Goal: Task Accomplishment & Management: Complete application form

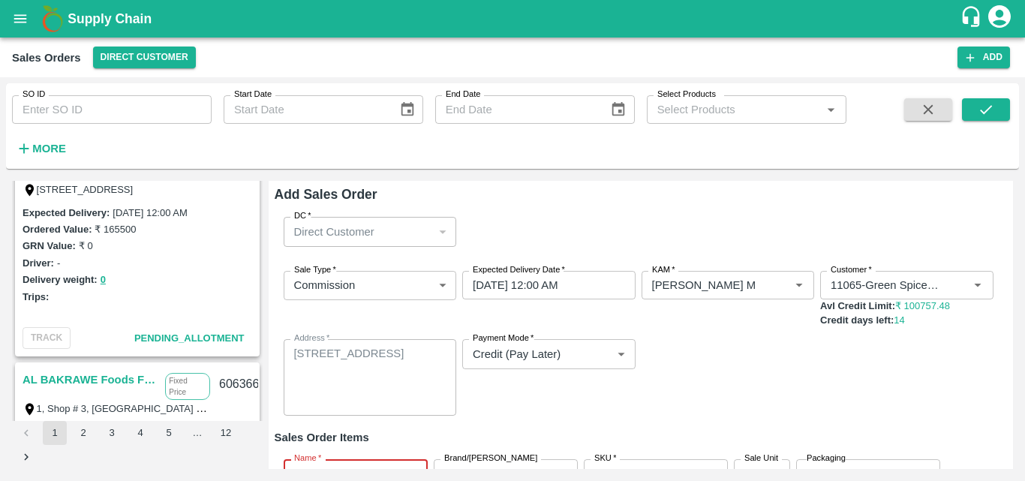
scroll to position [125, 0]
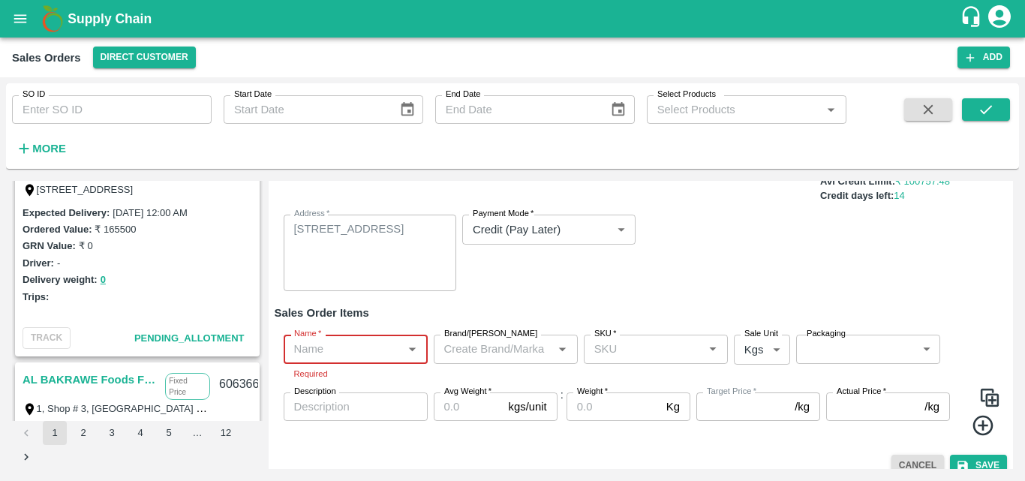
click at [390, 349] on input "Name   *" at bounding box center [343, 349] width 110 height 20
click at [370, 233] on div "Pomegranate" at bounding box center [355, 234] width 143 height 26
type input "Pomegranate"
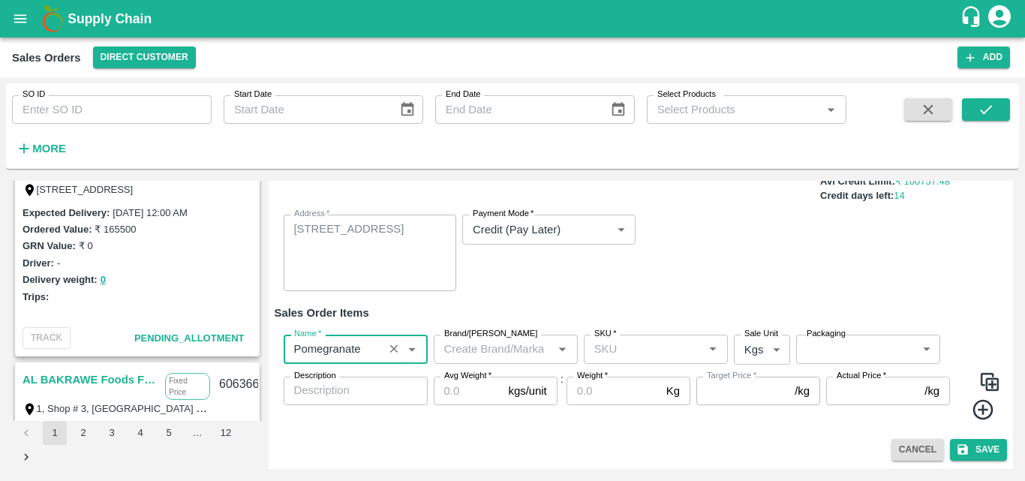
click at [497, 359] on input "Brand/[PERSON_NAME]" at bounding box center [493, 349] width 110 height 20
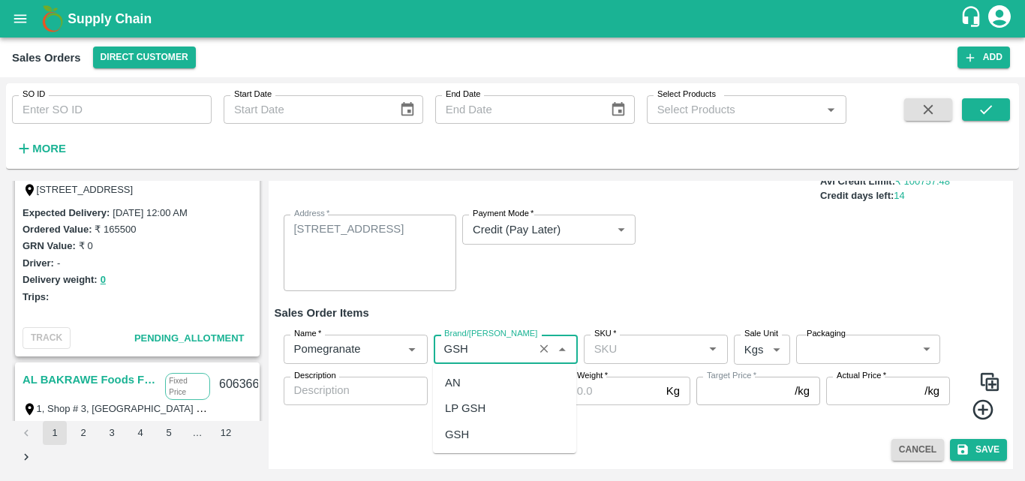
click at [470, 433] on div "GSH" at bounding box center [504, 435] width 143 height 26
type input "GSH"
click at [663, 354] on input "SKU   *" at bounding box center [643, 349] width 110 height 20
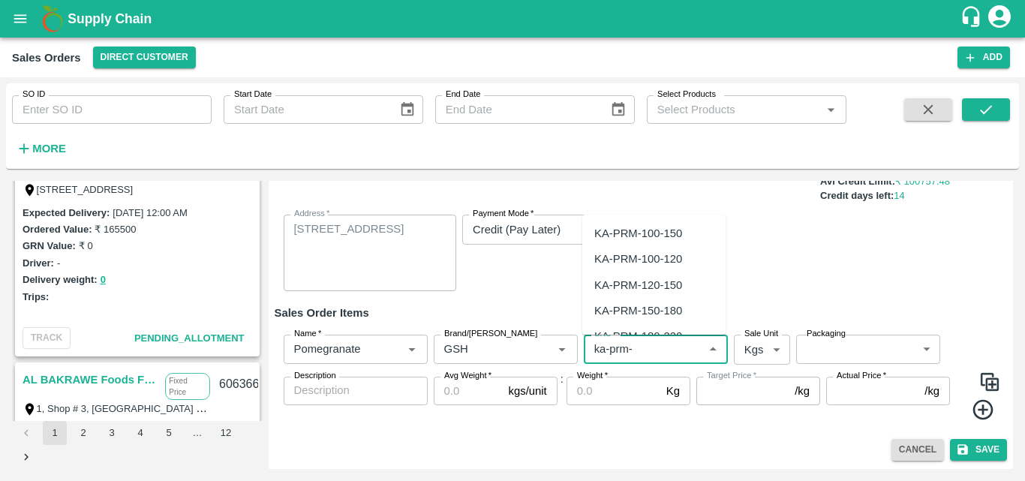
click at [668, 223] on div "KA-PRM-100-150" at bounding box center [653, 234] width 143 height 26
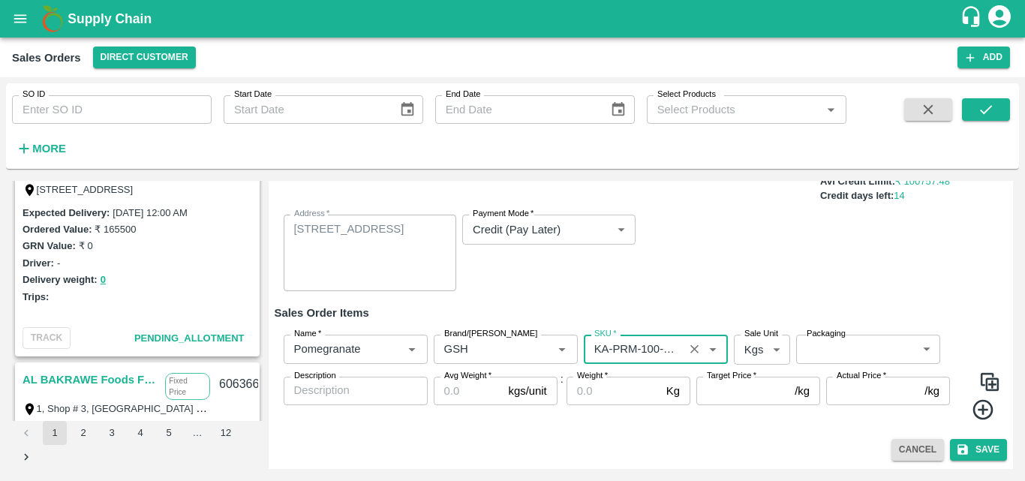
type input "KA-PRM-100-150"
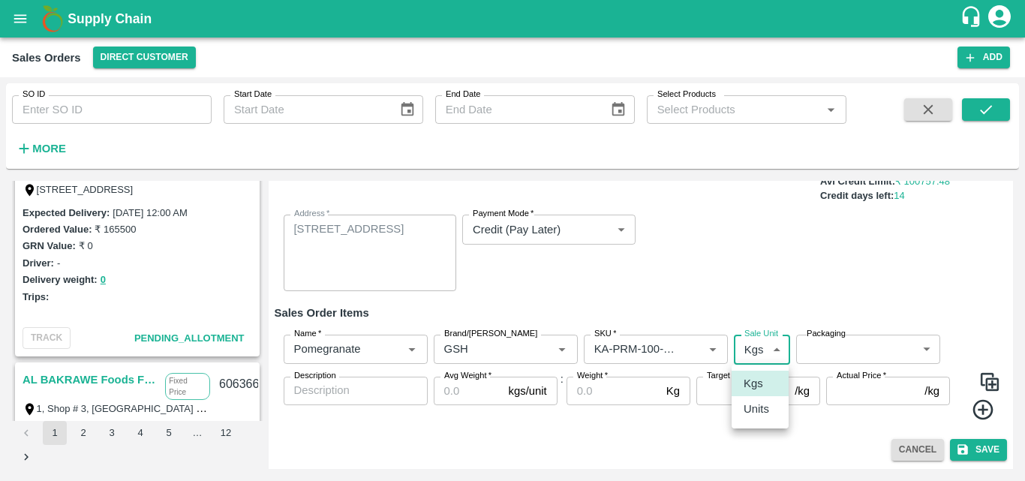
click at [774, 350] on body "Supply Chain Sales Orders Direct Customer Add SO ID SO ID Start Date Start Date…" at bounding box center [512, 240] width 1025 height 481
click at [773, 420] on li "Units" at bounding box center [759, 409] width 57 height 26
type input "2"
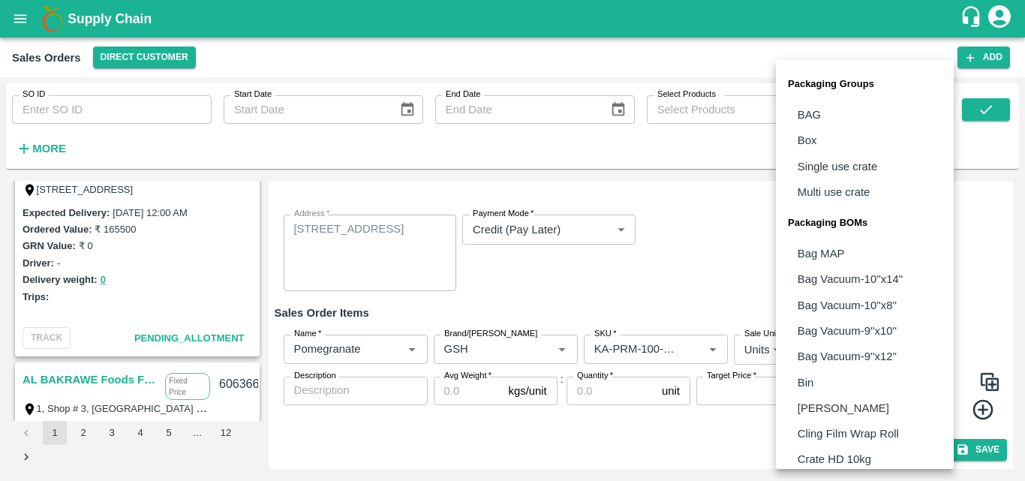
click at [804, 362] on body "Supply Chain Sales Orders Direct Customer Add SO ID SO ID Start Date Start Date…" at bounding box center [512, 240] width 1025 height 481
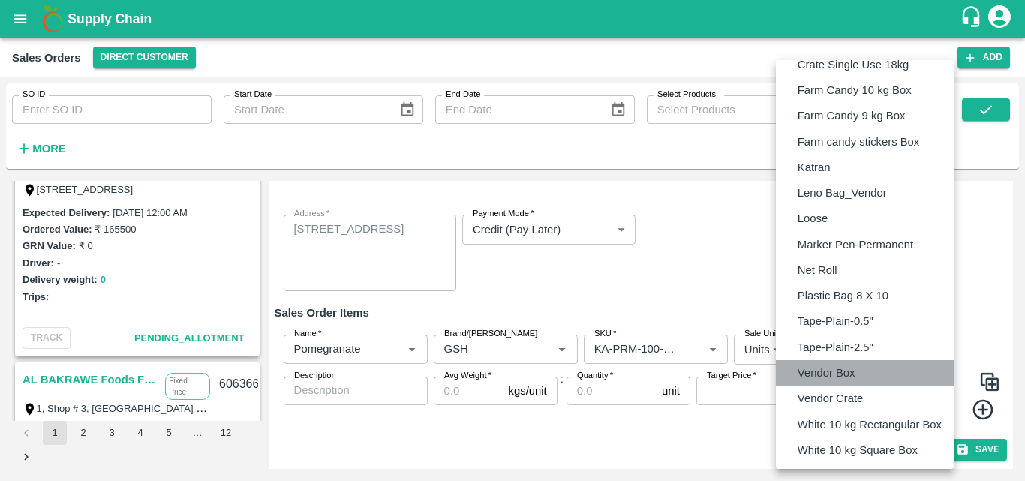
click at [807, 368] on p "Vendor Box" at bounding box center [827, 373] width 58 height 17
type input "BOM/276"
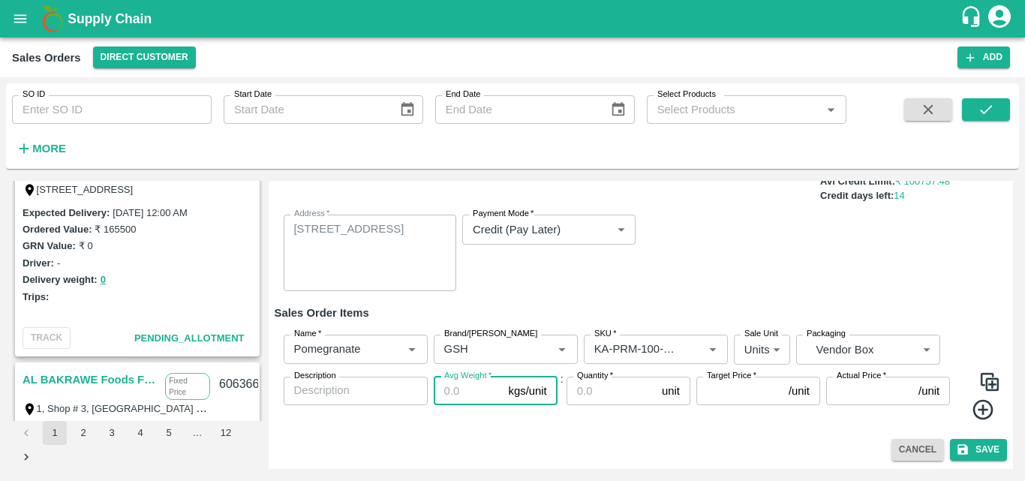
click at [449, 395] on input "Avg Weight   *" at bounding box center [468, 391] width 69 height 29
type input "9.5"
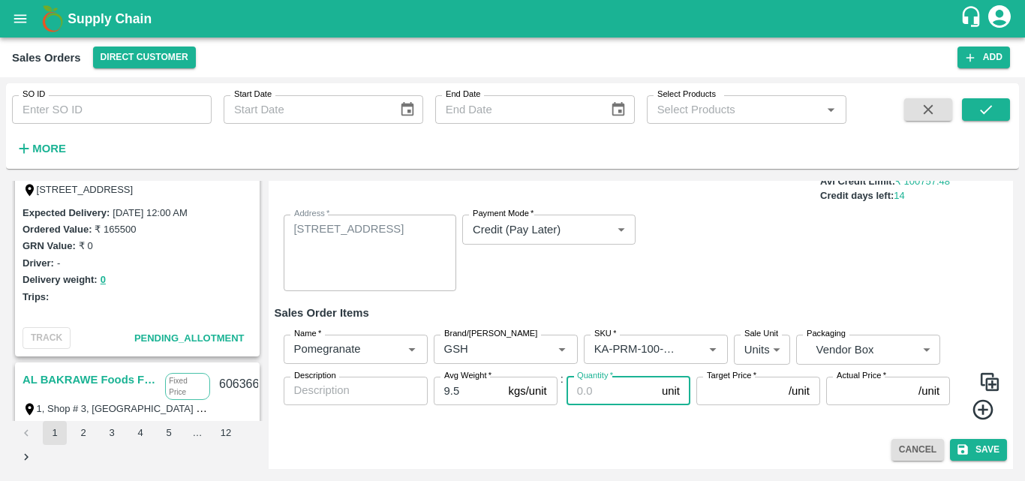
click at [613, 392] on input "Quantity   *" at bounding box center [610, 391] width 89 height 29
type input "2"
type input "43"
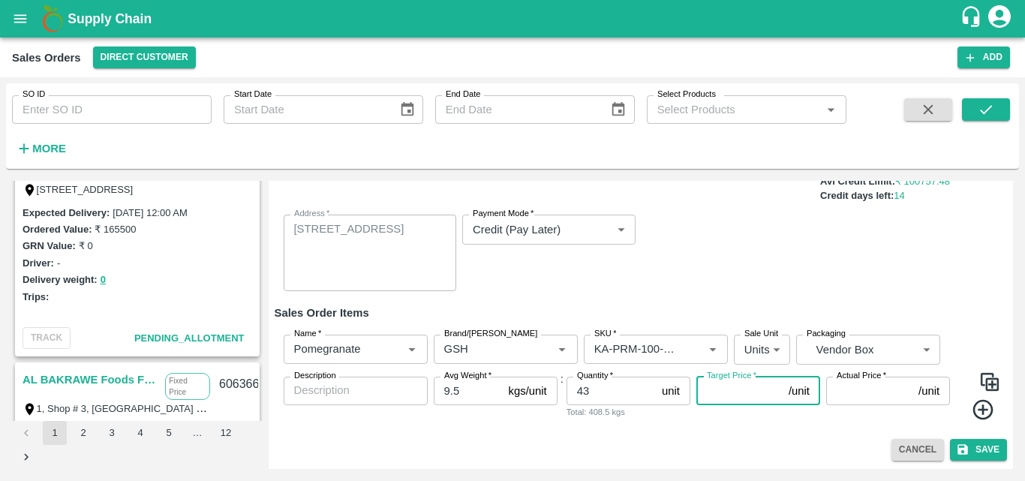
click at [743, 386] on input "Target Price   *" at bounding box center [739, 391] width 86 height 29
type input "700"
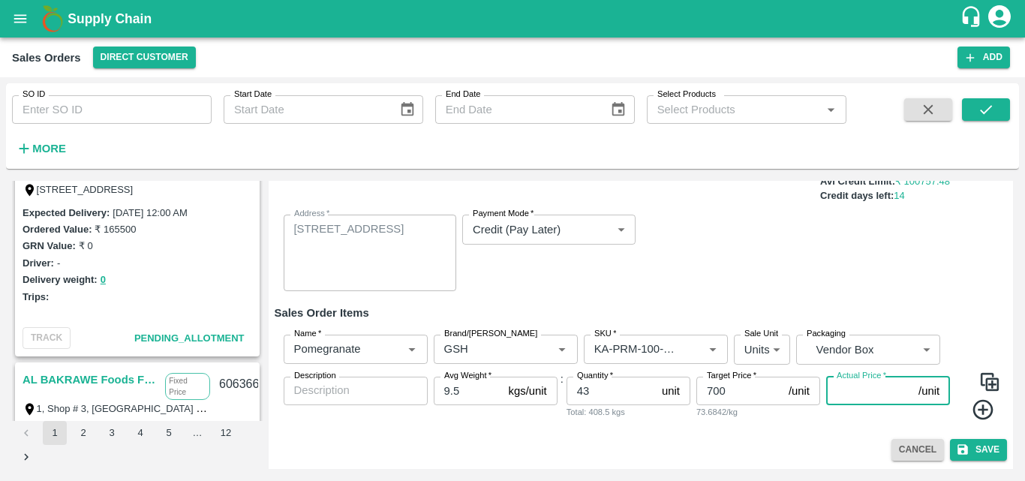
click at [849, 398] on input "Actual Price   *" at bounding box center [869, 391] width 86 height 29
type input "700"
click at [982, 385] on img at bounding box center [989, 382] width 23 height 23
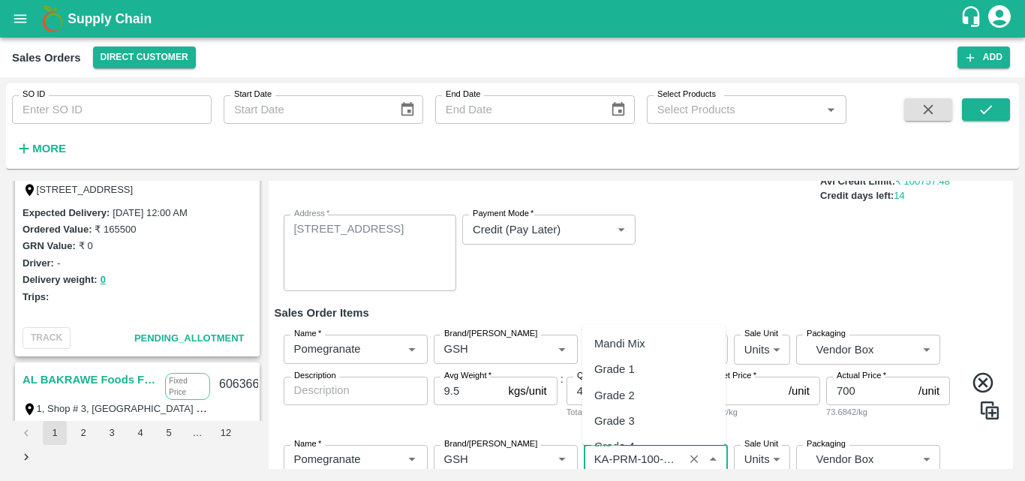
click at [635, 452] on input "SKU   *" at bounding box center [633, 459] width 91 height 20
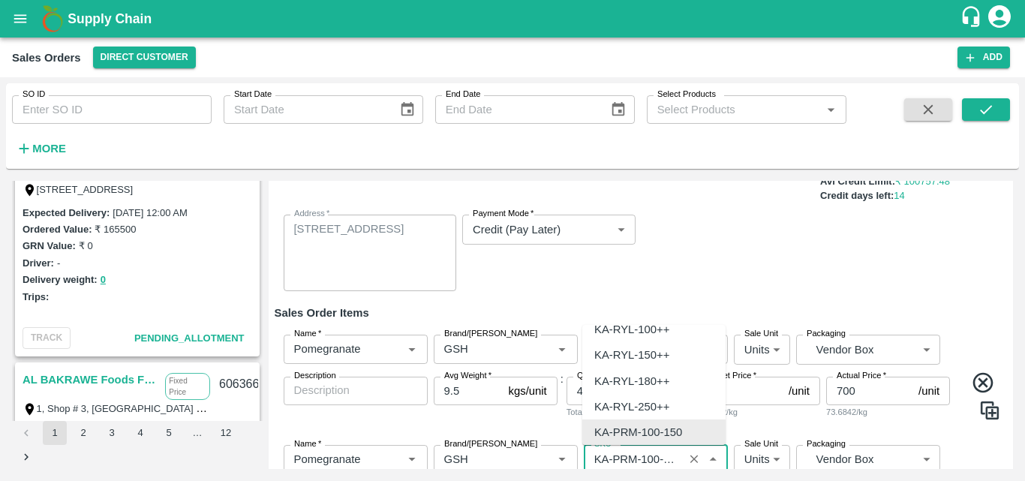
click at [664, 456] on input "SKU   *" at bounding box center [633, 459] width 91 height 20
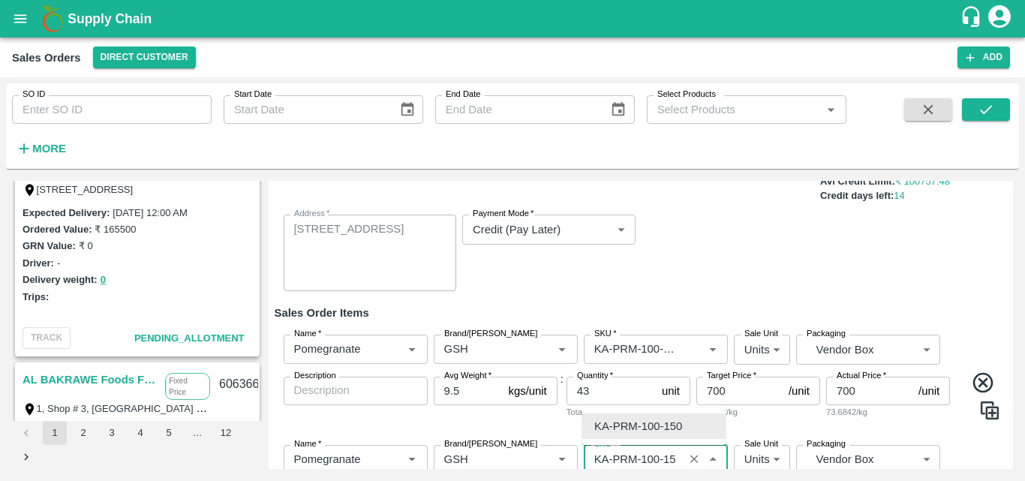
scroll to position [0, 0]
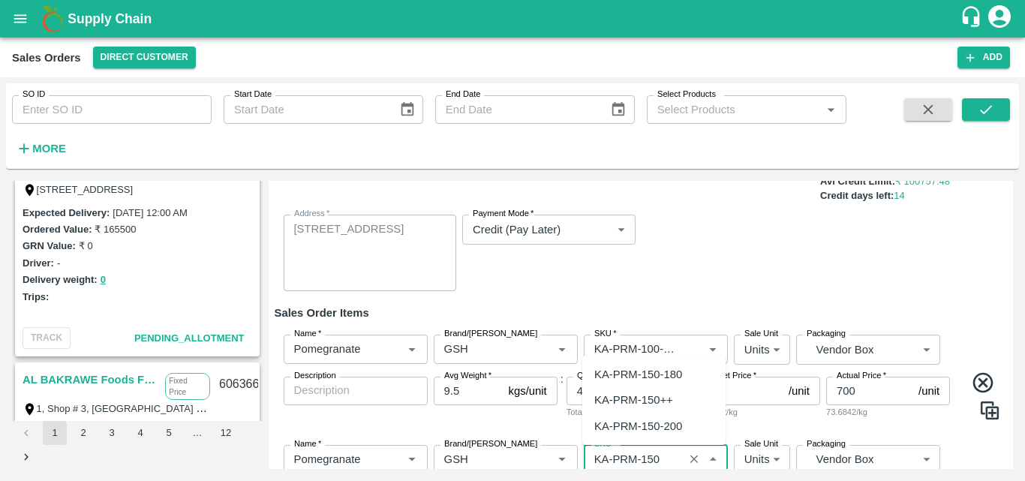
click at [677, 371] on div "KA-PRM-150-180" at bounding box center [638, 374] width 88 height 17
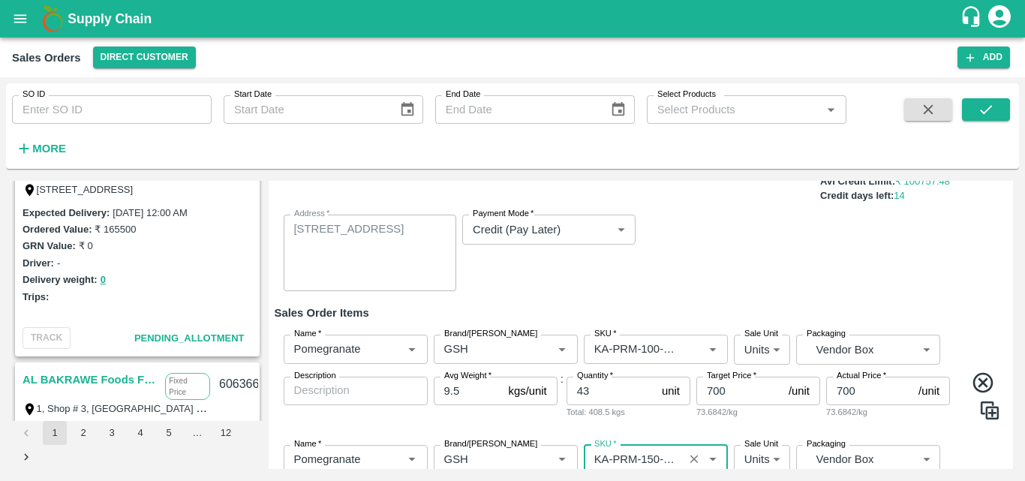
type input "KA-PRM-150-180"
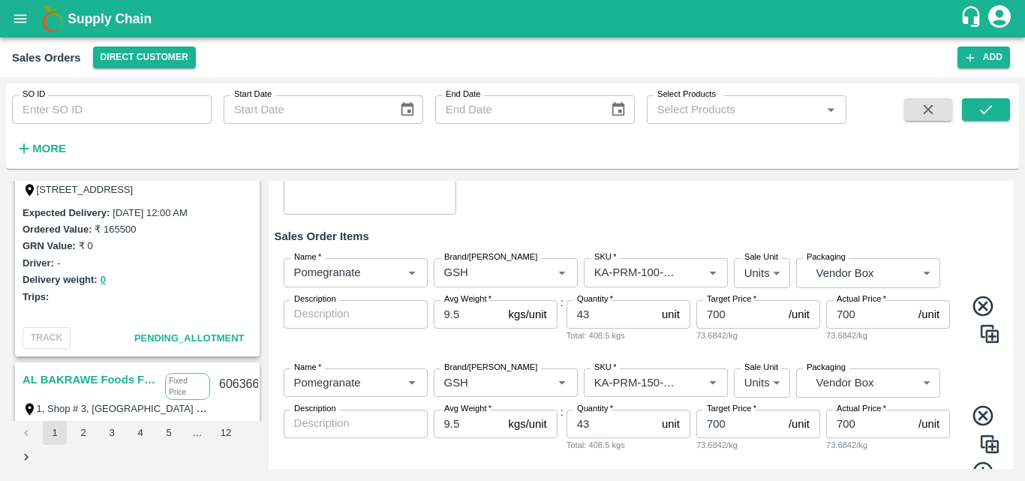
scroll to position [215, 0]
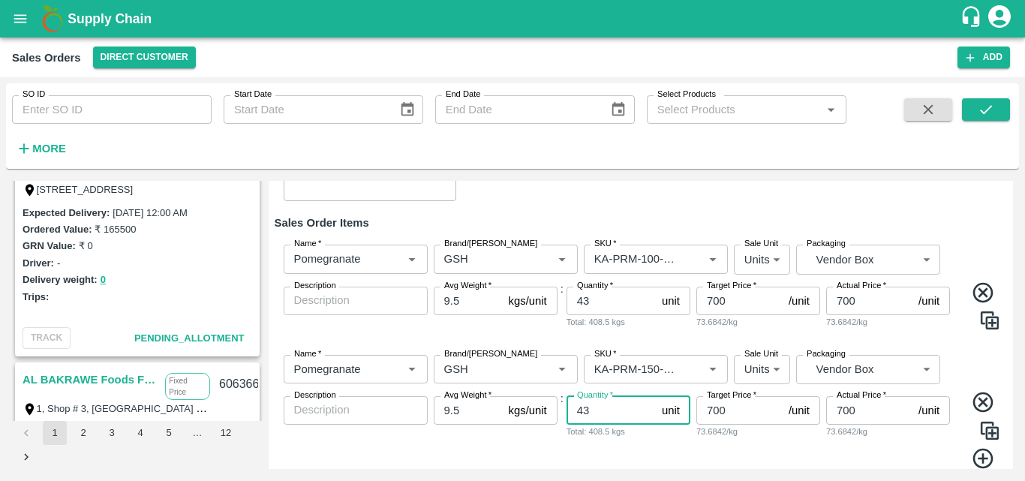
click at [594, 415] on input "43" at bounding box center [610, 410] width 89 height 29
type input "4"
type input "95"
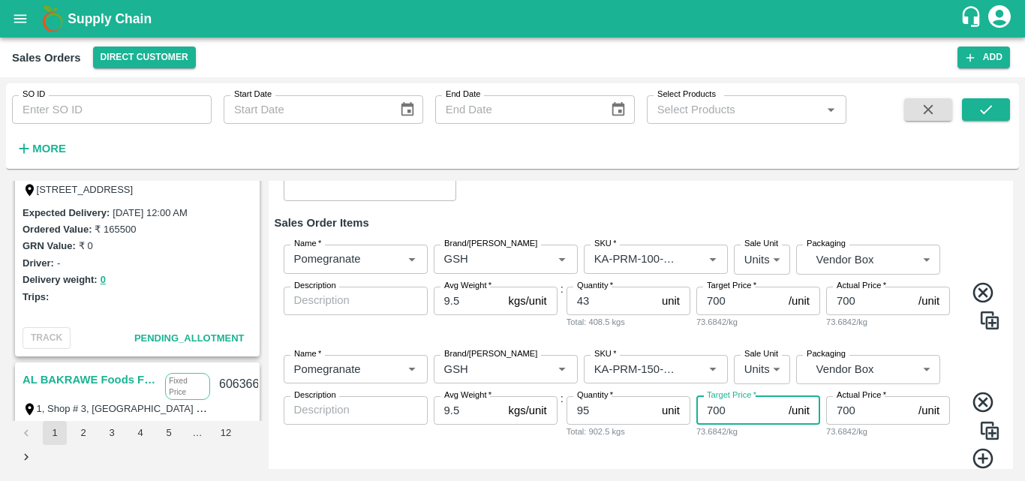
click at [715, 410] on input "700" at bounding box center [739, 410] width 86 height 29
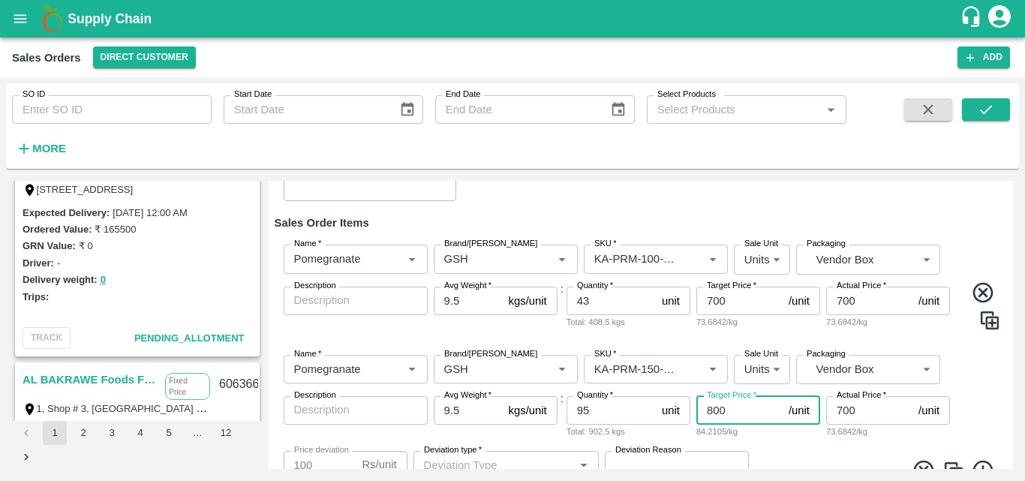
type input "800"
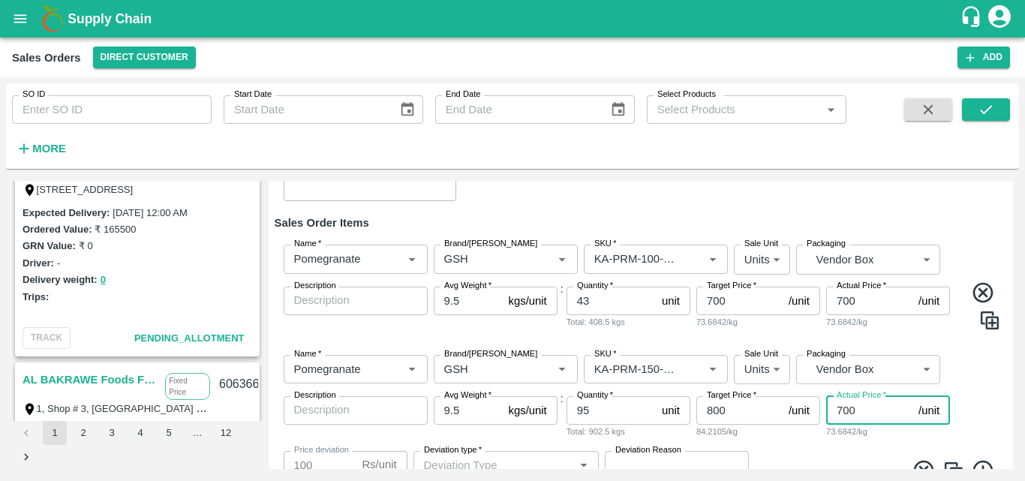
click at [842, 408] on input "700" at bounding box center [869, 410] width 86 height 29
type input "00"
type input "800"
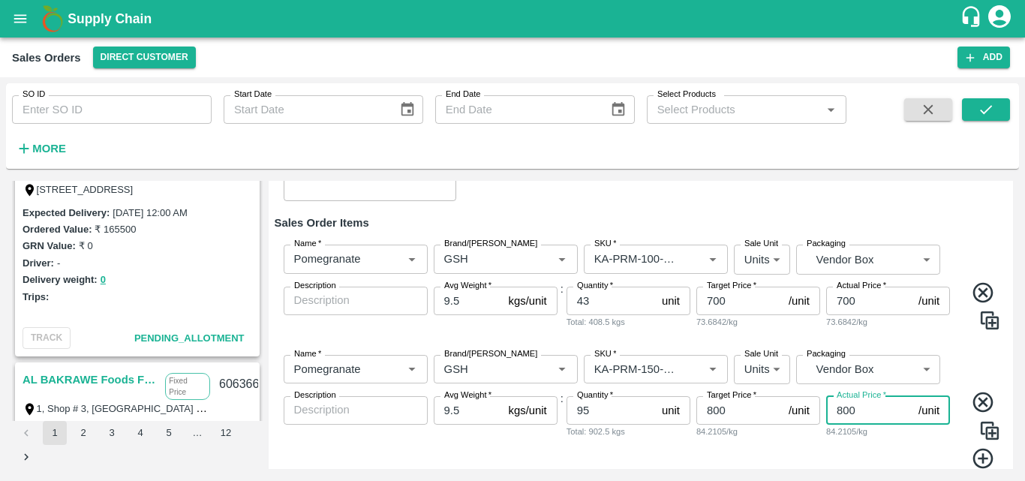
type input "800"
click at [988, 434] on img at bounding box center [989, 430] width 23 height 23
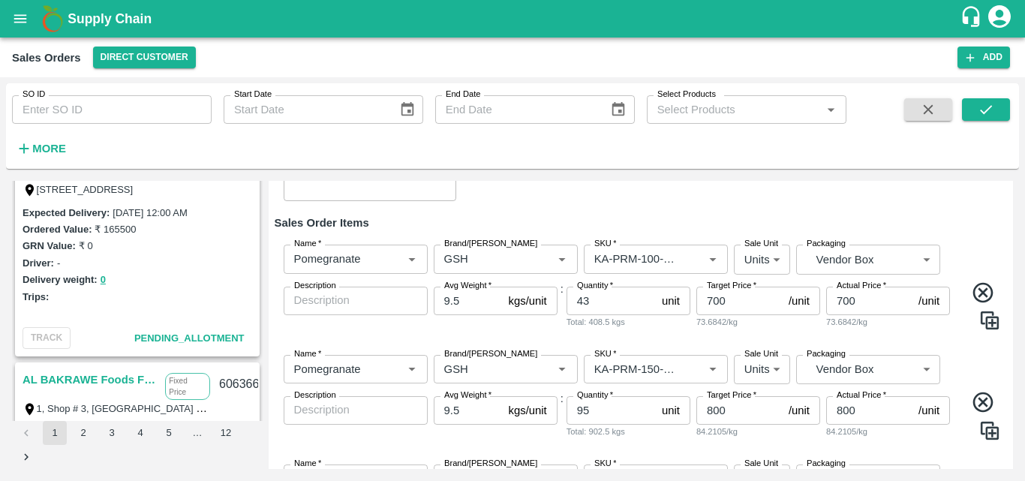
click at [970, 346] on div "Name   * Name   * Brand/[PERSON_NAME]/[PERSON_NAME]   * SKU   * Sale Unit Units…" at bounding box center [641, 398] width 733 height 110
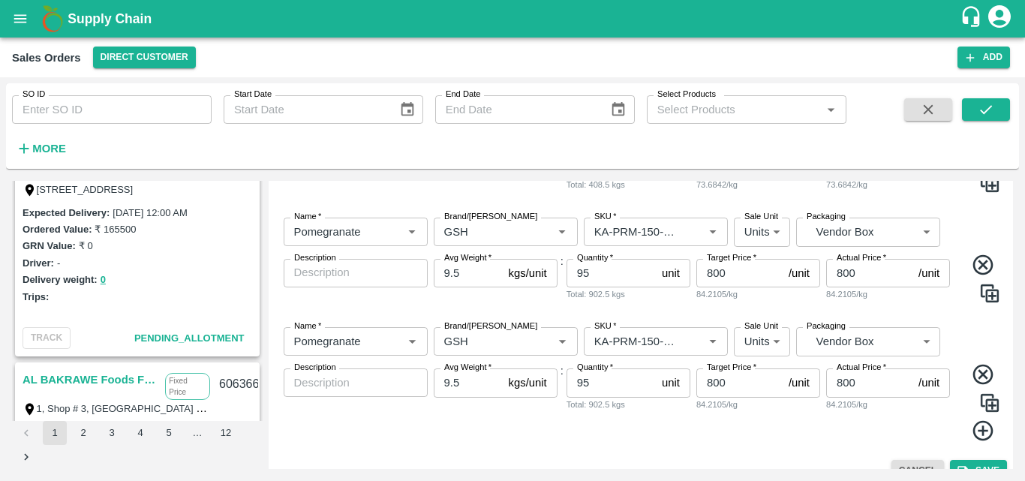
scroll to position [365, 0]
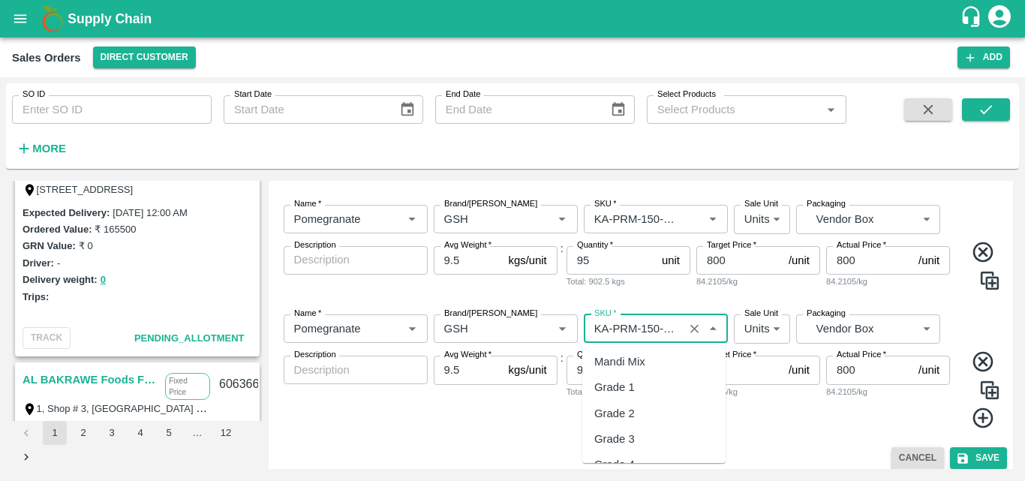
click at [654, 332] on input "SKU   *" at bounding box center [633, 329] width 91 height 20
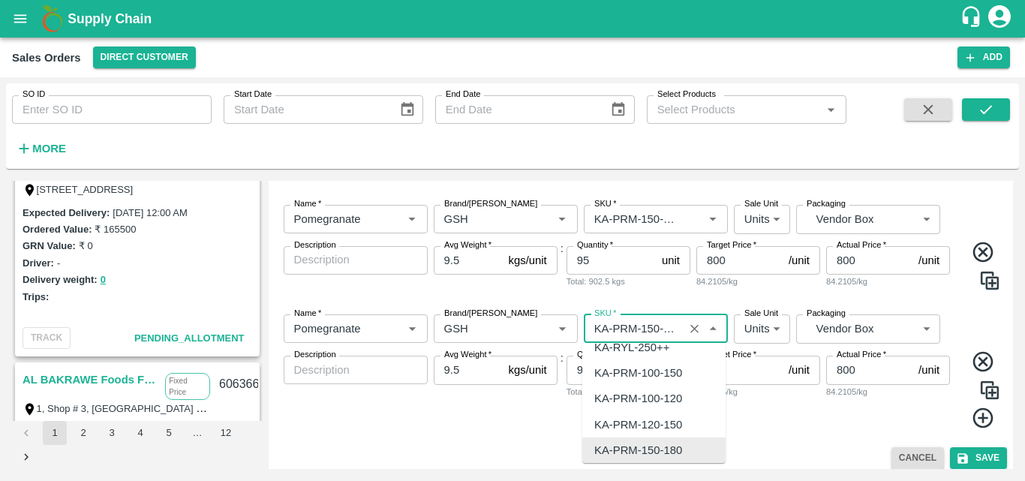
click at [654, 332] on input "SKU   *" at bounding box center [633, 329] width 91 height 20
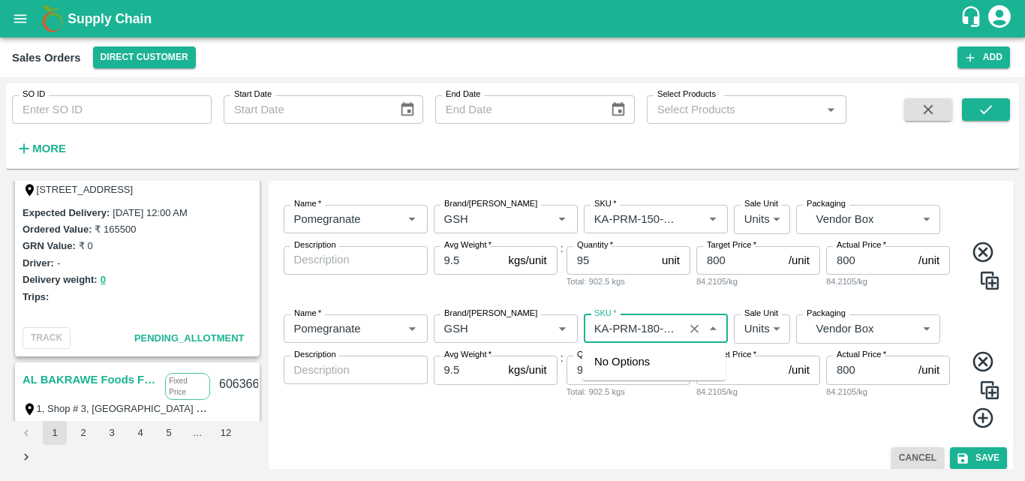
click at [670, 326] on input "SKU   *" at bounding box center [633, 329] width 91 height 20
click at [672, 328] on input "SKU   *" at bounding box center [633, 329] width 91 height 20
click at [645, 356] on div "KA-PRM-180-220" at bounding box center [638, 361] width 88 height 17
type input "KA-PRM-180-220"
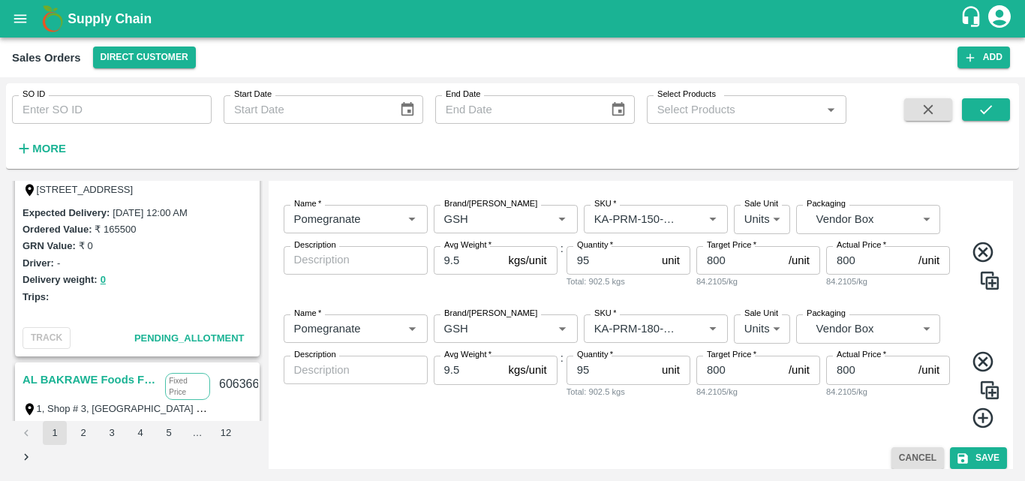
click at [987, 383] on img at bounding box center [989, 390] width 23 height 23
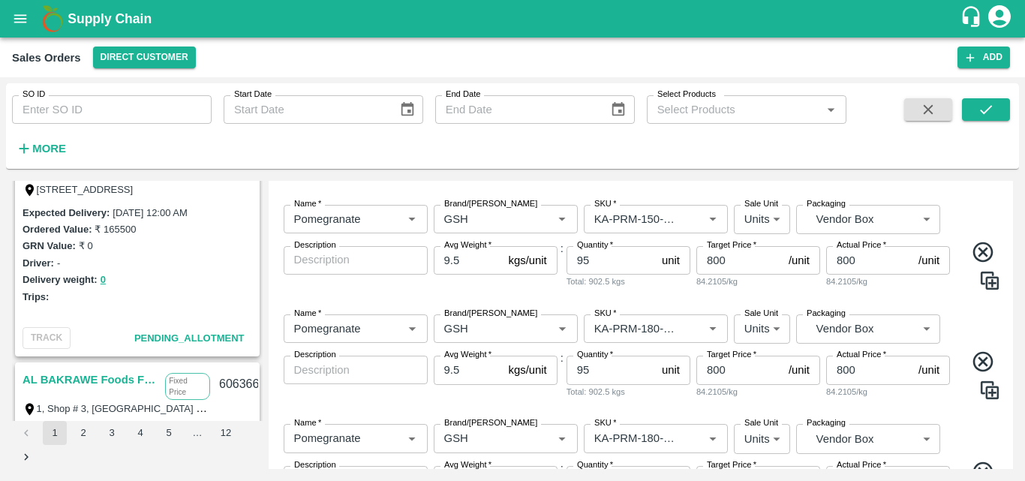
click at [978, 434] on div "Name   * Name   * Brand/[PERSON_NAME]/[PERSON_NAME]   * SKU   * Sale Unit Units…" at bounding box center [641, 481] width 733 height 139
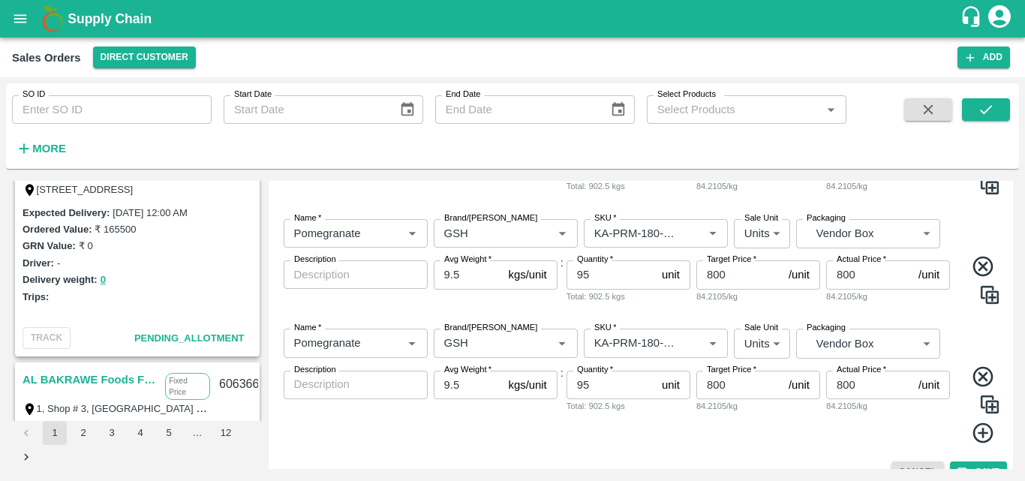
scroll to position [483, 0]
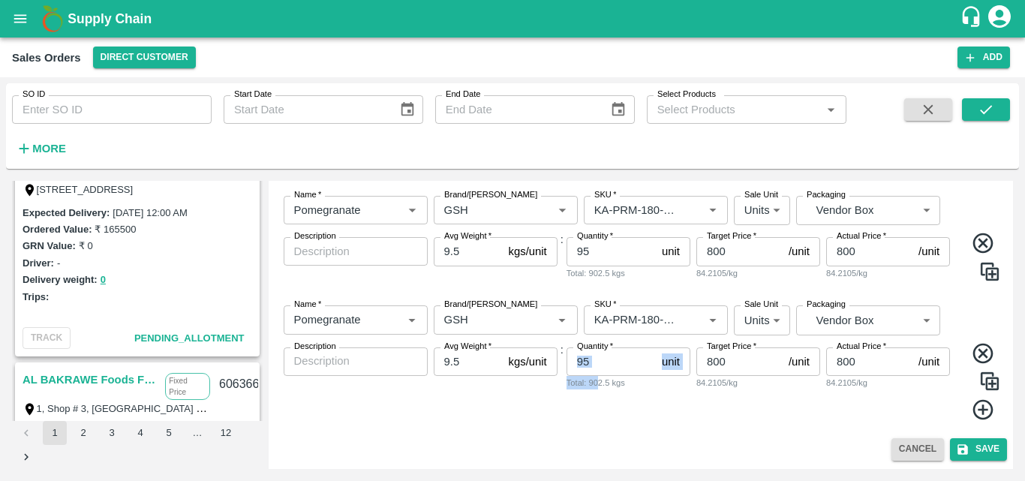
click at [597, 371] on div "Quantity   * 95 unit Quantity Total: 902.5 kgs" at bounding box center [628, 384] width 124 height 74
click at [597, 371] on input "95" at bounding box center [610, 361] width 89 height 29
type input "9"
type input "133"
click at [713, 362] on input "800" at bounding box center [739, 361] width 86 height 29
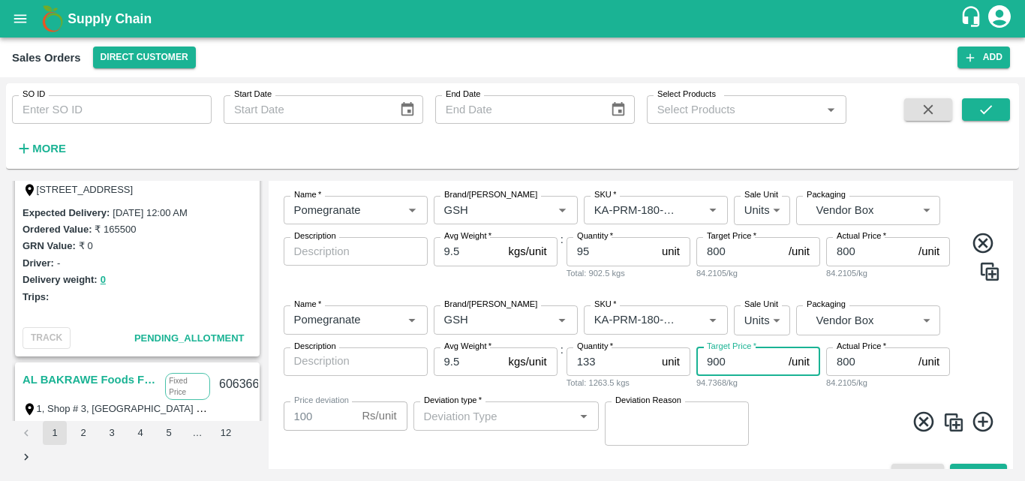
type input "900"
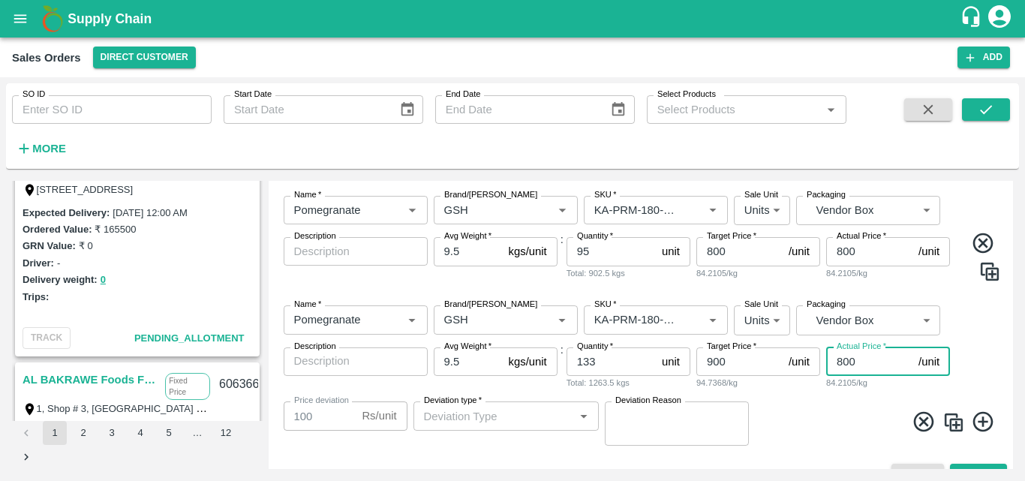
click at [843, 360] on input "800" at bounding box center [869, 361] width 86 height 29
type input "00"
type input "900"
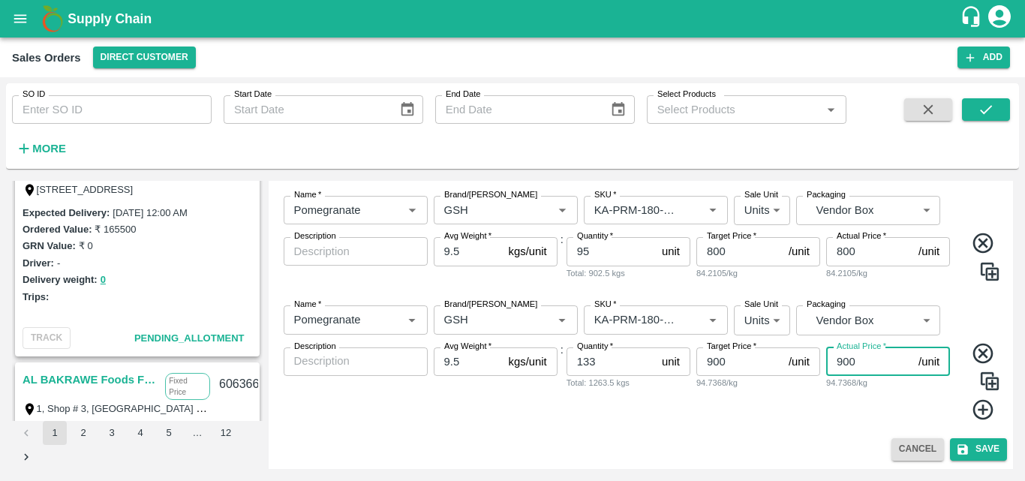
type input "900"
click at [985, 380] on img at bounding box center [989, 381] width 23 height 23
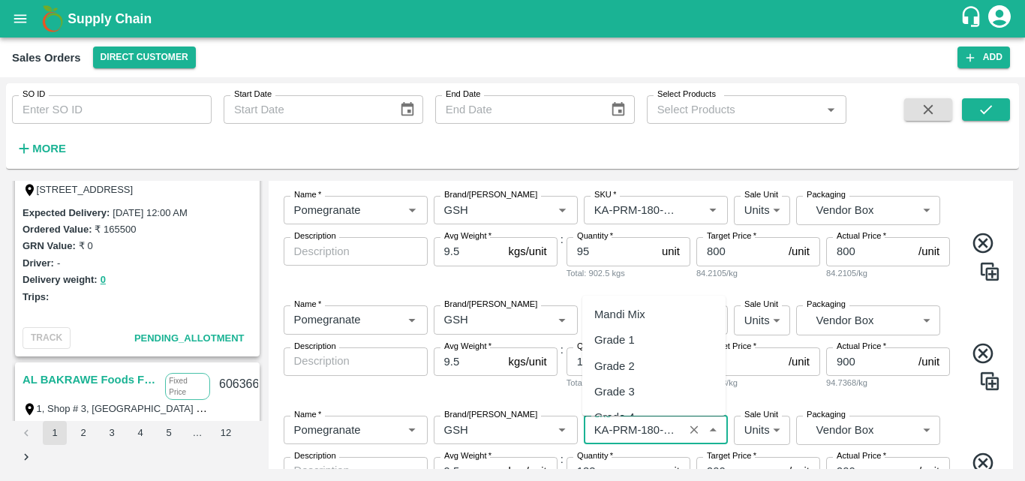
click at [653, 427] on input "SKU   *" at bounding box center [633, 430] width 91 height 20
click at [649, 323] on div "KA-PRM-220-250" at bounding box center [638, 319] width 88 height 17
type input "KA-PRM-220-250"
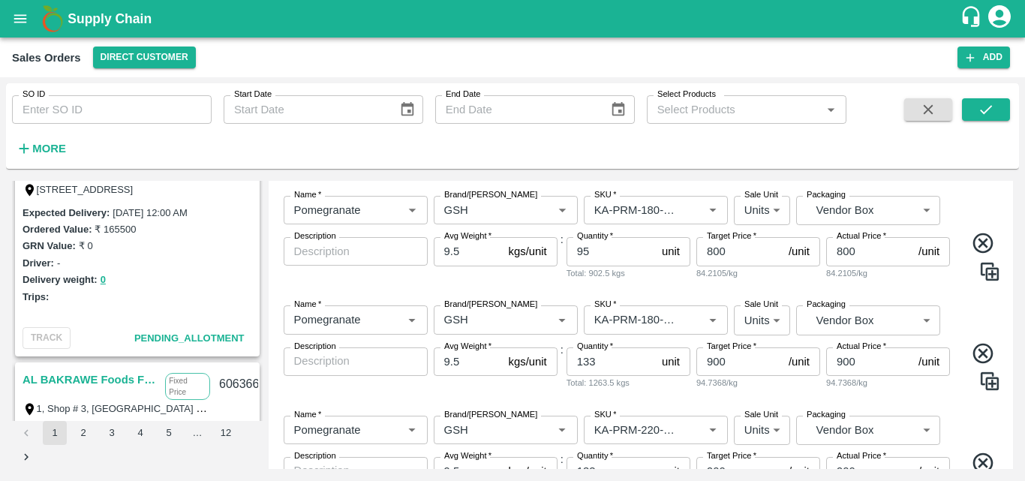
click at [963, 416] on div "Name   * Name   * Brand/[PERSON_NAME]/[PERSON_NAME]   * SKU   * Sale Unit Units…" at bounding box center [641, 473] width 733 height 139
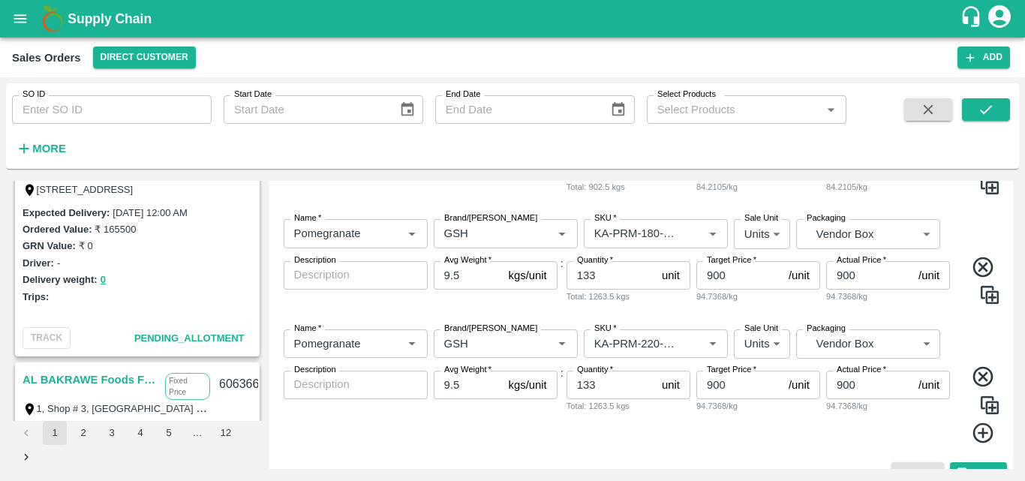
scroll to position [573, 0]
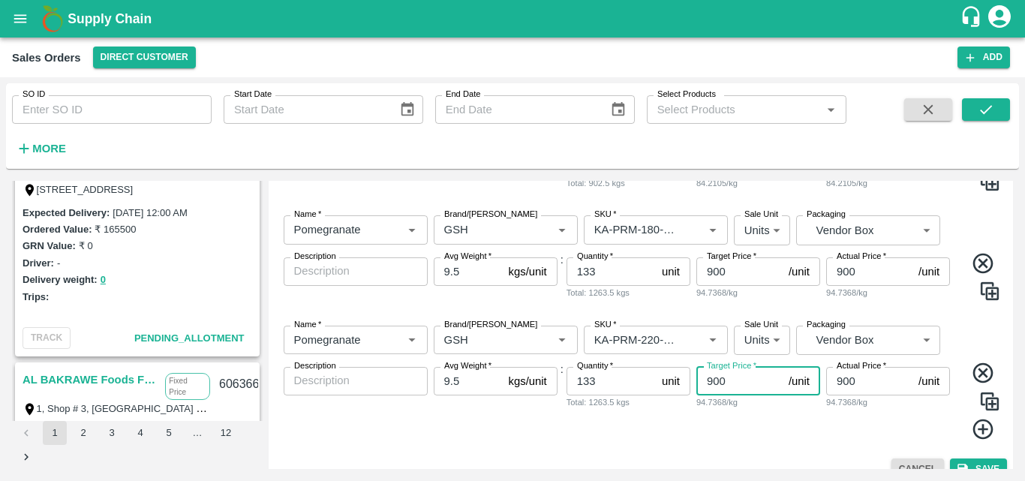
click at [716, 383] on input "900" at bounding box center [739, 381] width 86 height 29
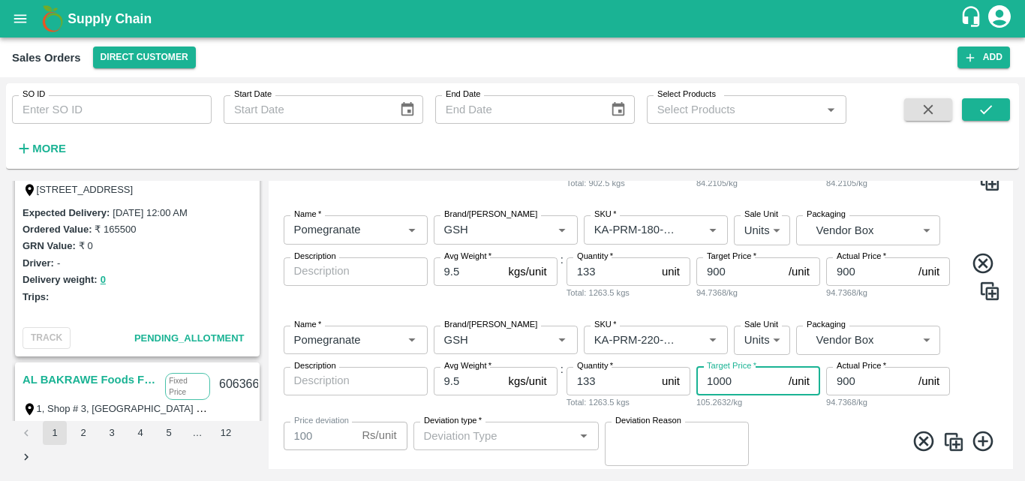
type input "1000"
click at [846, 380] on input "900" at bounding box center [869, 381] width 86 height 29
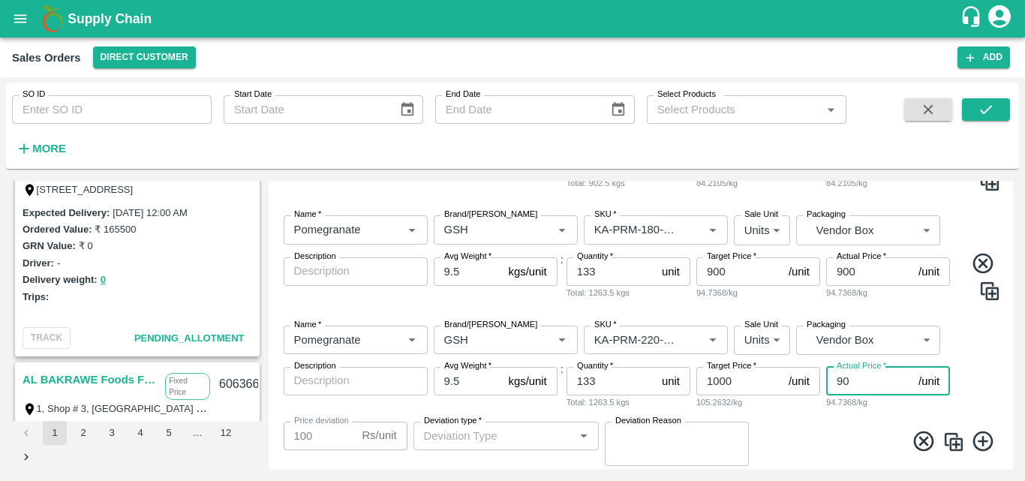
type input "0"
type input "1000"
type input "10"
type input "990"
type input "100"
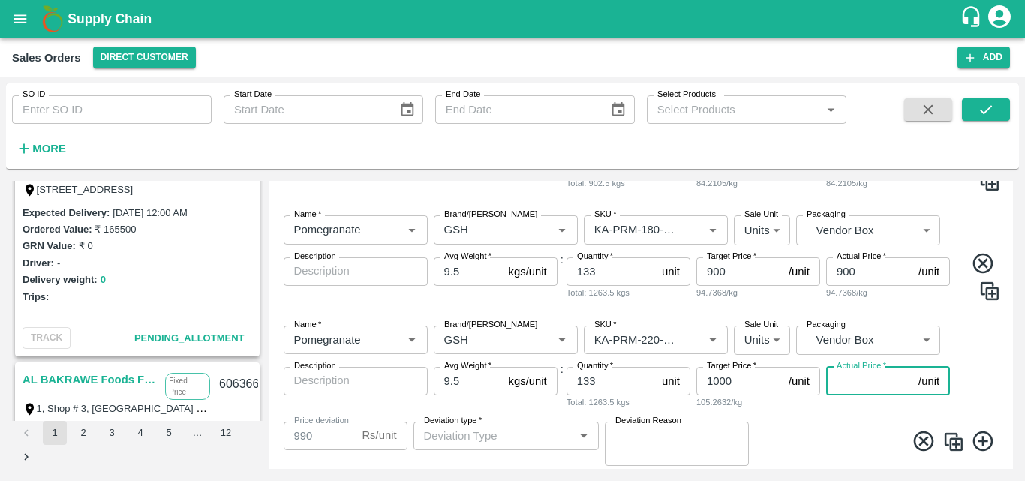
type input "900"
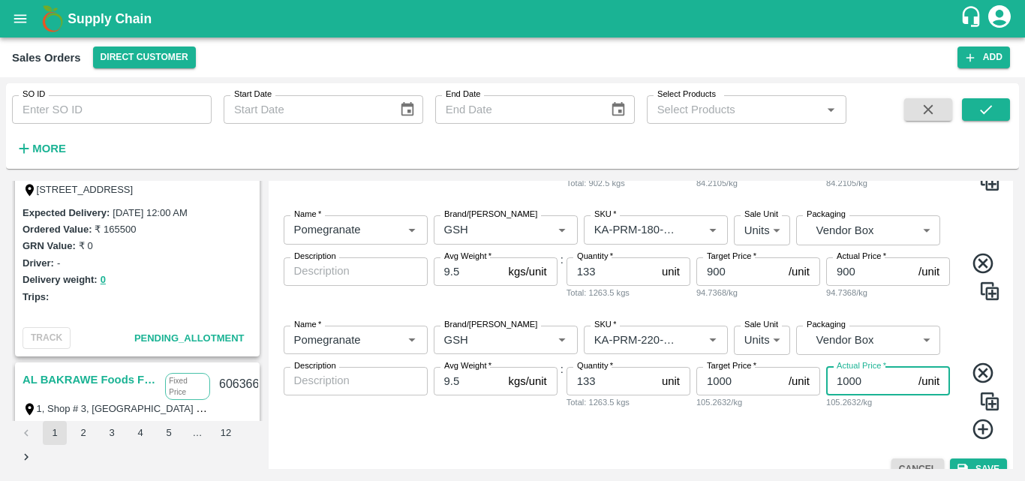
type input "1000"
click at [988, 404] on img at bounding box center [989, 401] width 23 height 23
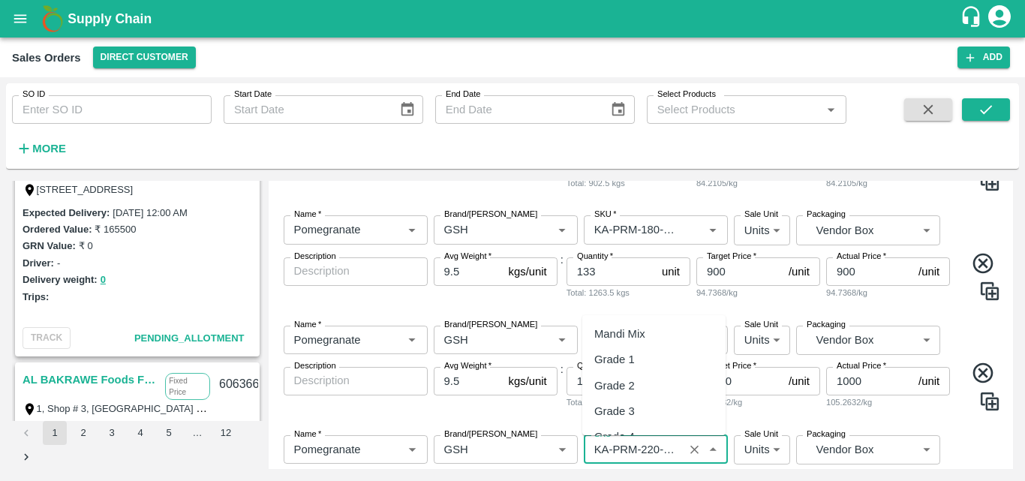
click at [659, 453] on input "SKU   *" at bounding box center [633, 450] width 91 height 20
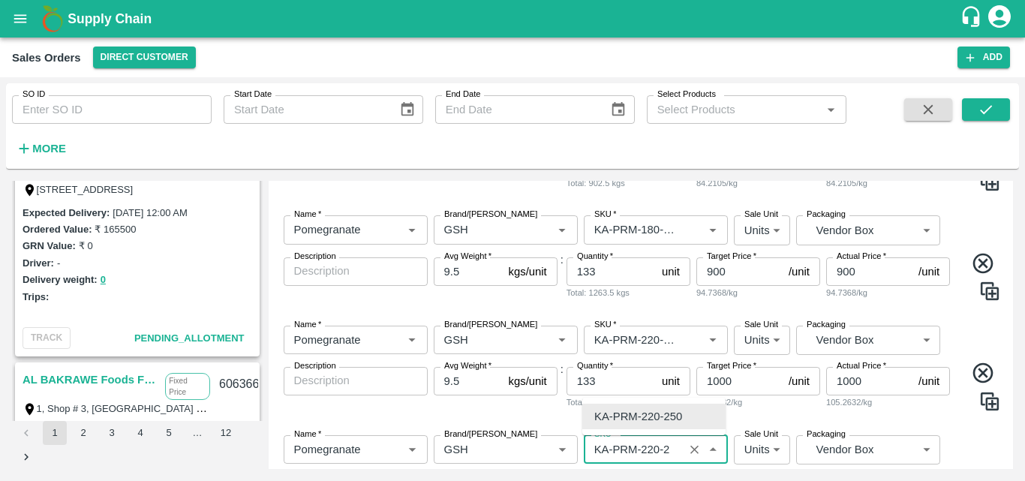
scroll to position [0, 0]
click at [671, 390] on div "KA-PRM-250-300" at bounding box center [638, 390] width 88 height 17
type input "KA-PRM-250-300"
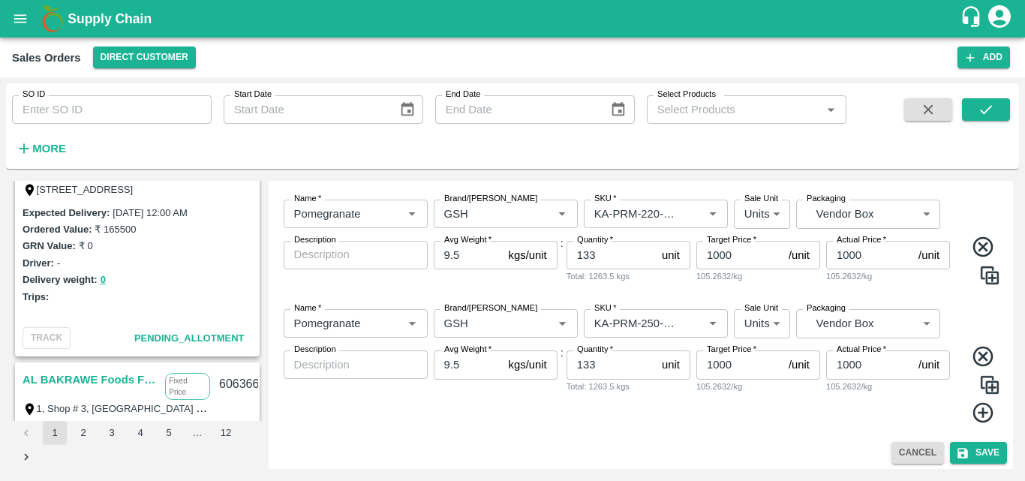
scroll to position [703, 0]
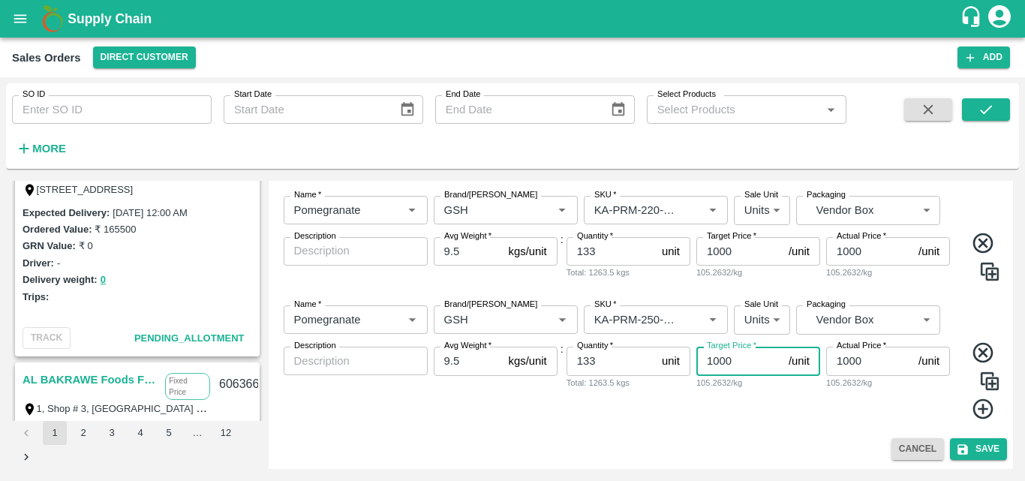
click at [719, 365] on input "1000" at bounding box center [739, 361] width 86 height 29
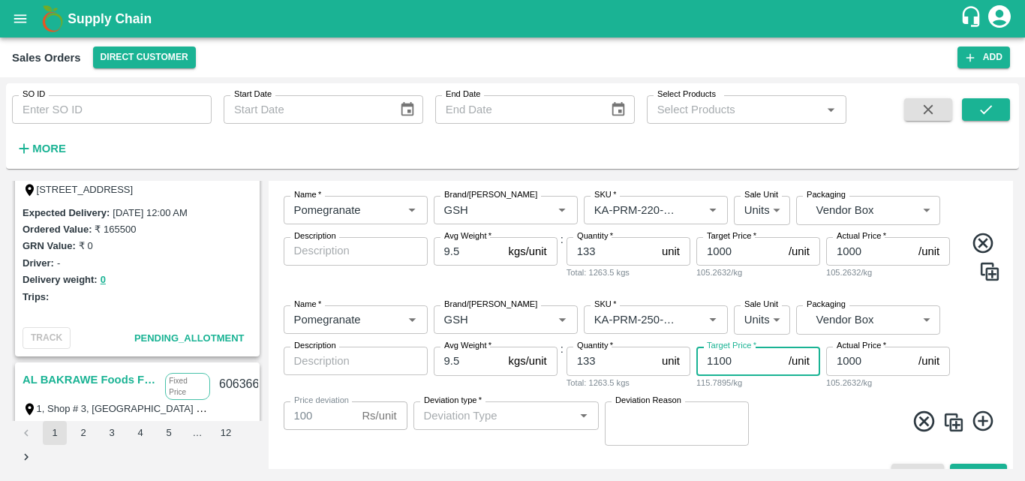
type input "1100"
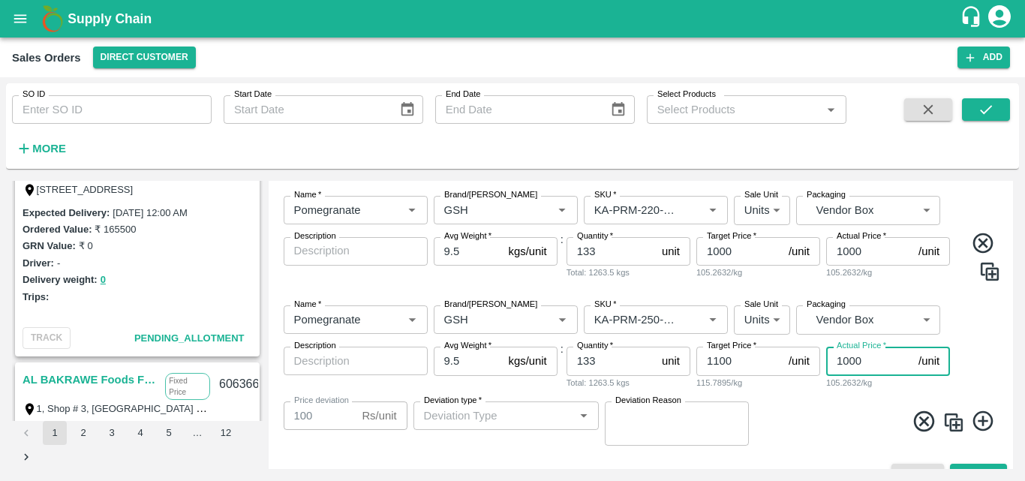
click at [848, 359] on input "1000" at bounding box center [869, 361] width 86 height 29
type input "100"
type input "1000"
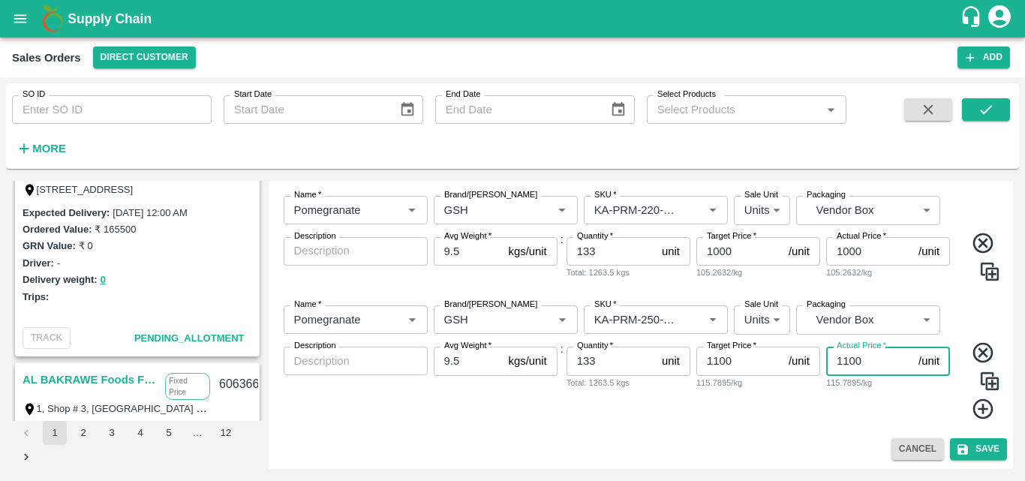
type input "1100"
click at [599, 257] on input "133" at bounding box center [610, 251] width 89 height 29
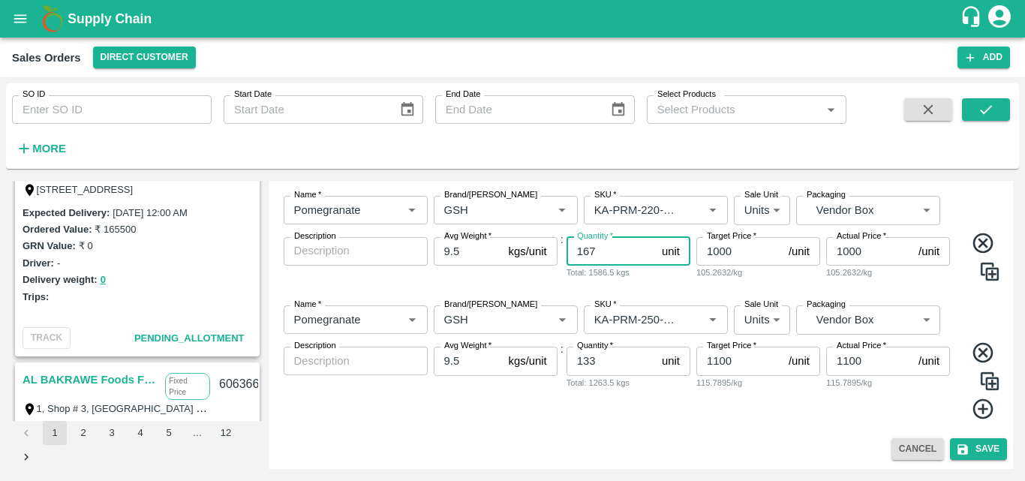
type input "167"
click at [982, 382] on img at bounding box center [989, 381] width 23 height 23
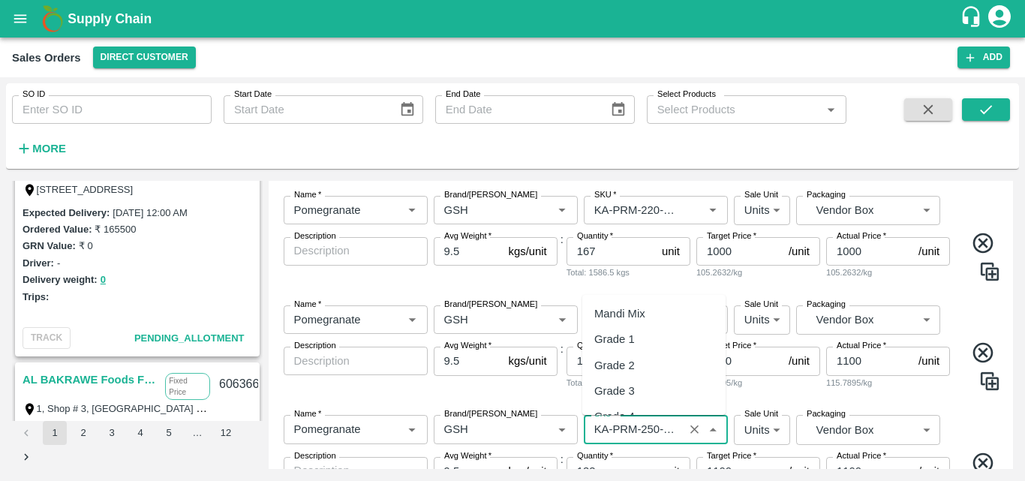
click at [654, 434] on input "SKU   *" at bounding box center [633, 429] width 91 height 20
click at [658, 396] on div "KA-PRM-350-400" at bounding box center [638, 396] width 88 height 17
type input "KA-PRM-350-400"
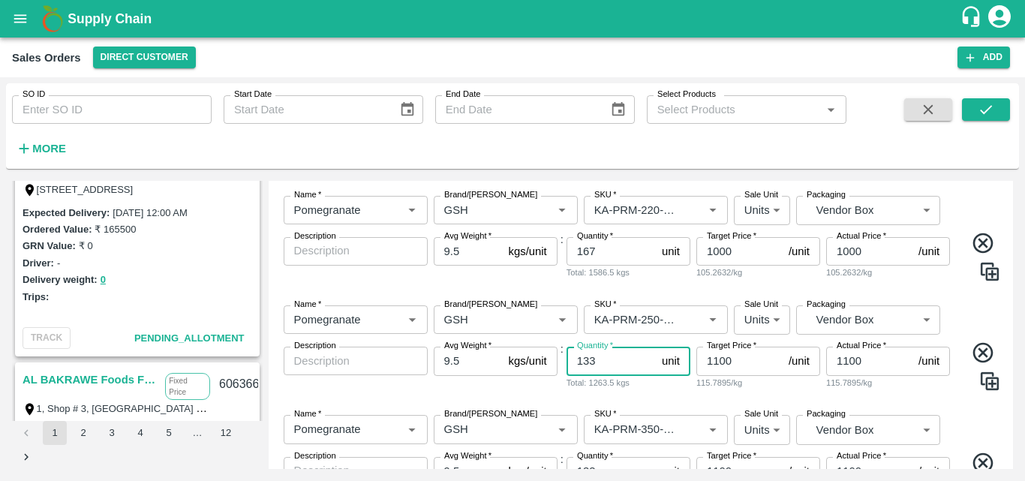
click at [603, 363] on input "133" at bounding box center [610, 361] width 89 height 29
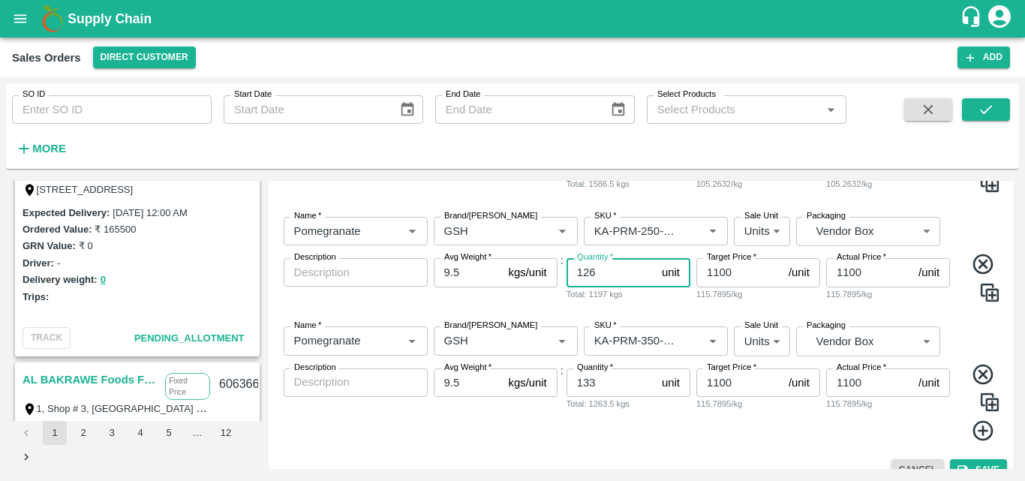
scroll to position [813, 0]
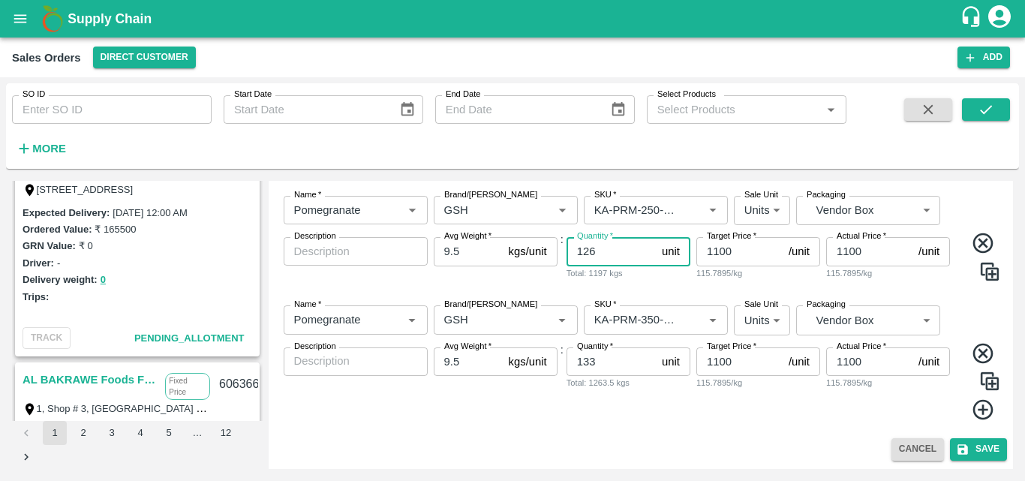
type input "126"
click at [925, 301] on div "Name   * Name   * Brand/[PERSON_NAME]/[PERSON_NAME]   * SKU   * Sale Unit Units…" at bounding box center [641, 362] width 733 height 139
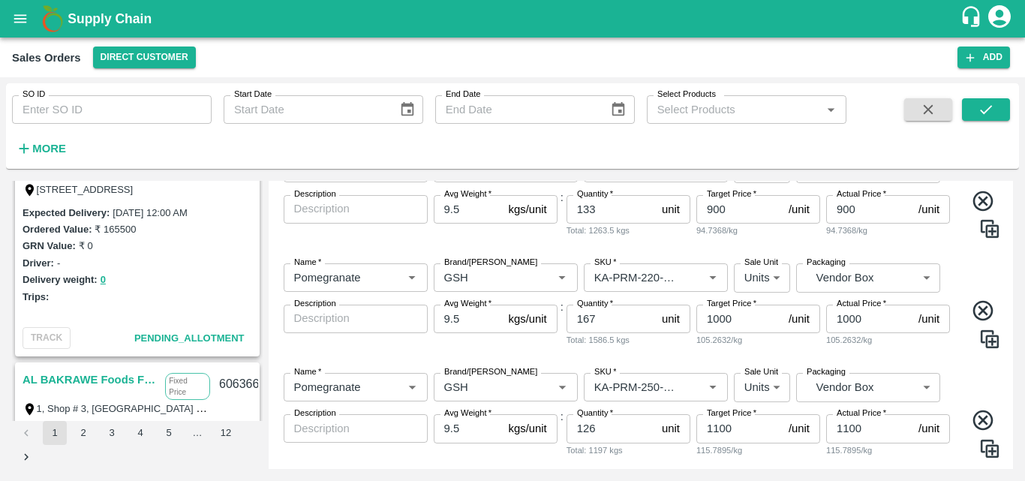
scroll to position [632, 0]
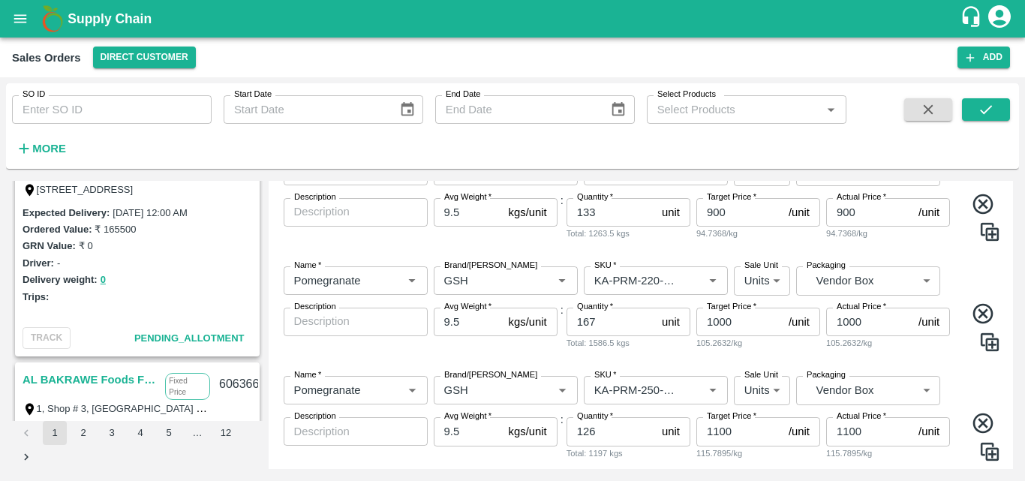
click at [960, 375] on div "Name   * Name   * Brand/[PERSON_NAME]/[PERSON_NAME]   * SKU   * Sale Unit Units…" at bounding box center [641, 419] width 733 height 110
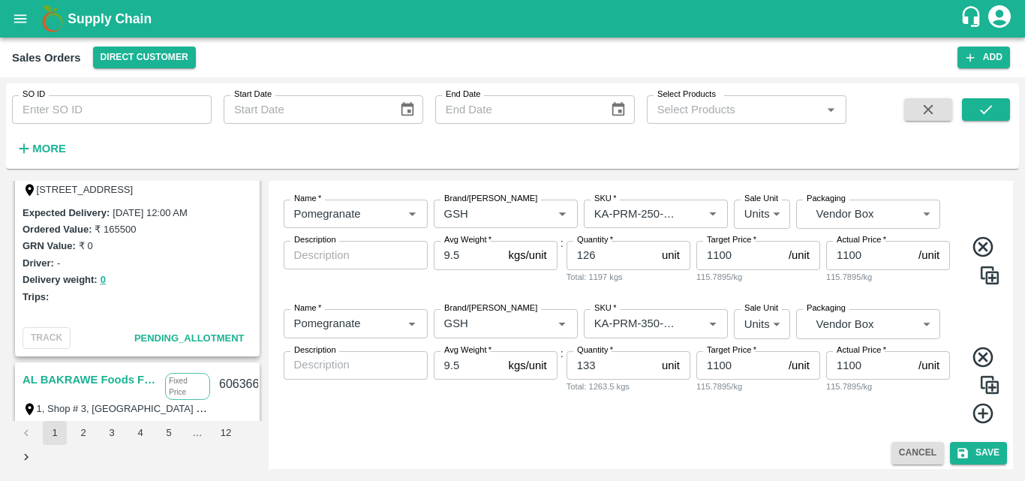
scroll to position [813, 0]
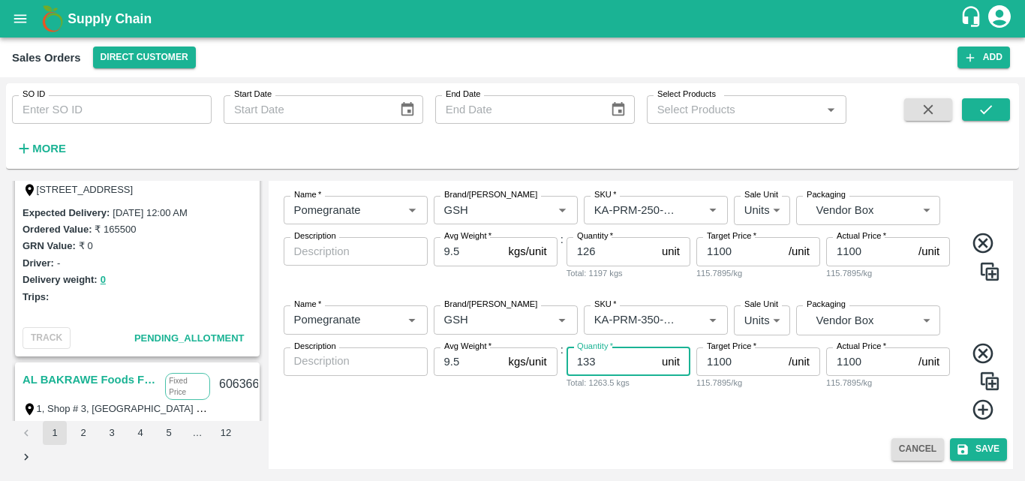
click at [607, 365] on input "133" at bounding box center [610, 361] width 89 height 29
type input "1"
type input "76"
click at [939, 296] on div "Name   * Name   * Brand/[PERSON_NAME]/[PERSON_NAME]   * SKU   * Sale Unit Units…" at bounding box center [641, 362] width 733 height 139
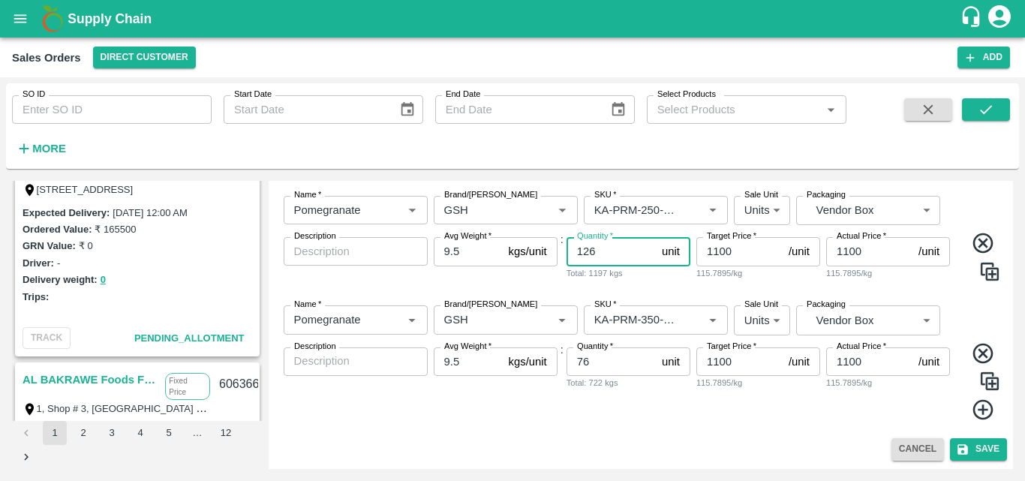
click at [607, 250] on input "126" at bounding box center [610, 251] width 89 height 29
type input "128"
click at [991, 381] on img at bounding box center [989, 381] width 23 height 23
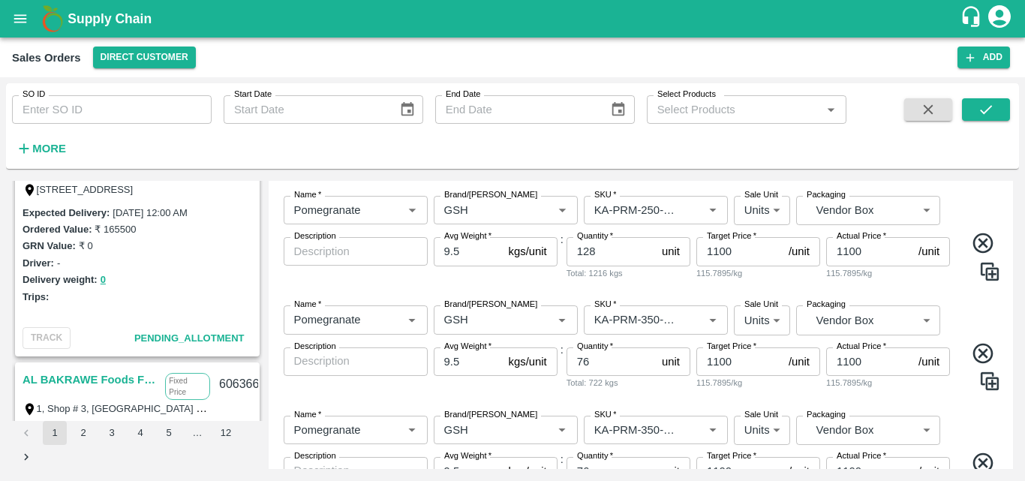
click at [979, 434] on div "Name   * Name   * Brand/[PERSON_NAME]/[PERSON_NAME]   * SKU   * Sale Unit Units…" at bounding box center [641, 473] width 733 height 139
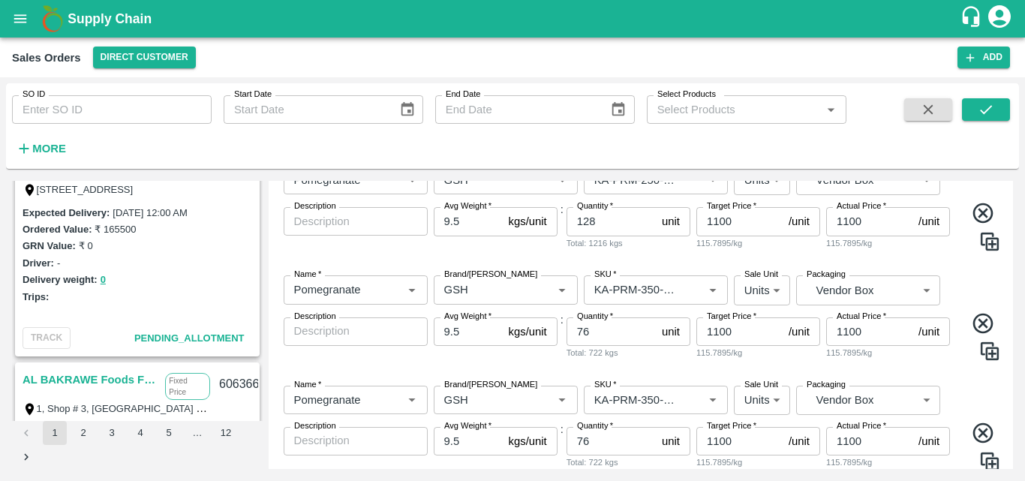
scroll to position [922, 0]
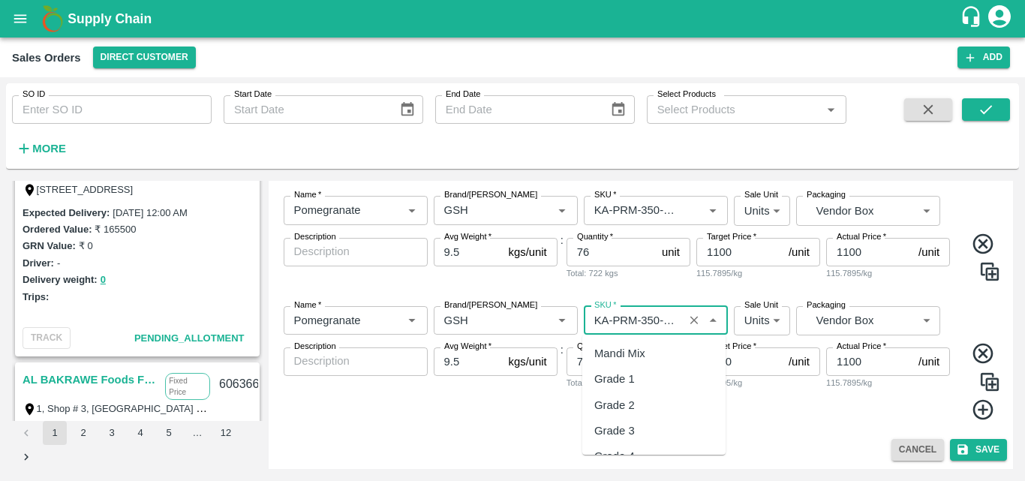
click at [650, 320] on input "SKU   *" at bounding box center [633, 321] width 91 height 20
click at [655, 350] on div "KA-PRM-400++" at bounding box center [633, 353] width 79 height 17
type input "KA-PRM-400++"
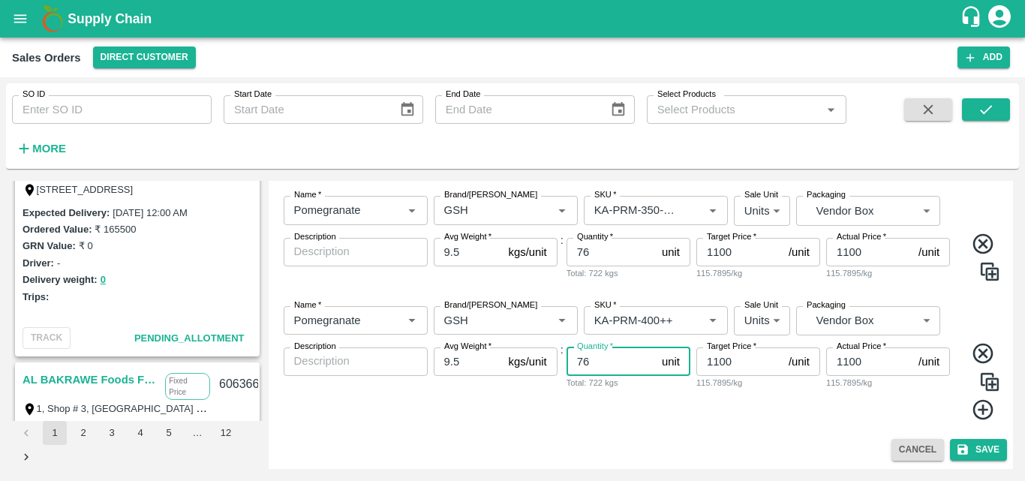
click at [618, 359] on input "76" at bounding box center [610, 361] width 89 height 29
type input "7"
type input "21"
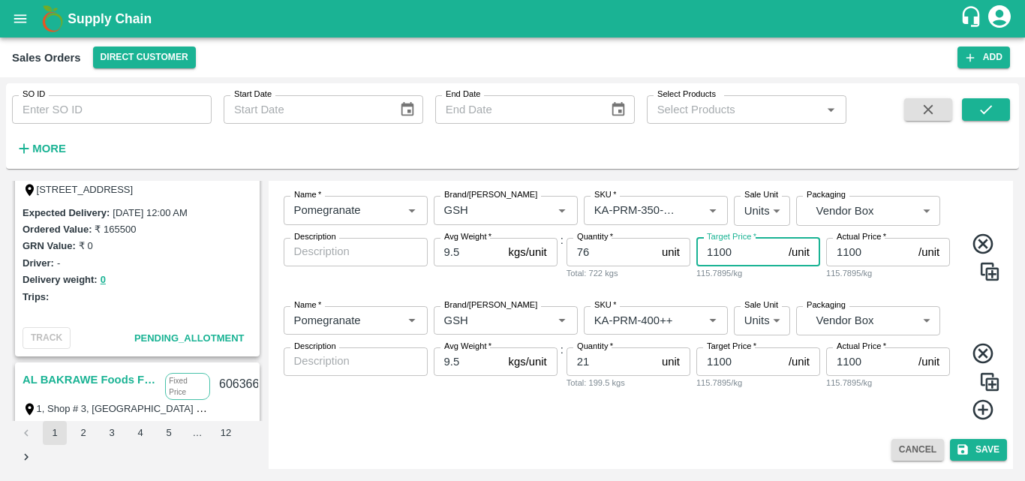
click at [716, 248] on input "1100" at bounding box center [739, 252] width 86 height 29
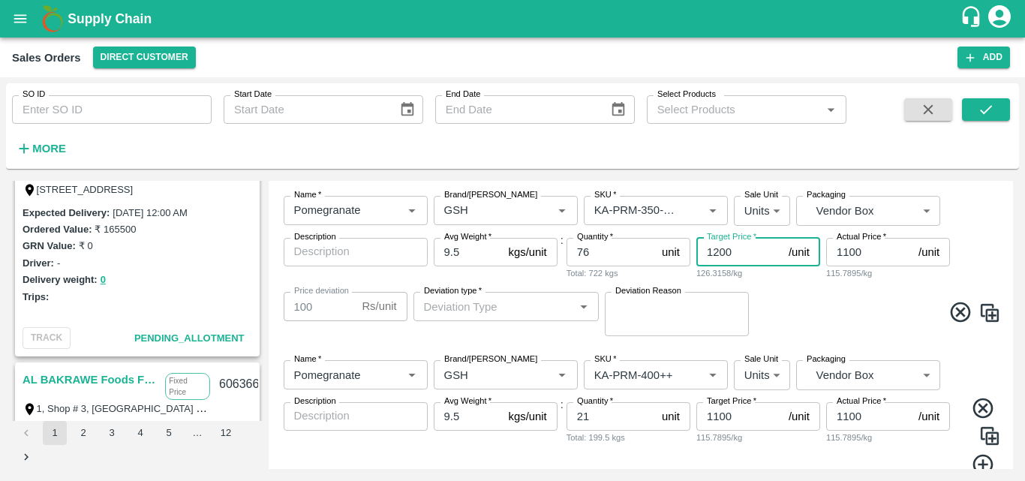
type input "1200"
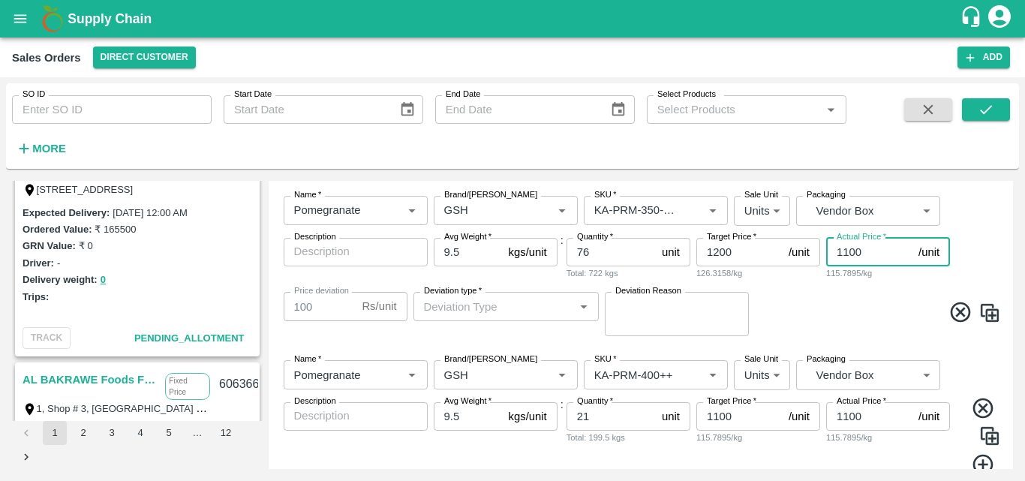
click at [846, 249] on input "1100" at bounding box center [869, 252] width 86 height 29
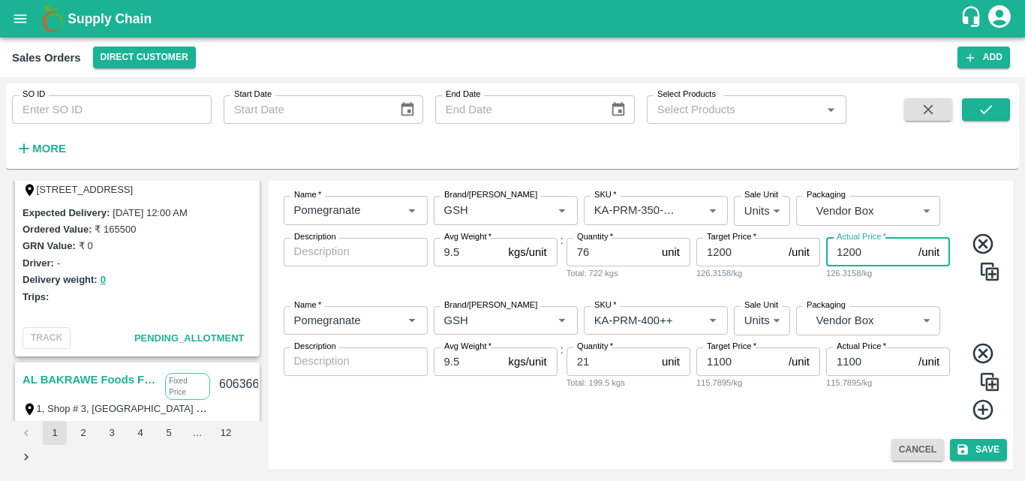
type input "1200"
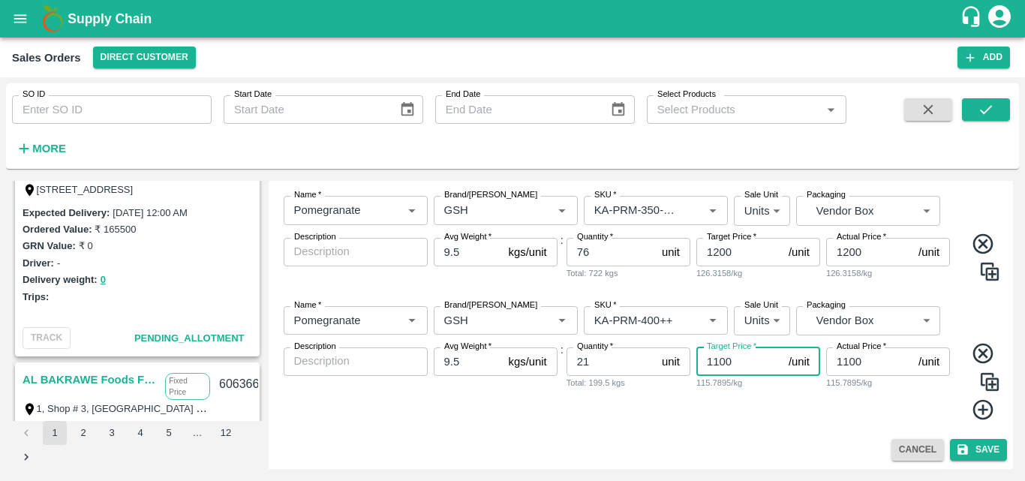
click at [715, 359] on input "1100" at bounding box center [739, 361] width 86 height 29
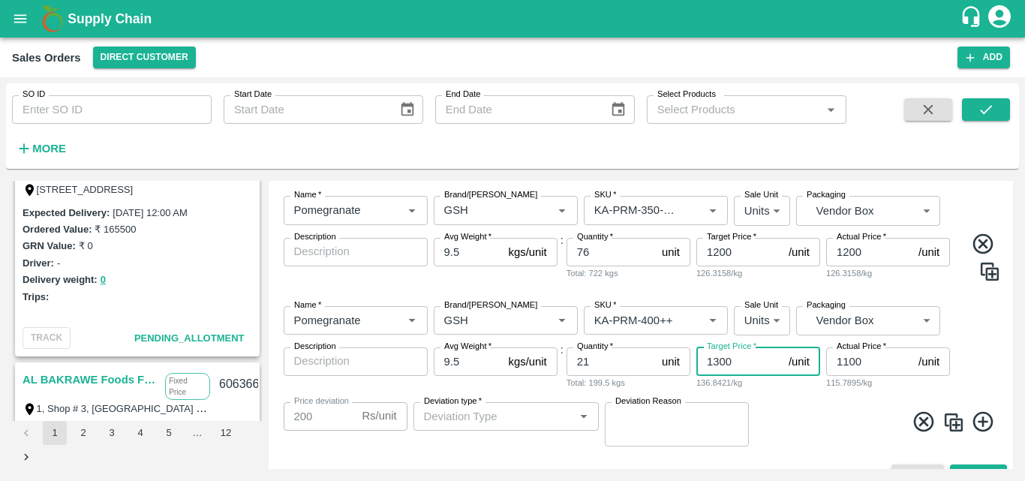
type input "1300"
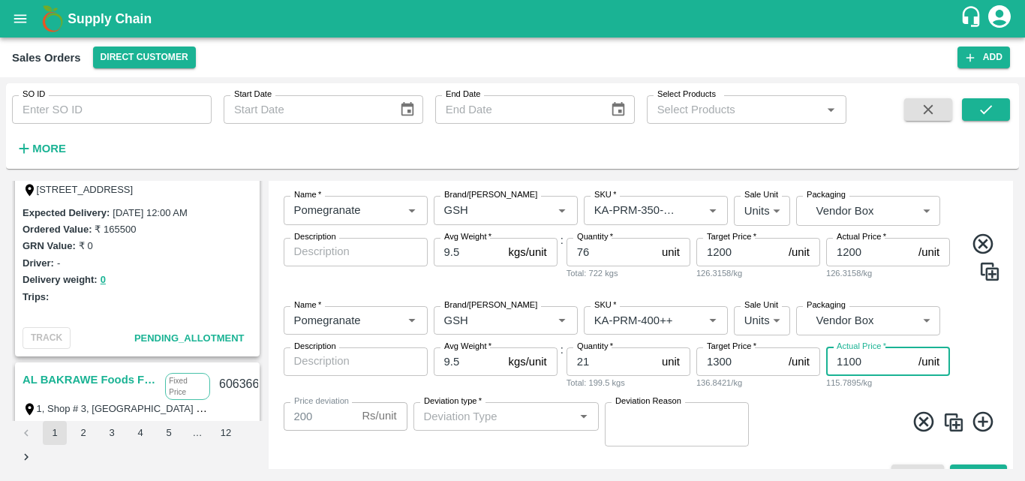
click at [849, 359] on input "1100" at bounding box center [869, 361] width 86 height 29
type input "100"
type input "1200"
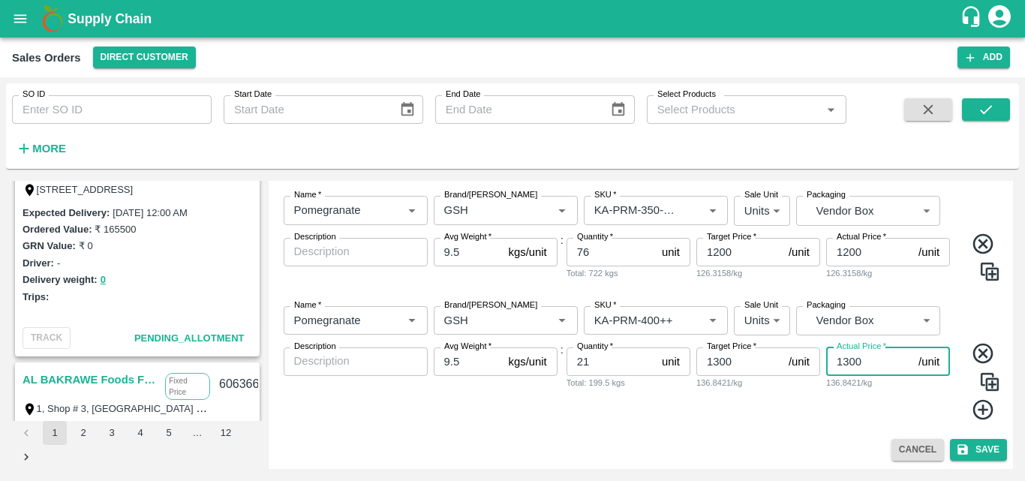
type input "1300"
click at [991, 384] on img at bounding box center [989, 382] width 23 height 23
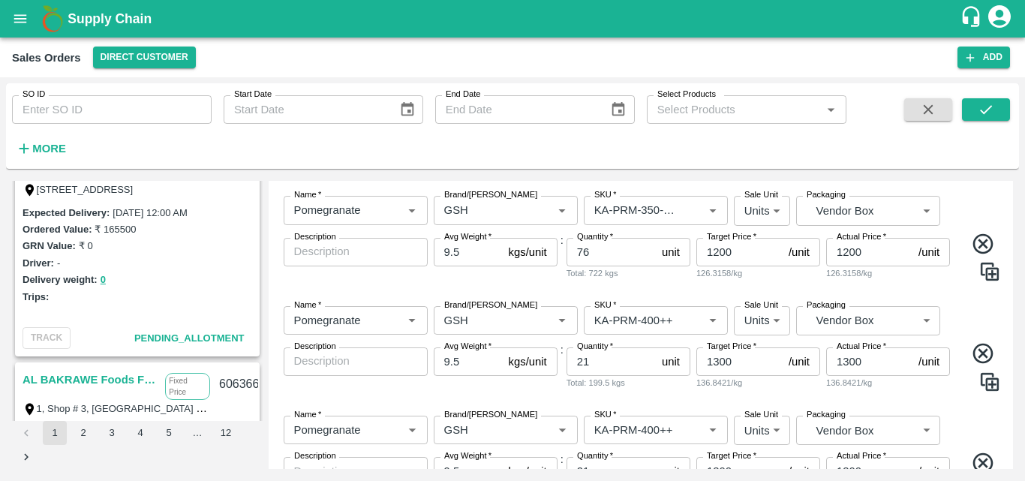
click at [960, 404] on div "Name   * Name   * Brand/[PERSON_NAME]/[PERSON_NAME]   * SKU   * Sale Unit Units…" at bounding box center [641, 473] width 733 height 139
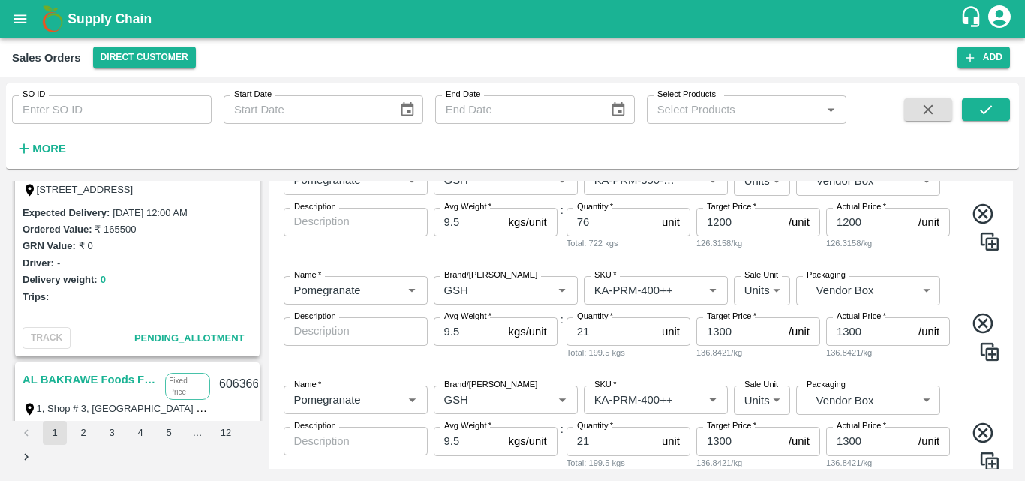
scroll to position [1032, 0]
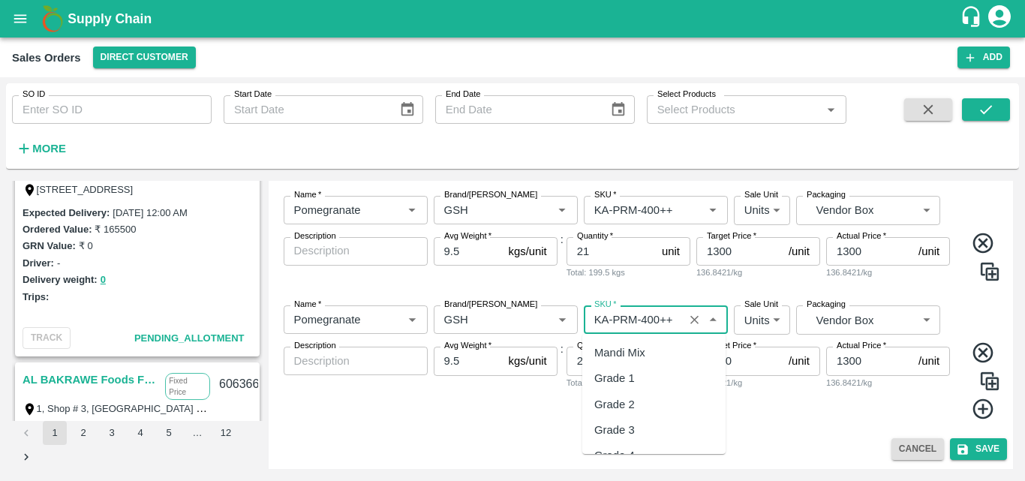
click at [671, 319] on input "SKU   *" at bounding box center [633, 320] width 91 height 20
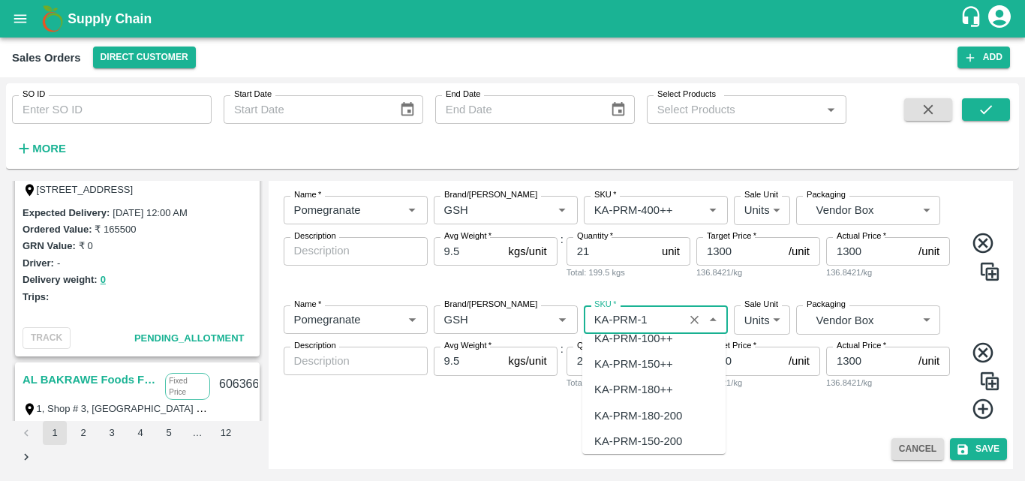
scroll to position [0, 0]
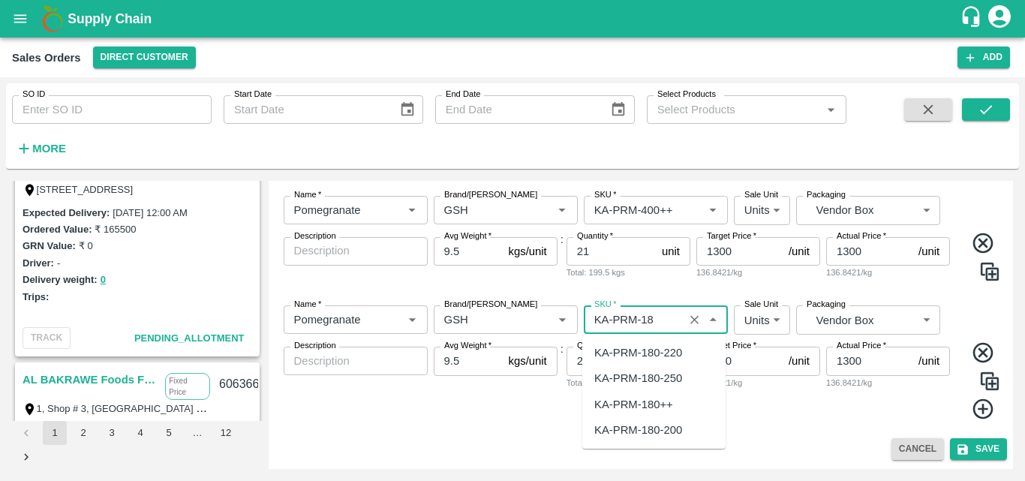
click at [666, 399] on div "KA-PRM-180++" at bounding box center [633, 404] width 79 height 17
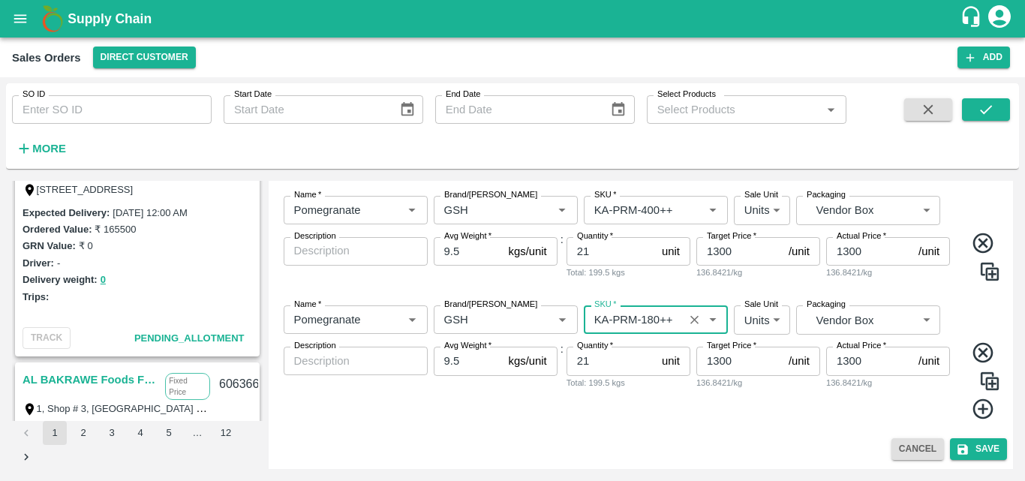
type input "KA-PRM-180++"
click at [609, 367] on input "21" at bounding box center [610, 361] width 89 height 29
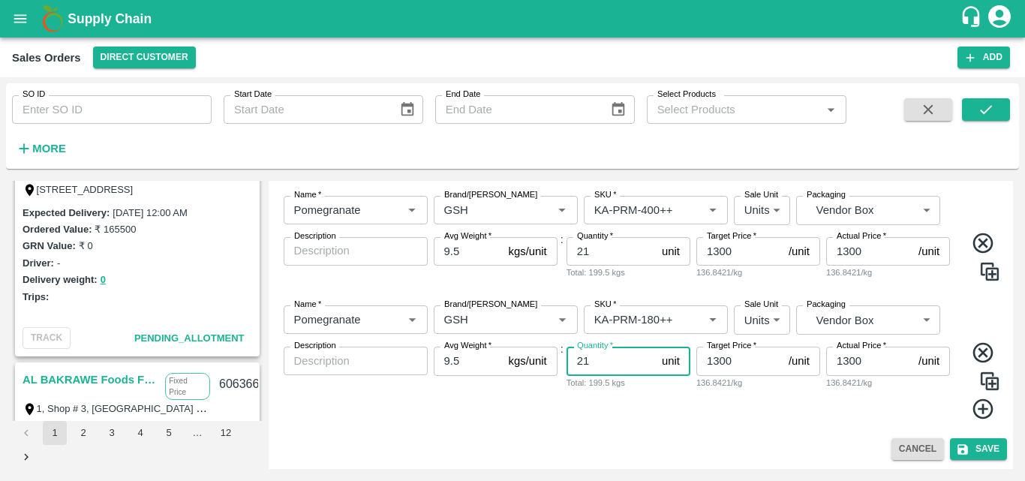
type input "2"
type input "90"
click at [735, 360] on input "1300" at bounding box center [739, 361] width 86 height 29
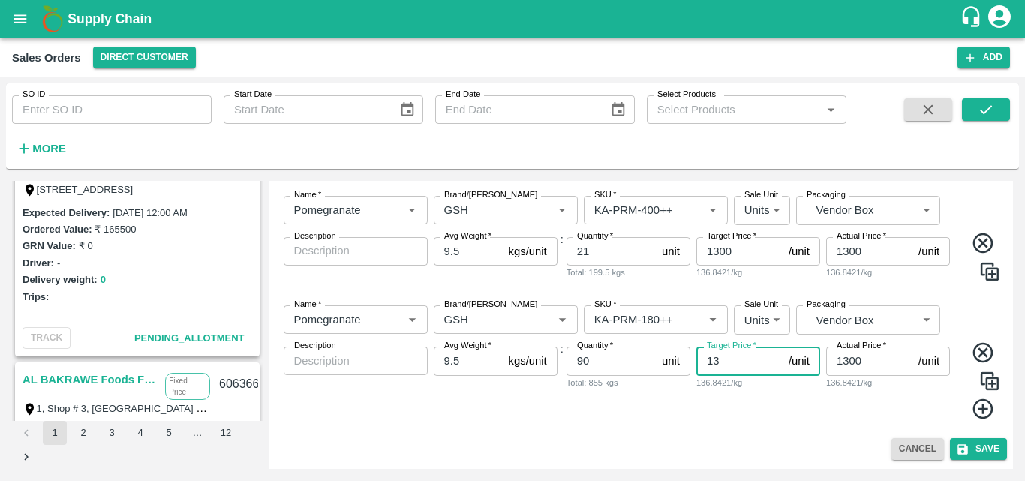
type input "1"
type input "700"
click at [850, 357] on input "1300" at bounding box center [869, 361] width 86 height 29
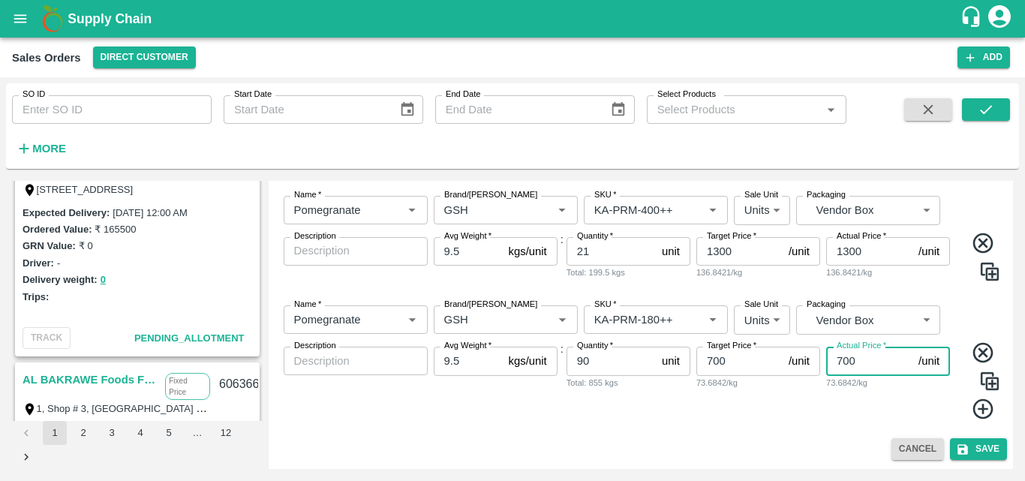
type input "700"
click at [987, 383] on img at bounding box center [989, 381] width 23 height 23
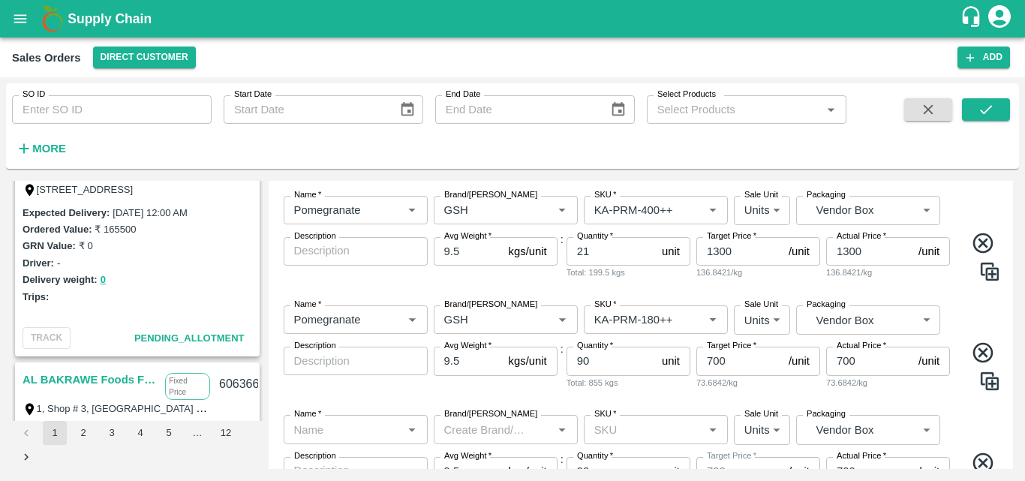
type input "Pomegranate"
type input "GSH"
click at [949, 402] on div "Name   * Name   * Brand/[PERSON_NAME]/[PERSON_NAME]   * SKU   * Sale Unit Units…" at bounding box center [641, 348] width 733 height 110
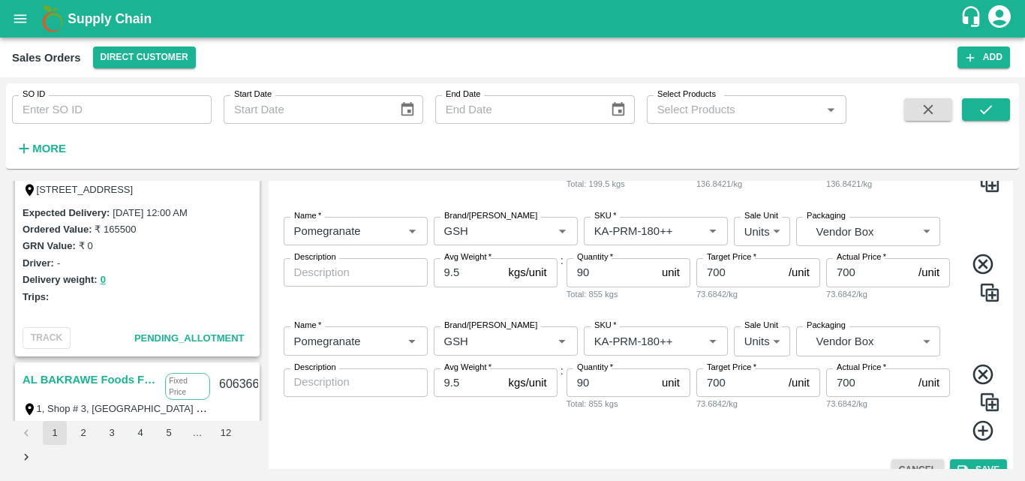
scroll to position [1122, 0]
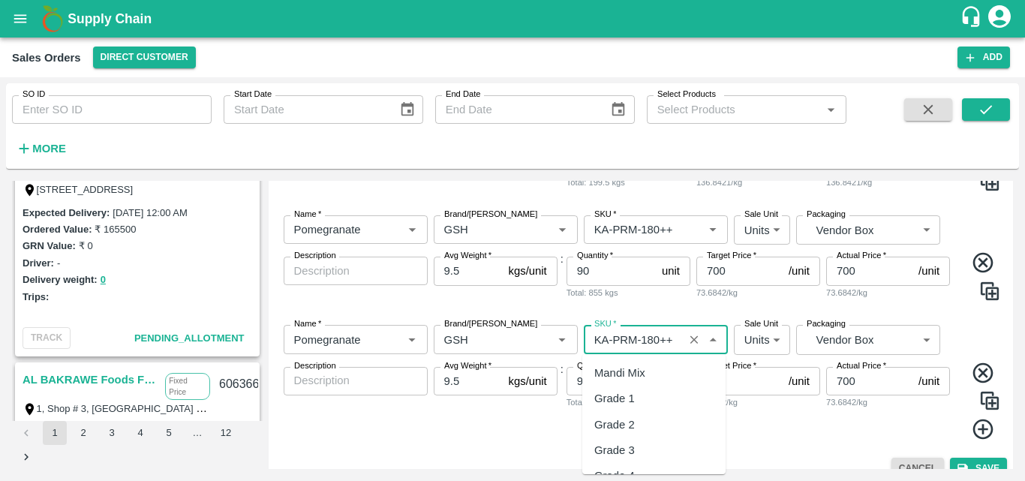
click at [652, 344] on input "SKU   *" at bounding box center [633, 339] width 91 height 20
click at [632, 370] on div "KA-Loose A" at bounding box center [623, 373] width 59 height 17
type input "KA-Loose A"
click at [601, 389] on input "90" at bounding box center [610, 381] width 89 height 29
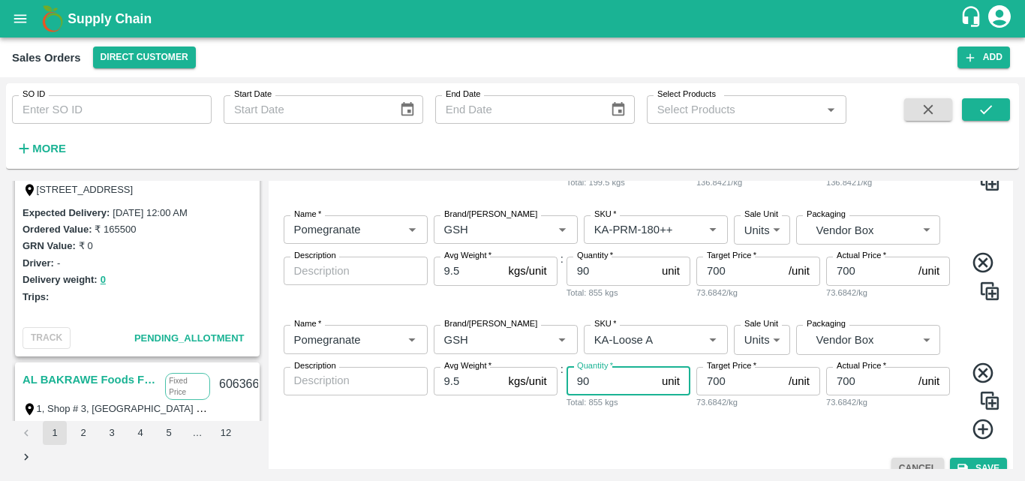
type input "9"
type input "11"
click at [713, 377] on input "700" at bounding box center [739, 381] width 86 height 29
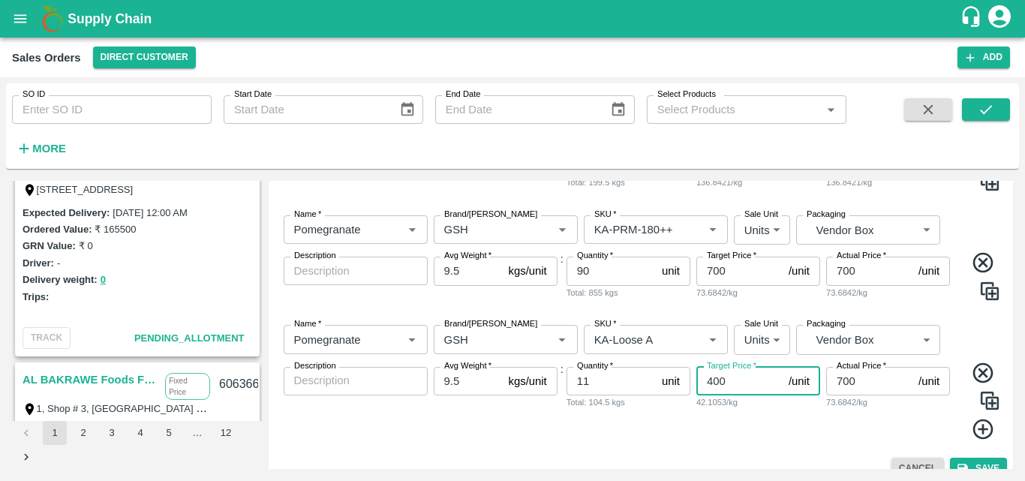
type input "400"
click at [842, 374] on input "700" at bounding box center [869, 381] width 86 height 29
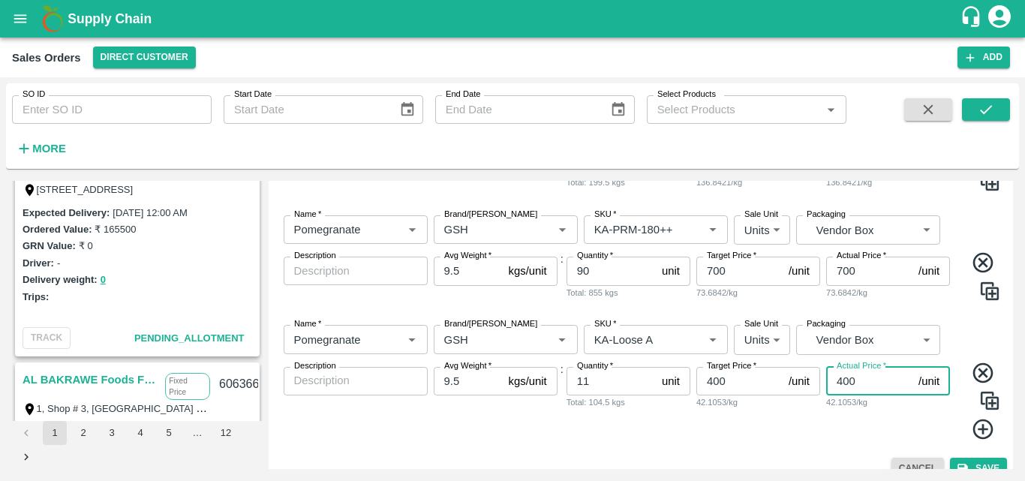
type input "400"
click at [771, 458] on div "Cancel Save" at bounding box center [641, 469] width 733 height 22
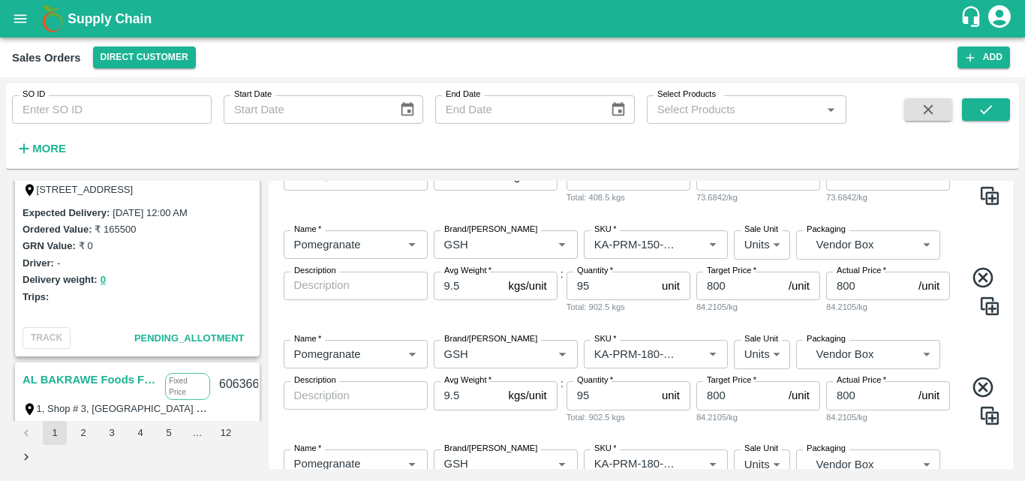
scroll to position [342, 0]
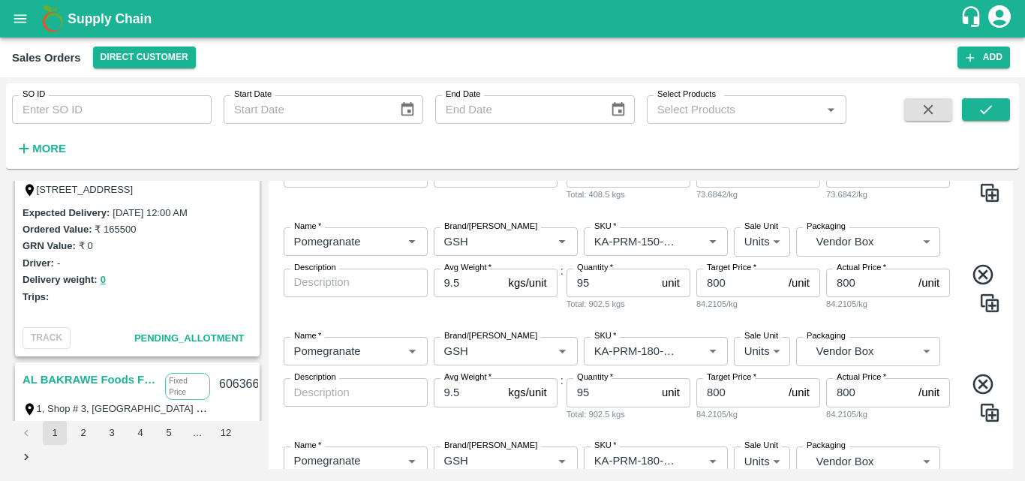
click at [912, 418] on div "84.2105/kg" at bounding box center [888, 414] width 124 height 14
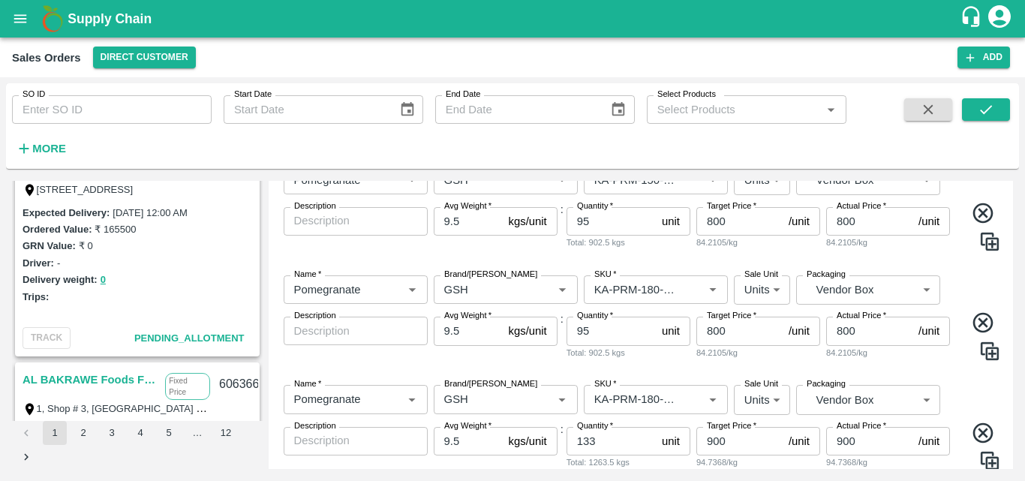
scroll to position [402, 0]
click at [983, 320] on icon at bounding box center [982, 324] width 20 height 20
type input "133"
type input "900"
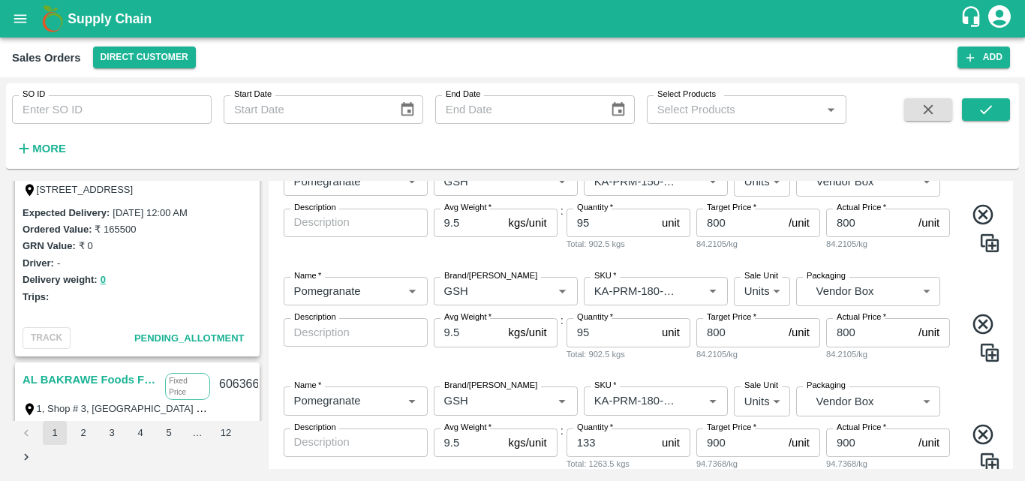
type input "KA-PRM-220-250"
type input "167"
type input "1000"
type input "KA-PRM-250-300"
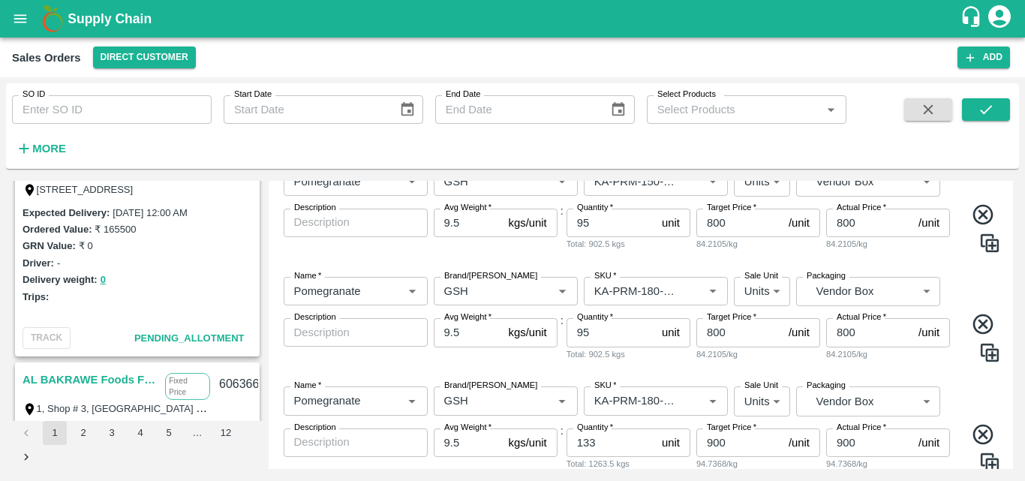
type input "128"
type input "1100"
type input "KA-PRM-350-400"
type input "76"
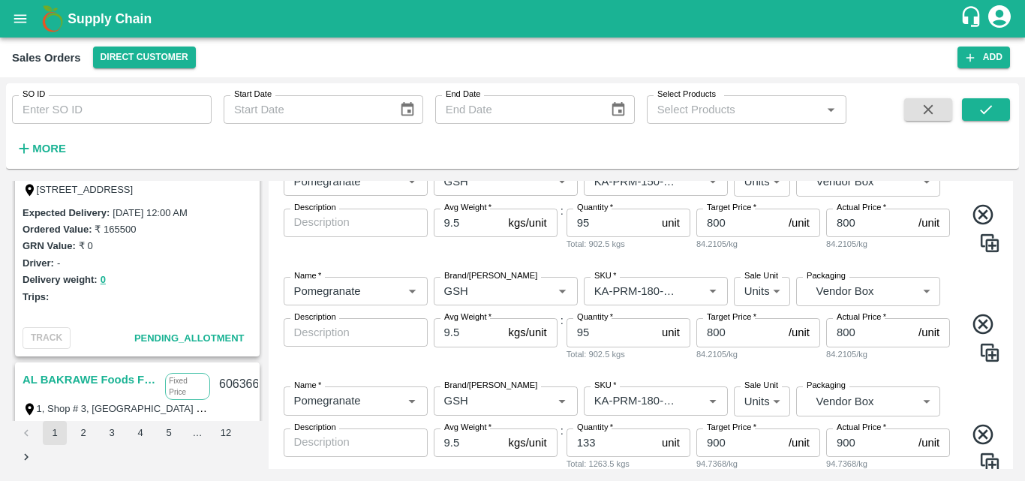
type input "1200"
type input "KA-PRM-400++"
type input "21"
type input "1300"
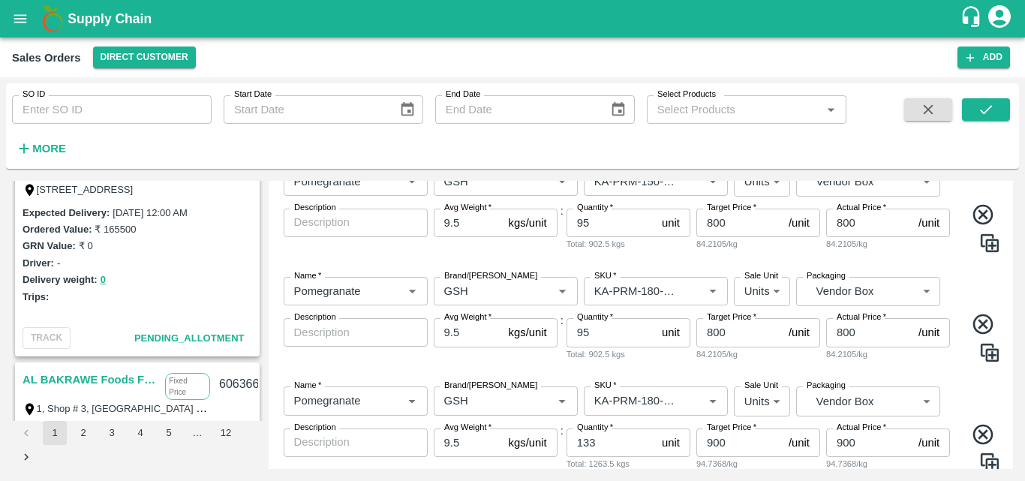
type input "1300"
type input "KA-PRM-180++"
type input "90"
type input "700"
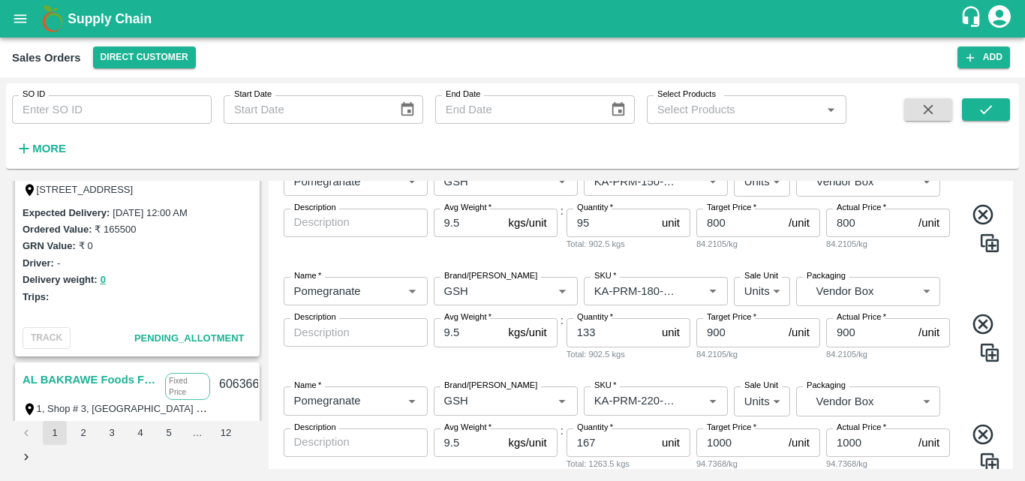
type input "KA-Loose A"
type input "11"
type input "400"
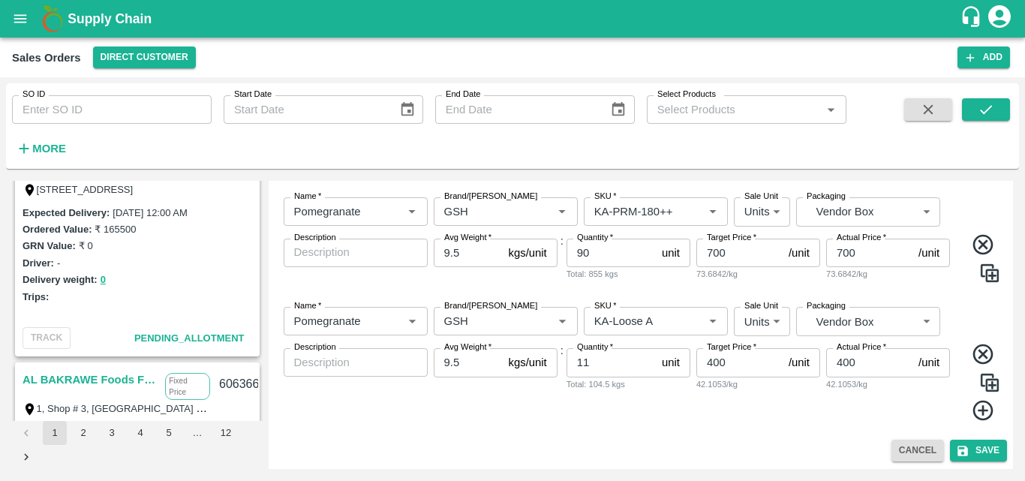
scroll to position [1032, 0]
click at [973, 455] on button "Save" at bounding box center [978, 449] width 57 height 22
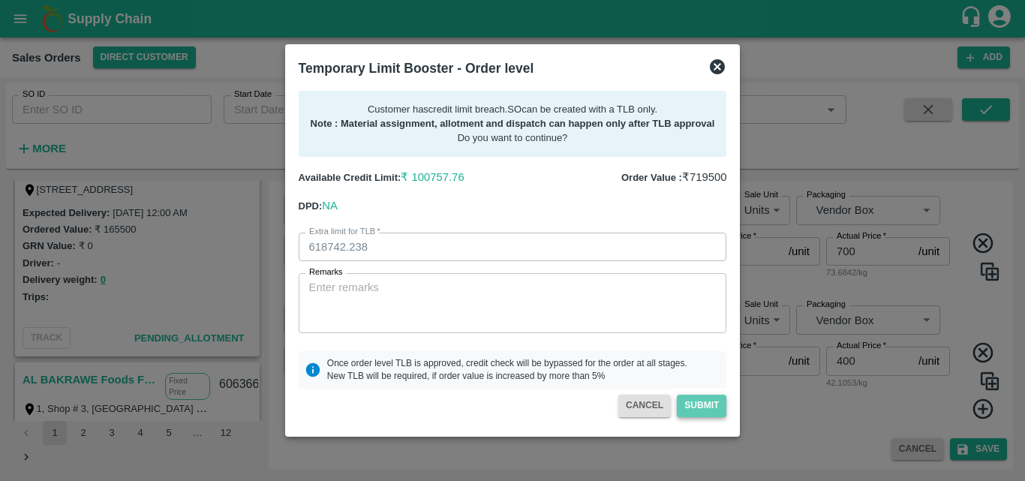
click at [703, 410] on button "Submit" at bounding box center [702, 406] width 50 height 22
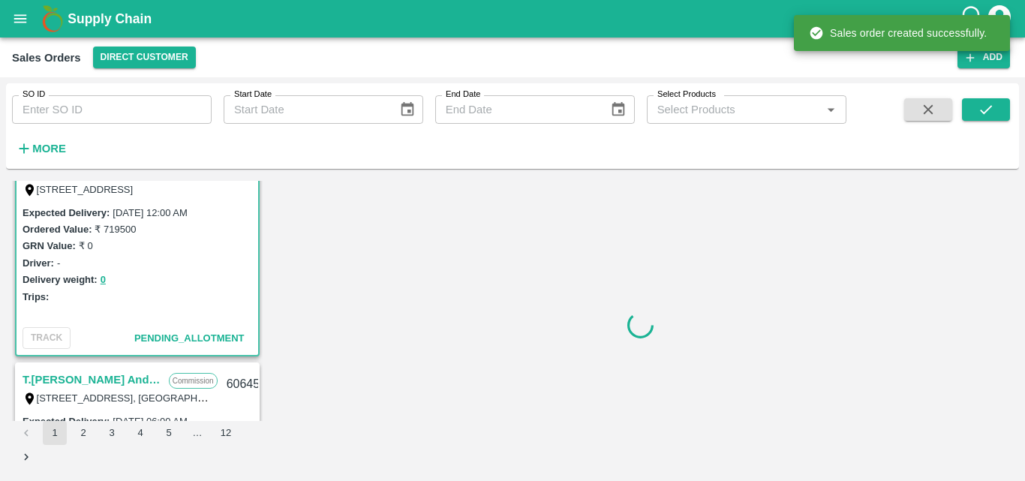
scroll to position [656, 0]
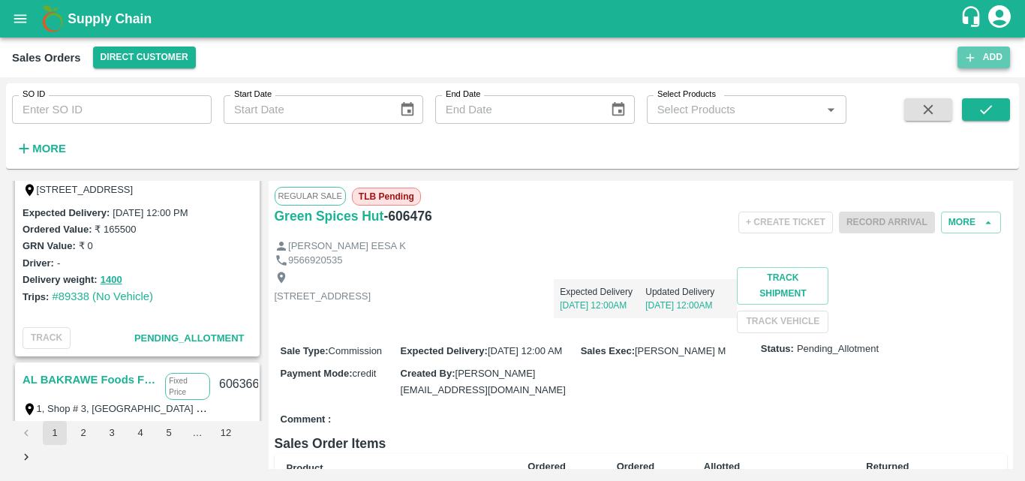
click at [972, 59] on icon "button" at bounding box center [970, 58] width 14 height 14
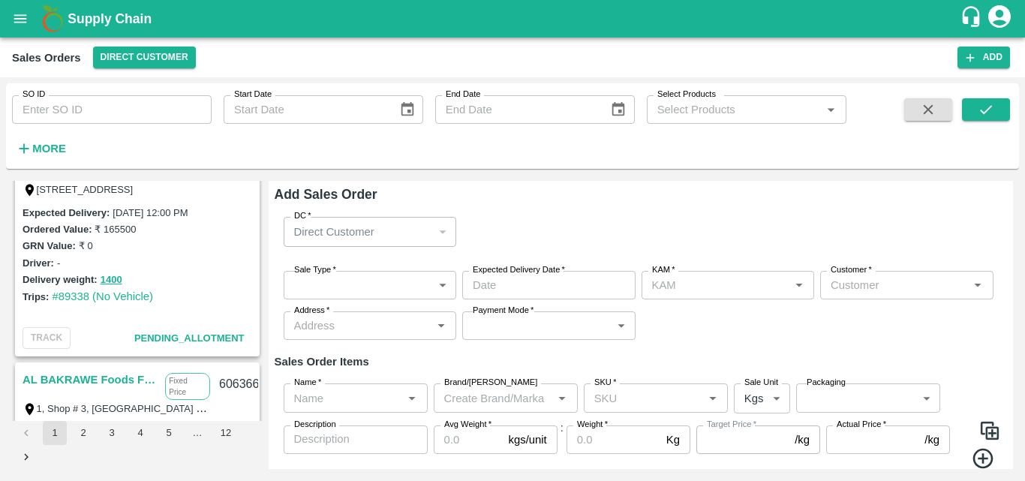
type input "[PERSON_NAME] M"
click at [393, 284] on body "Supply Chain Sales Orders Direct Customer Add SO ID SO ID Start Date Start Date…" at bounding box center [512, 240] width 1025 height 481
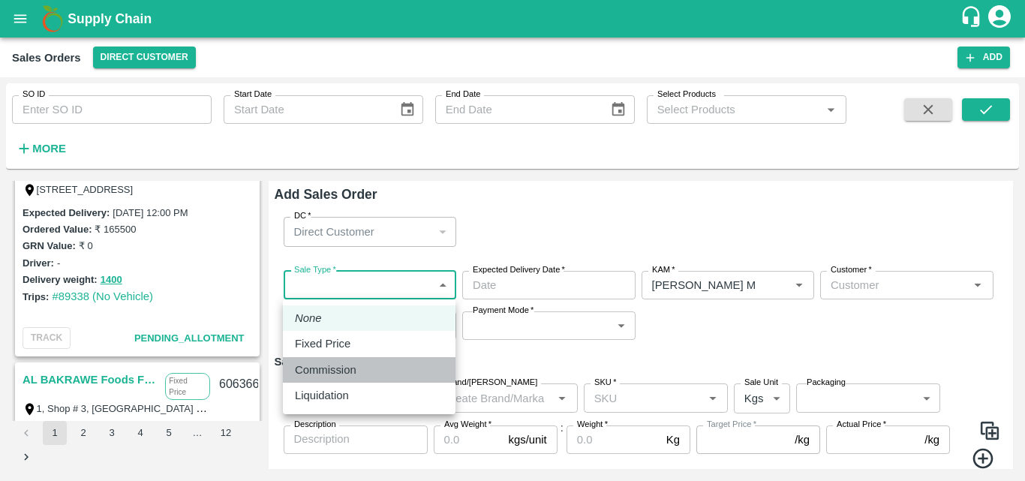
click at [338, 368] on p "Commission" at bounding box center [326, 370] width 62 height 17
type input "2"
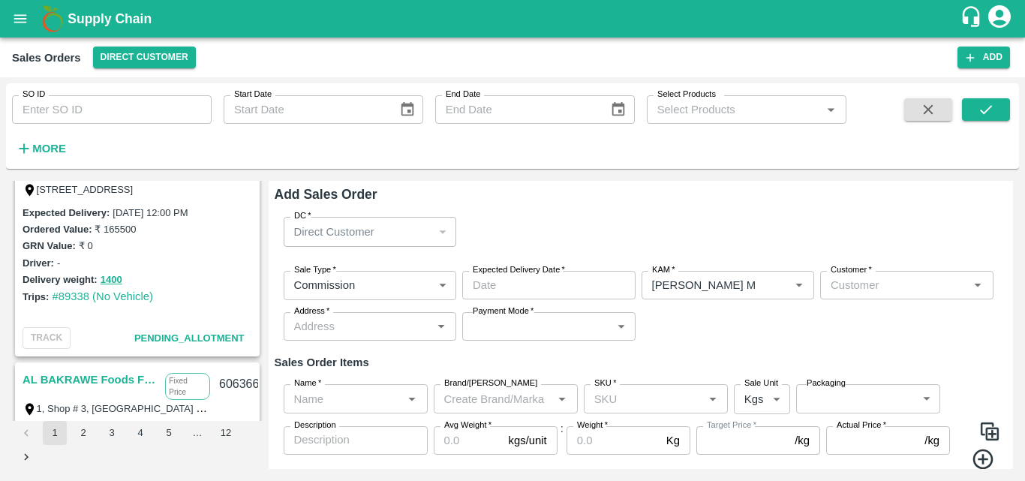
click at [193, 252] on div "GRN Value: ₹ 0" at bounding box center [138, 245] width 230 height 17
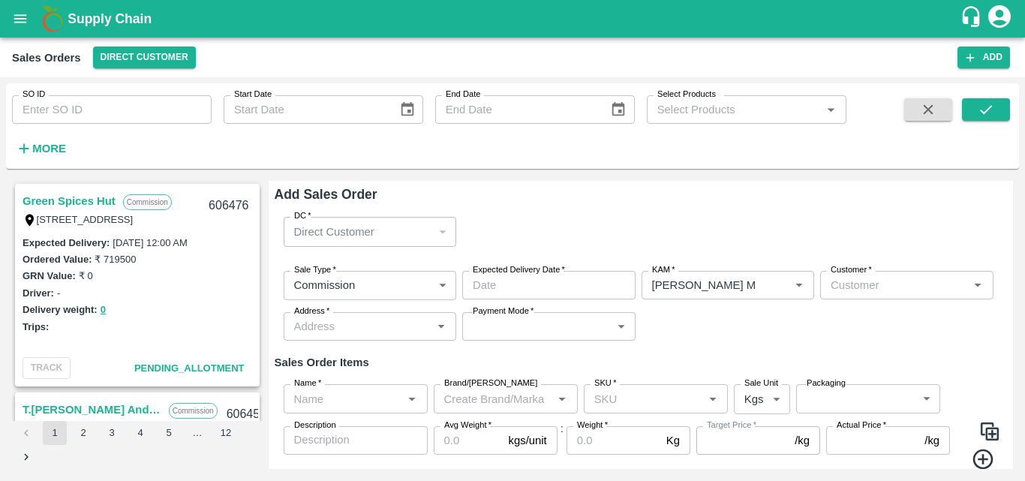
click at [71, 194] on link "Green Spices Hut" at bounding box center [69, 201] width 93 height 20
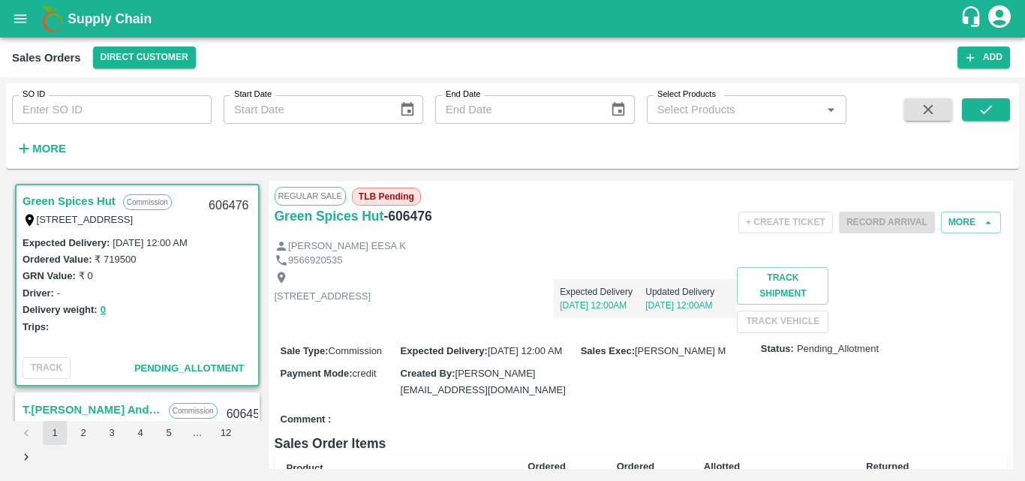
click at [549, 332] on div "[STREET_ADDRESS] Expected Delivery [DATE] 12:00AM Updated Delivery [DATE] 12:00…" at bounding box center [641, 299] width 733 height 65
click at [980, 62] on button "Add" at bounding box center [983, 58] width 53 height 22
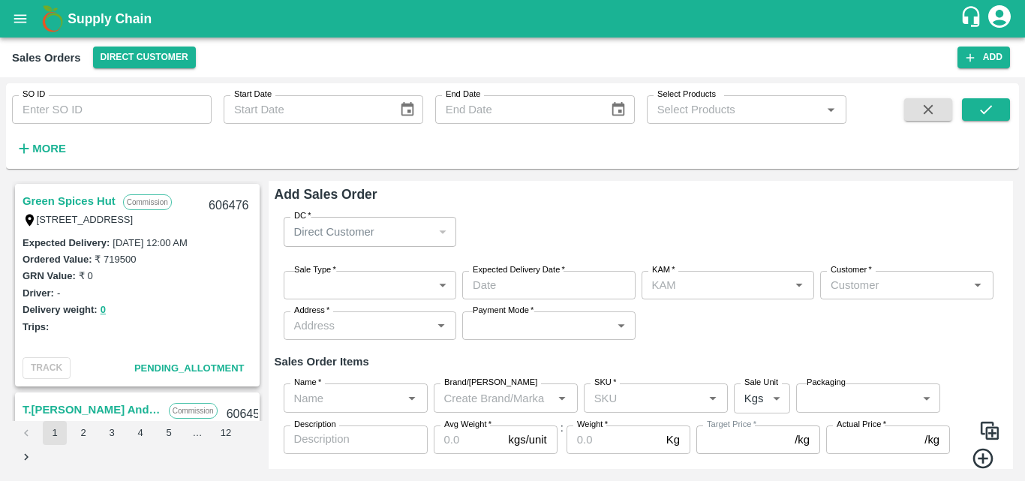
type input "[PERSON_NAME] M"
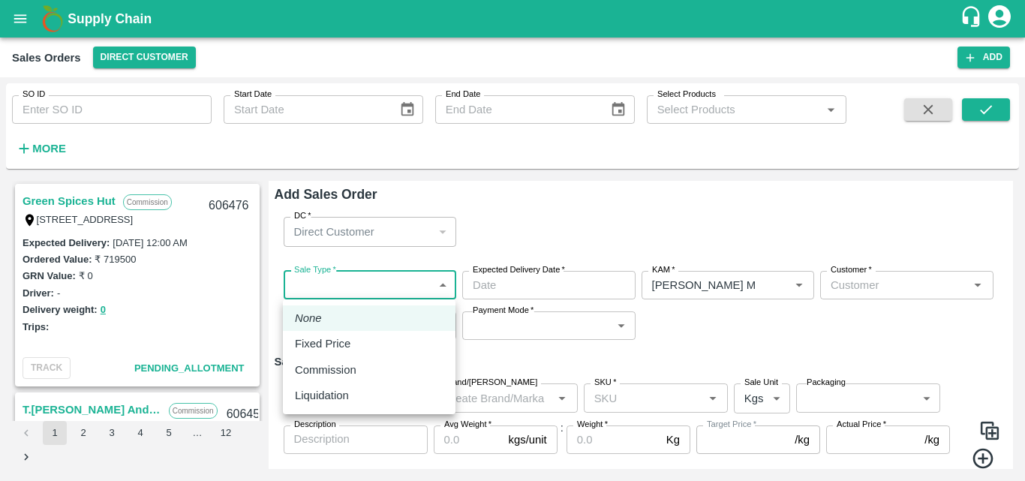
click at [404, 276] on body "Supply Chain Sales Orders Direct Customer Add SO ID SO ID Start Date Start Date…" at bounding box center [512, 240] width 1025 height 481
click at [339, 362] on p "Commission" at bounding box center [326, 370] width 62 height 17
type input "2"
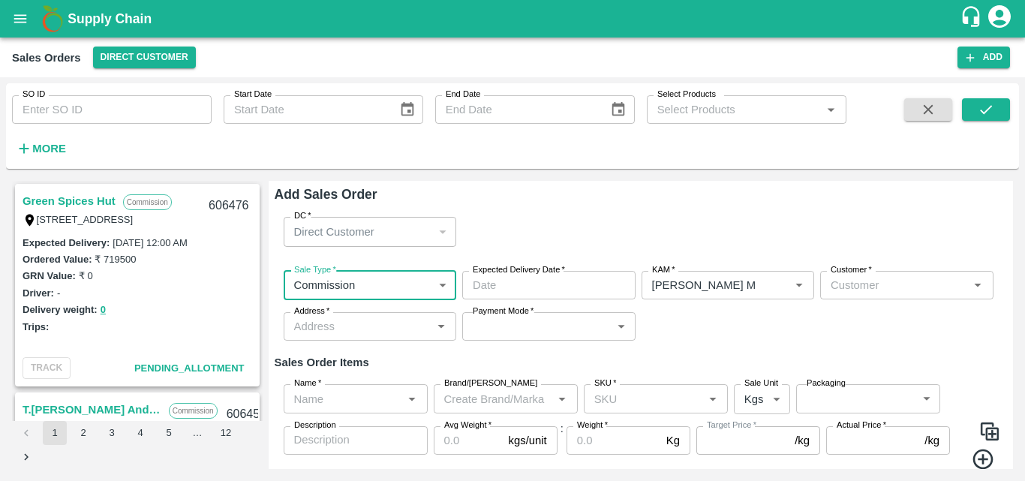
type input "DD/MM/YYYY hh:mm aa"
click at [526, 284] on input "DD/MM/YYYY hh:mm aa" at bounding box center [543, 285] width 163 height 29
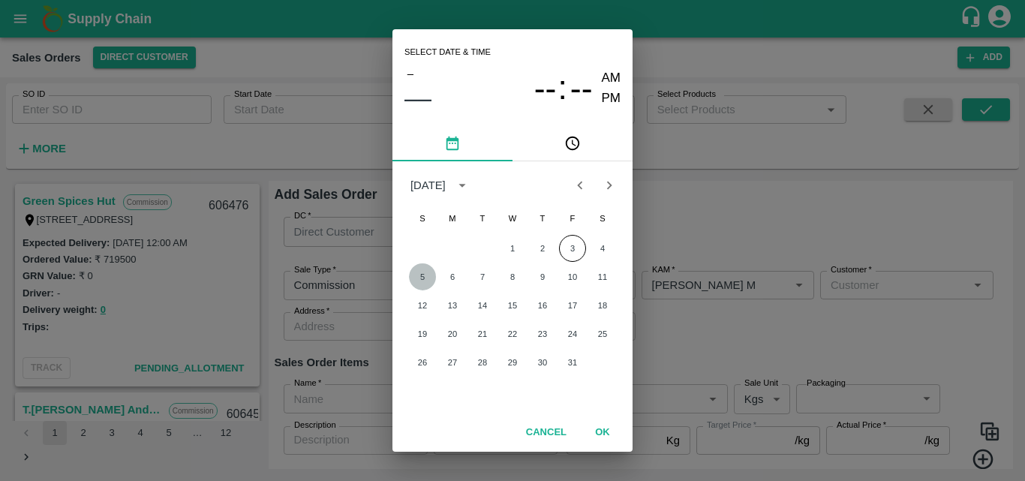
click at [427, 277] on button "5" at bounding box center [422, 276] width 27 height 27
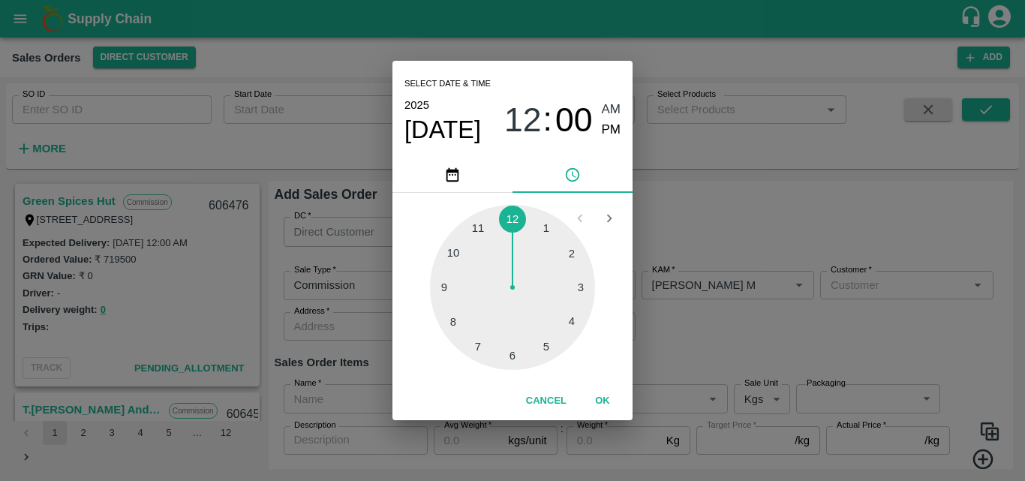
click at [571, 253] on div at bounding box center [512, 287] width 165 height 165
type input "[DATE] 02:00 AM"
click at [600, 394] on button "OK" at bounding box center [602, 401] width 48 height 26
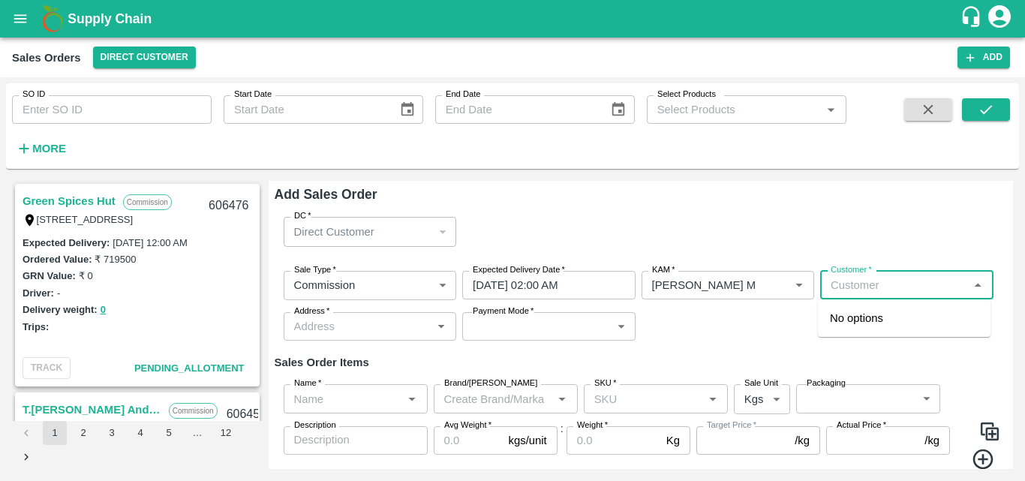
click at [844, 295] on input "Customer   *" at bounding box center [895, 285] width 140 height 20
type input "g"
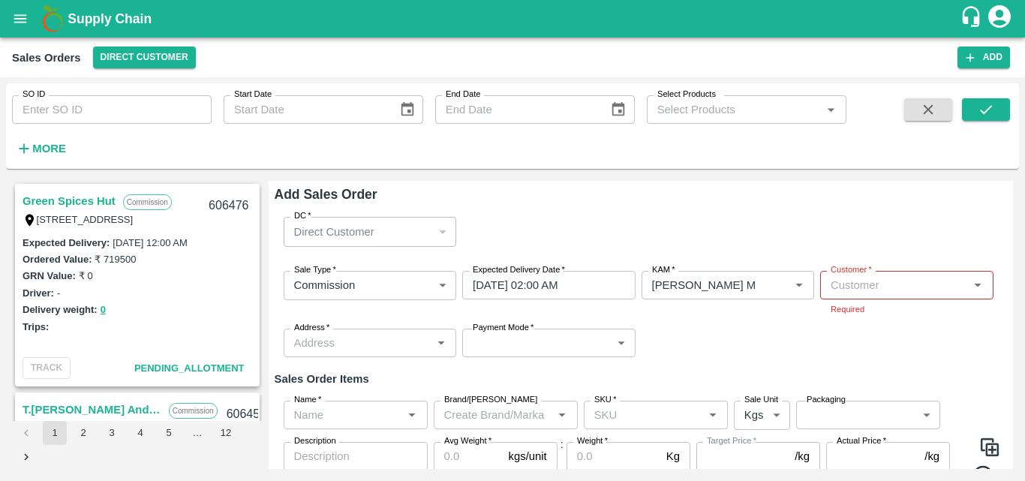
click at [85, 200] on link "Green Spices Hut" at bounding box center [69, 201] width 93 height 20
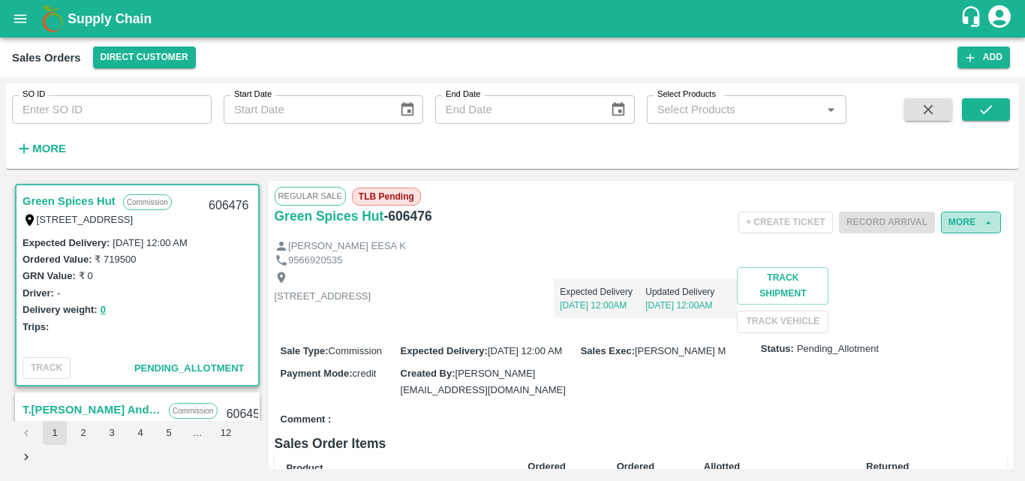
click at [964, 219] on button "More" at bounding box center [971, 223] width 60 height 22
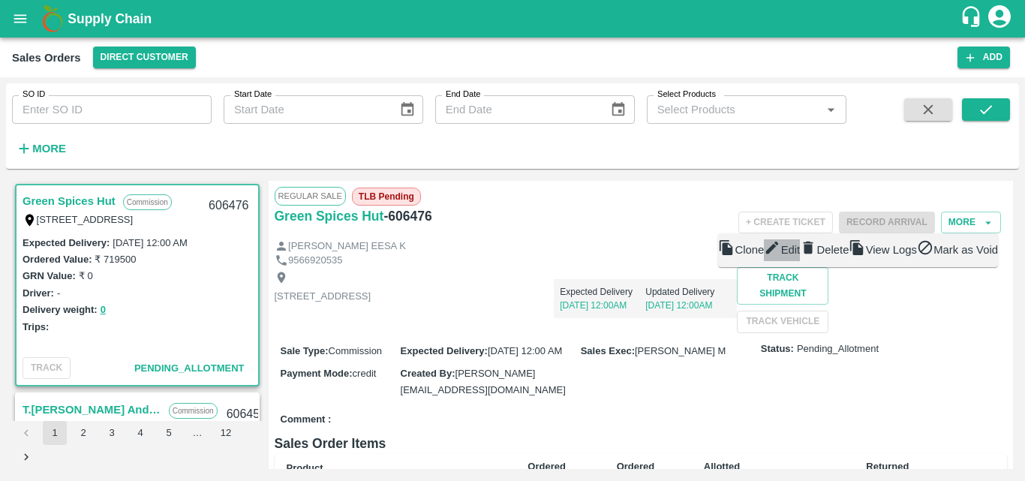
click at [801, 256] on span "Edit" at bounding box center [791, 250] width 20 height 12
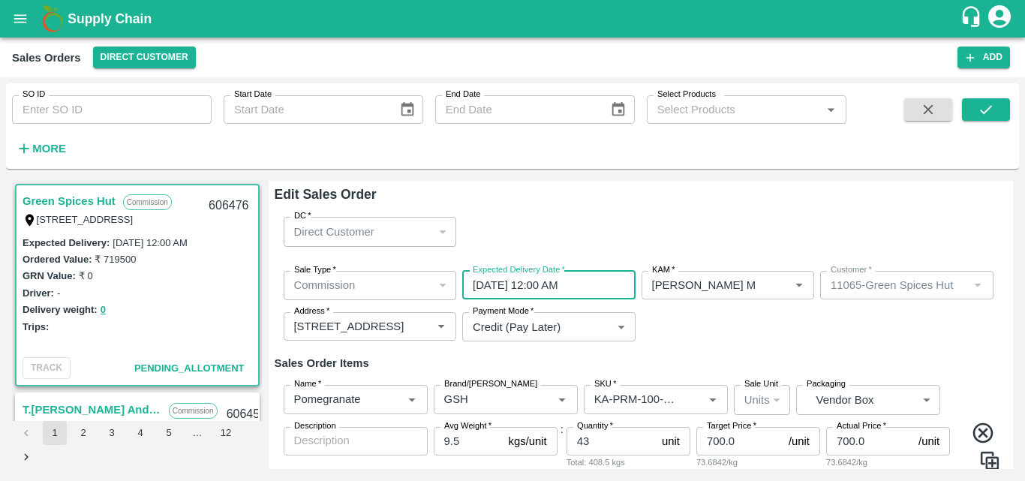
click at [482, 286] on input "[DATE] 12:00 AM" at bounding box center [543, 285] width 163 height 29
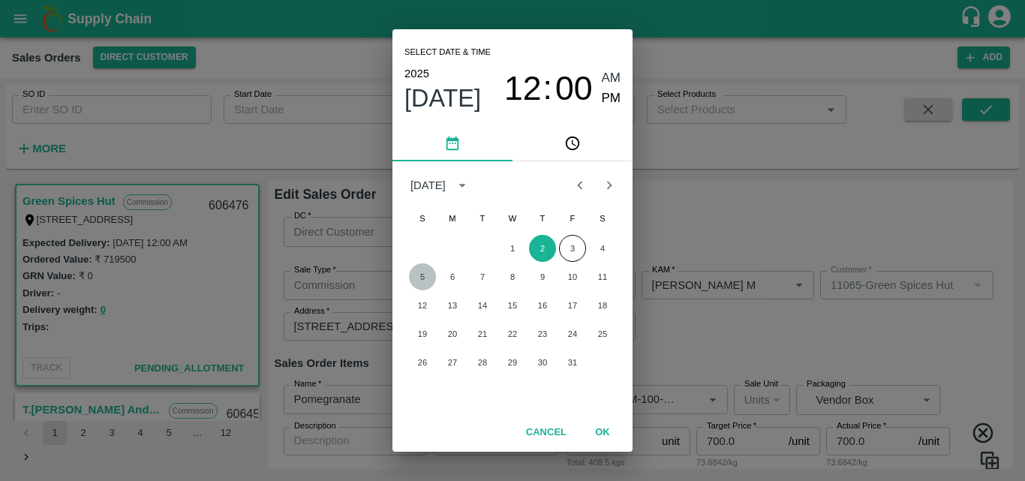
click at [422, 278] on button "5" at bounding box center [422, 276] width 27 height 27
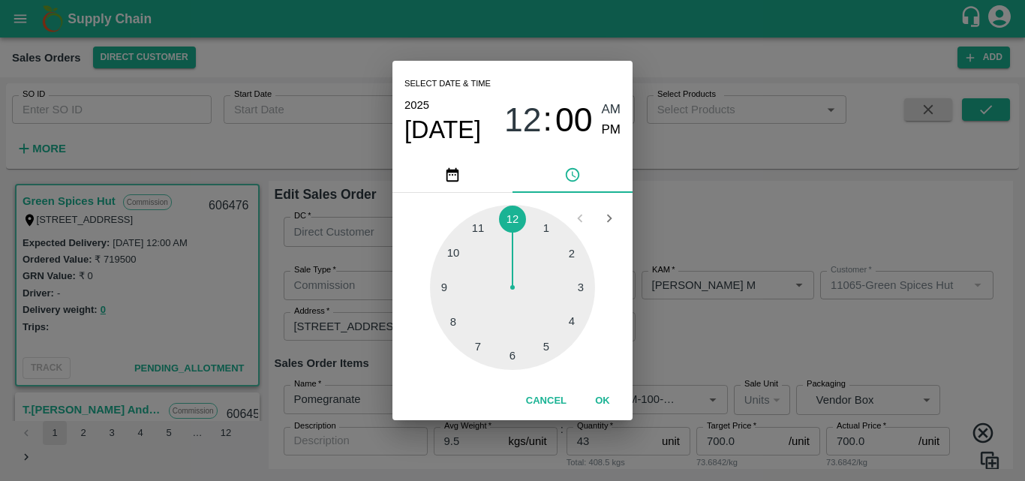
type input "[DATE] 12:00 AM"
click at [614, 404] on button "OK" at bounding box center [602, 401] width 48 height 26
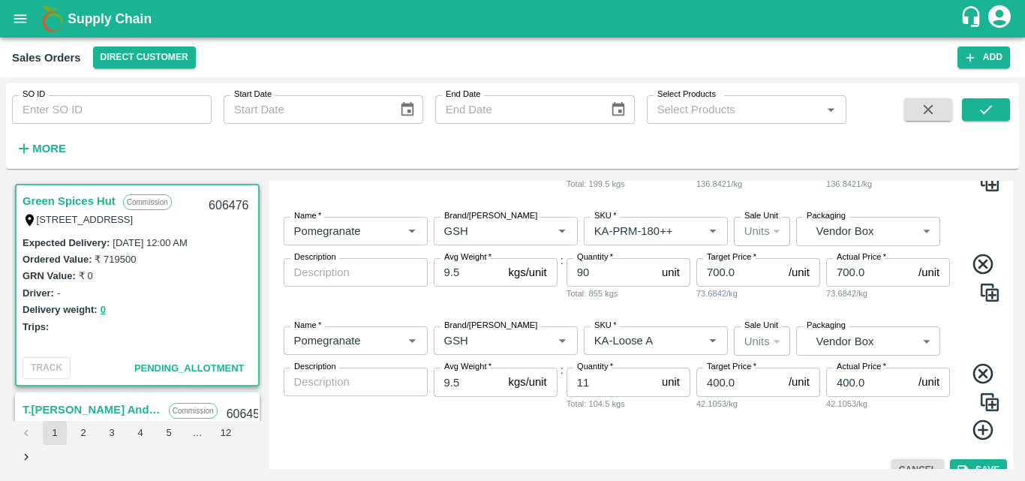
scroll to position [958, 0]
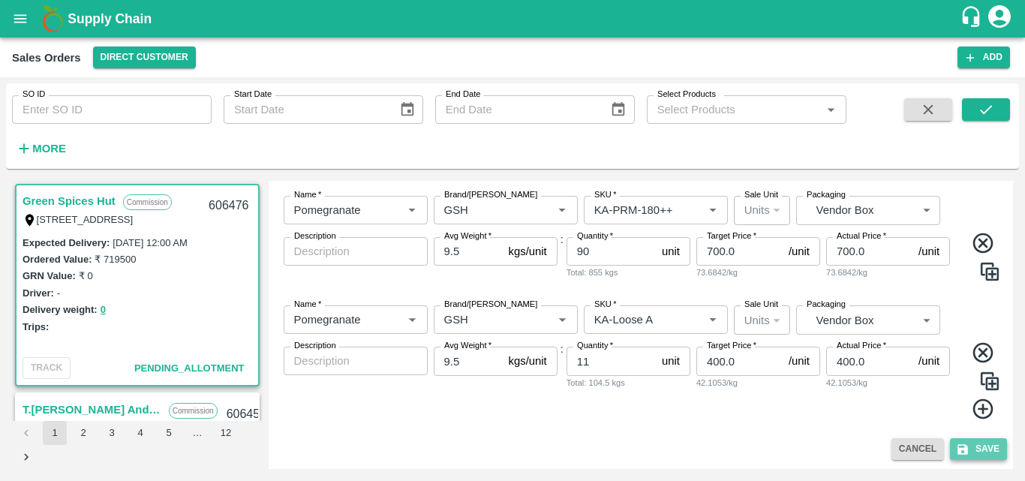
click at [981, 445] on button "Save" at bounding box center [978, 449] width 57 height 22
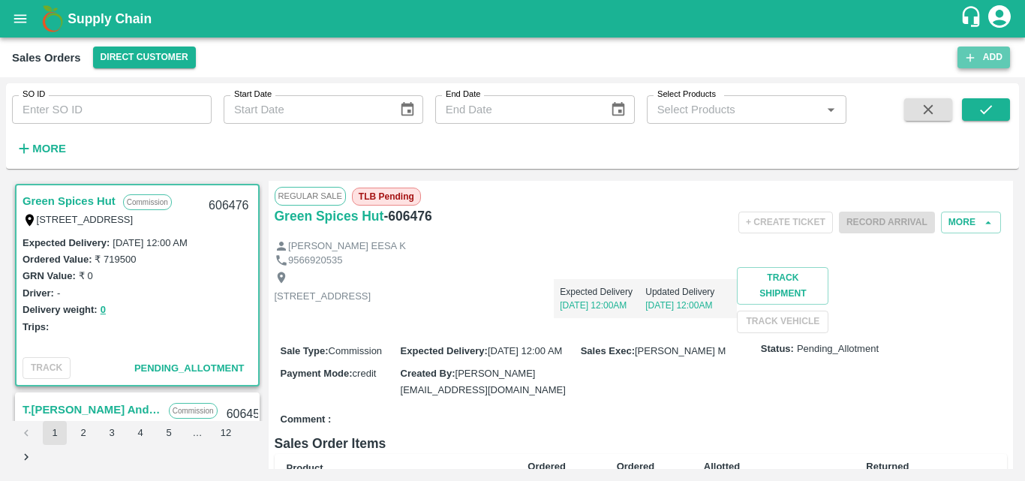
click at [978, 54] on button "Add" at bounding box center [983, 58] width 53 height 22
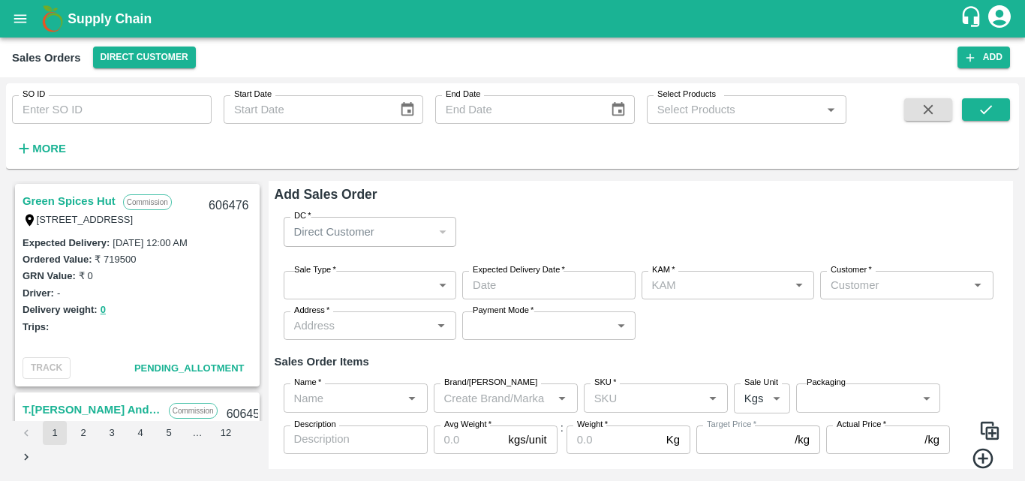
type input "[PERSON_NAME] M"
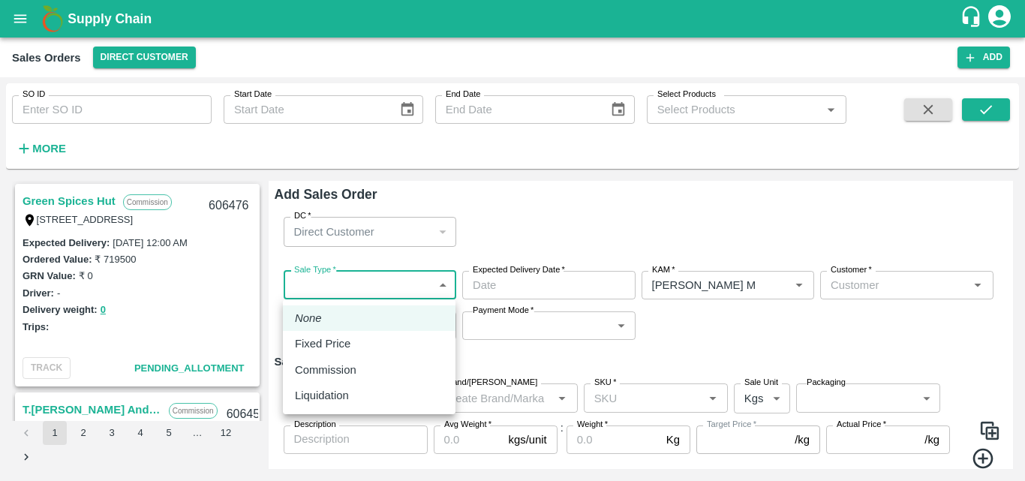
click at [374, 278] on body "Supply Chain Sales Orders Direct Customer Add SO ID SO ID Start Date Start Date…" at bounding box center [512, 240] width 1025 height 481
click at [341, 362] on p "Commission" at bounding box center [326, 370] width 62 height 17
type input "2"
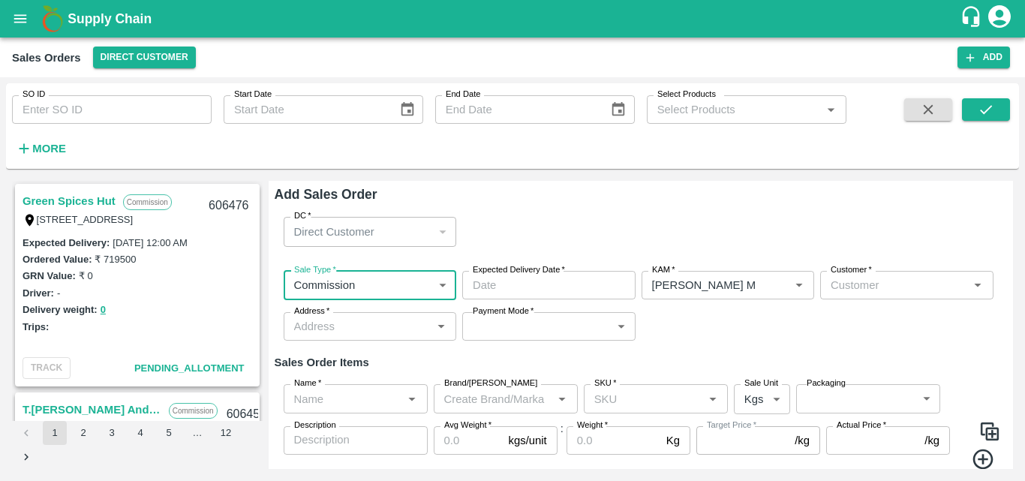
type input "DD/MM/YYYY hh:mm aa"
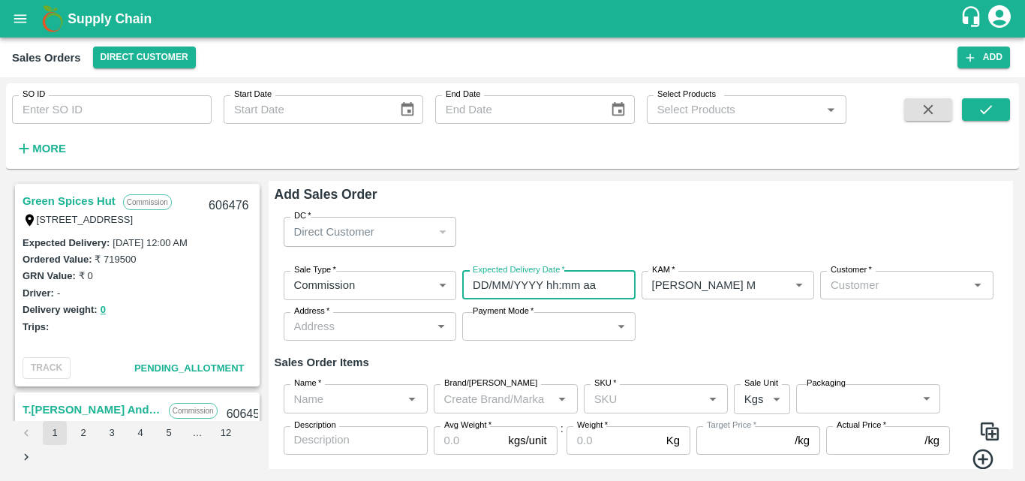
click at [518, 279] on input "DD/MM/YYYY hh:mm aa" at bounding box center [543, 285] width 163 height 29
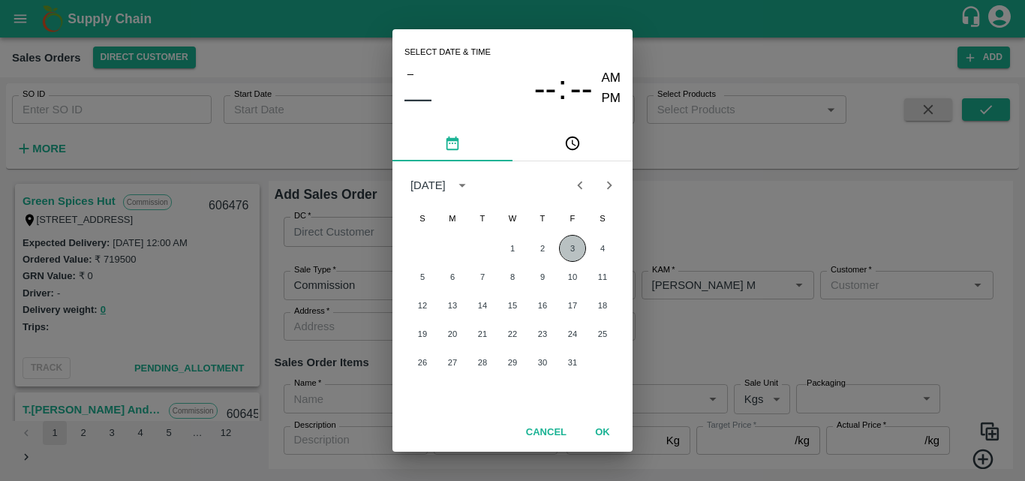
click at [576, 250] on button "3" at bounding box center [572, 248] width 27 height 27
type input "[DATE] 12:00 AM"
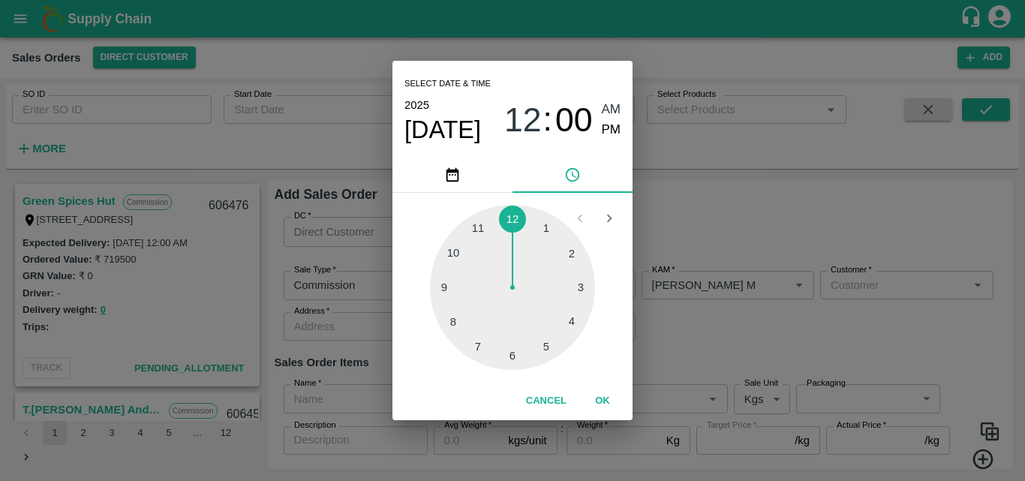
click at [595, 393] on button "OK" at bounding box center [602, 401] width 48 height 26
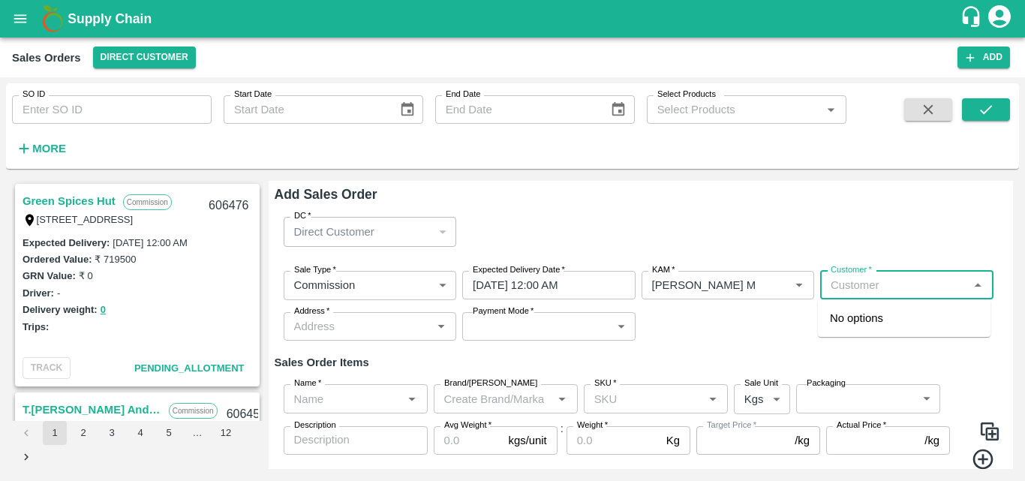
click at [881, 287] on input "Customer   *" at bounding box center [895, 285] width 140 height 20
click at [867, 323] on p "Green Spices Hut" at bounding box center [874, 318] width 88 height 17
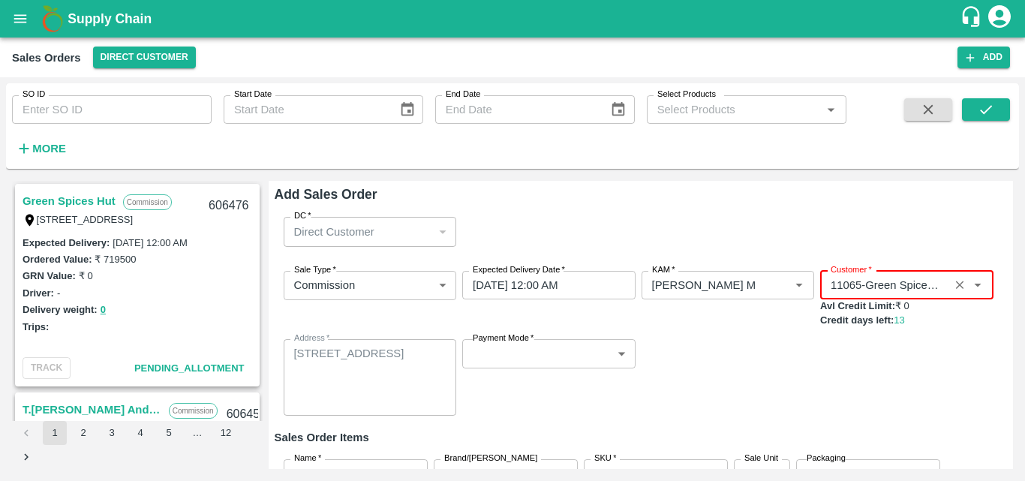
type input "11065-Green Spices Hut"
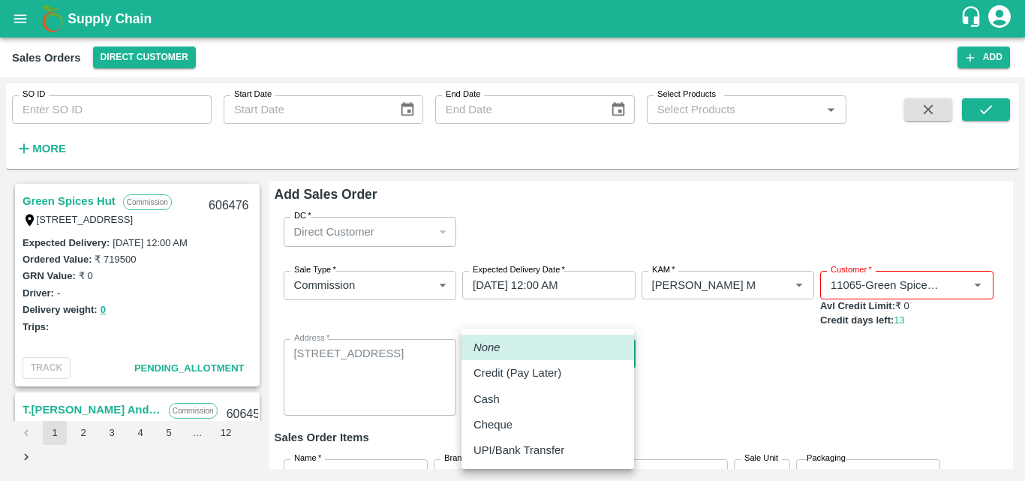
click at [536, 356] on body "Supply Chain Sales Orders Direct Customer Add SO ID SO ID Start Date Start Date…" at bounding box center [512, 240] width 1025 height 481
click at [536, 356] on li "None" at bounding box center [547, 348] width 173 height 26
click at [536, 356] on body "Supply Chain Sales Orders Direct Customer Add SO ID SO ID Start Date Start Date…" at bounding box center [512, 240] width 1025 height 481
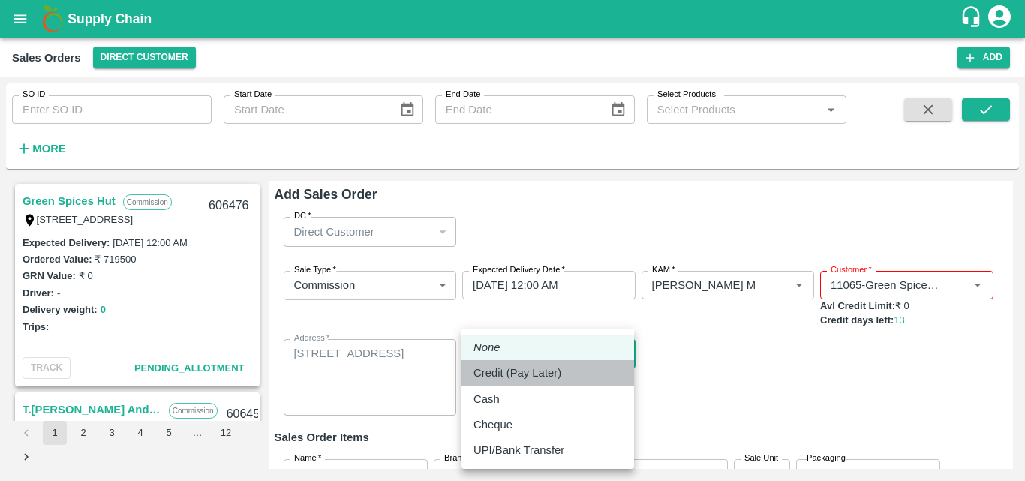
click at [516, 377] on p "Credit (Pay Later)" at bounding box center [517, 373] width 88 height 17
type input "credit"
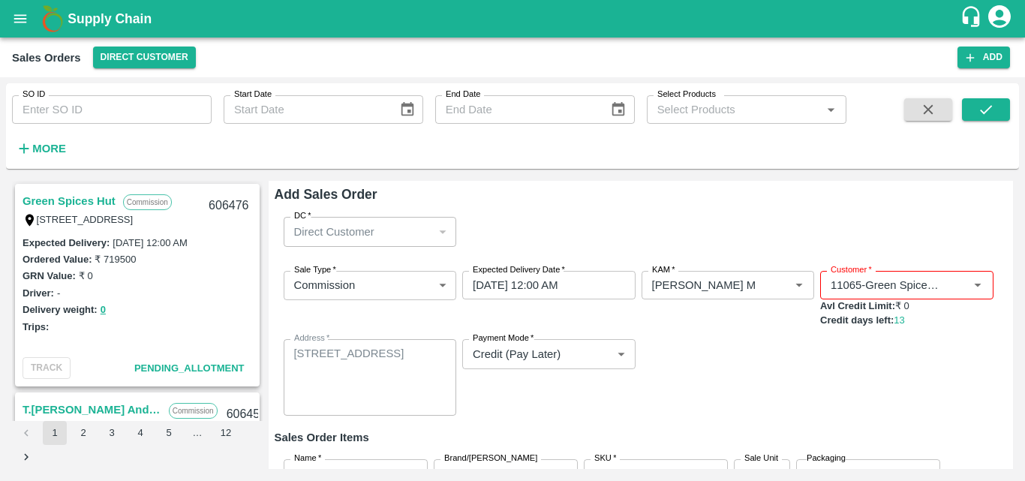
click at [741, 363] on div "Sale Type   * Commission 2 Sale Type Expected Delivery Date   * [DATE] 12:00 AM…" at bounding box center [641, 344] width 733 height 170
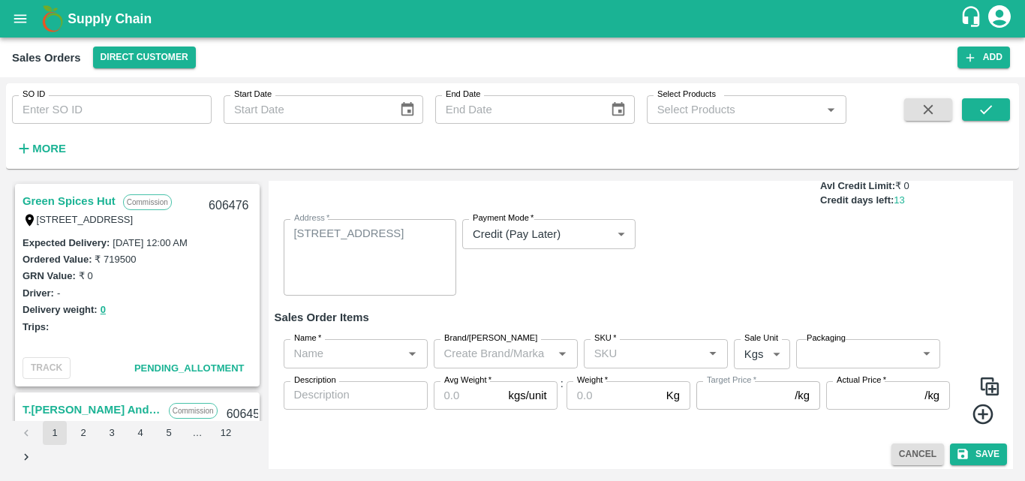
scroll to position [125, 0]
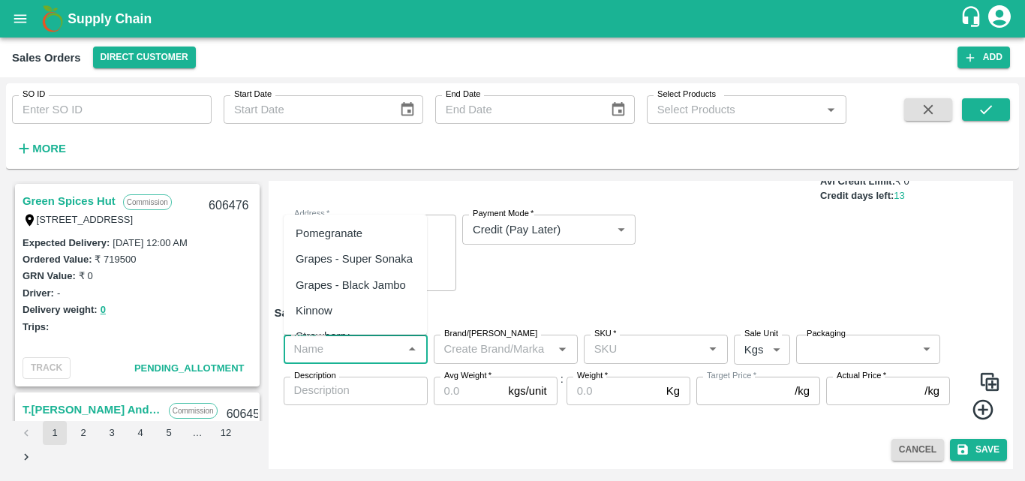
click at [343, 352] on input "Name   *" at bounding box center [343, 349] width 110 height 20
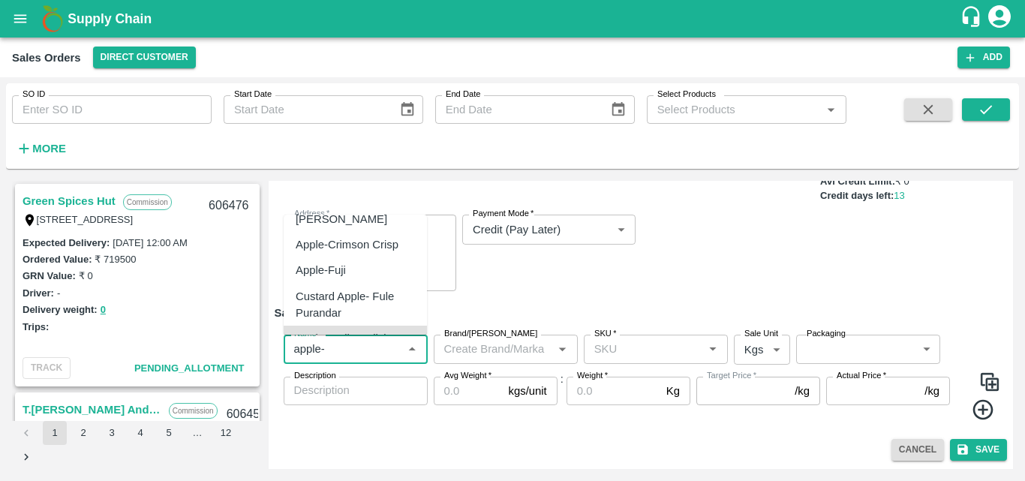
scroll to position [116, 0]
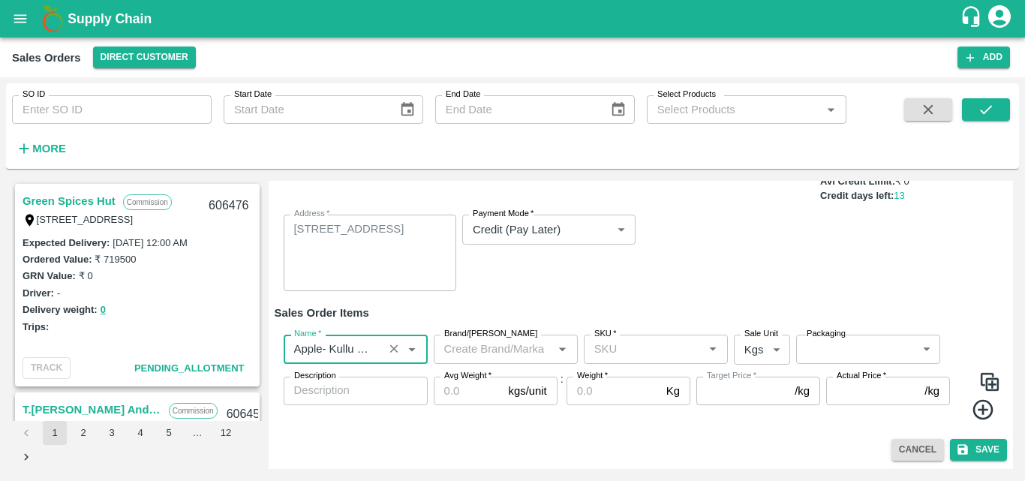
type input "Apple- Kullu Delicious"
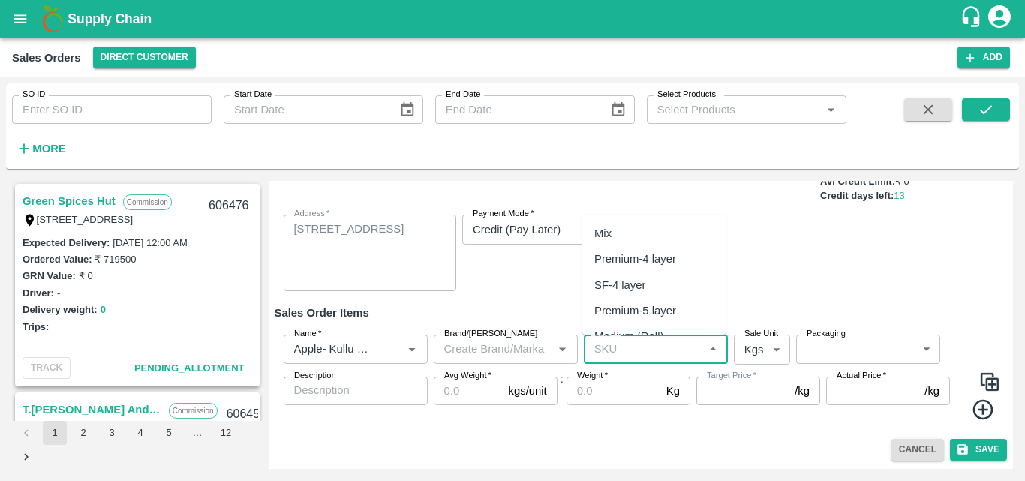
click at [640, 353] on input "SKU   *" at bounding box center [643, 349] width 110 height 20
click at [658, 258] on div "Premium-4 layer" at bounding box center [635, 259] width 82 height 17
type input "Premium-4 layer"
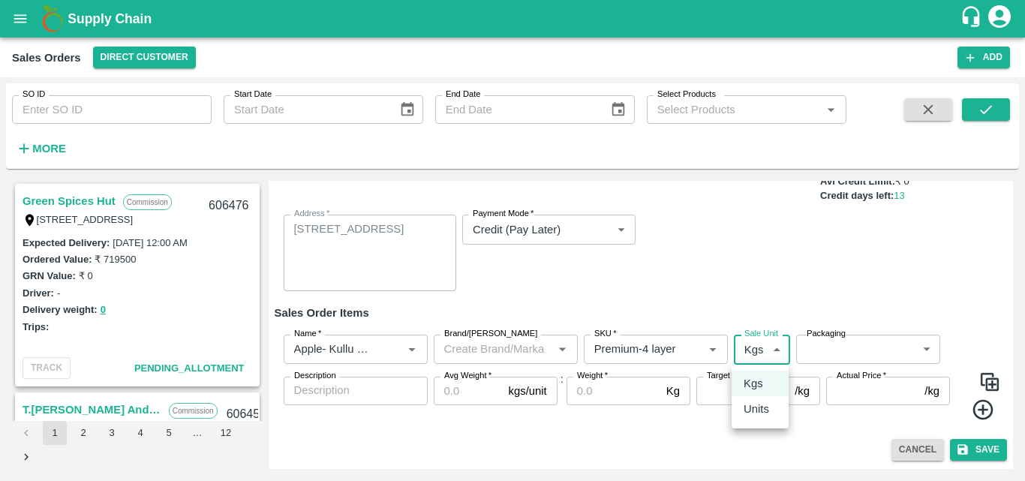
click at [749, 349] on body "Supply Chain Sales Orders Direct Customer Add SO ID SO ID Start Date Start Date…" at bounding box center [512, 240] width 1025 height 481
click at [755, 404] on p "Units" at bounding box center [756, 409] width 26 height 17
type input "2"
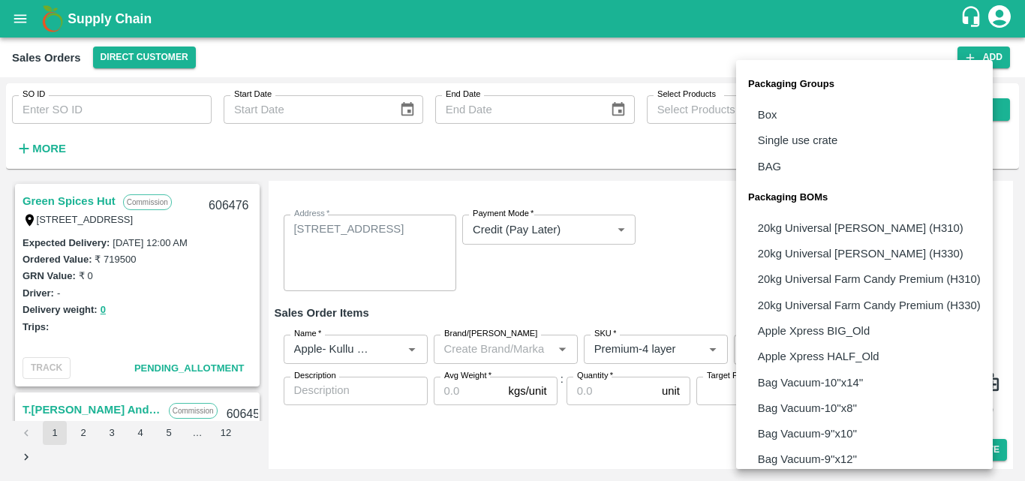
click at [834, 347] on body "Supply Chain Sales Orders Direct Customer Add SO ID SO ID Start Date Start Date…" at bounding box center [512, 240] width 1025 height 481
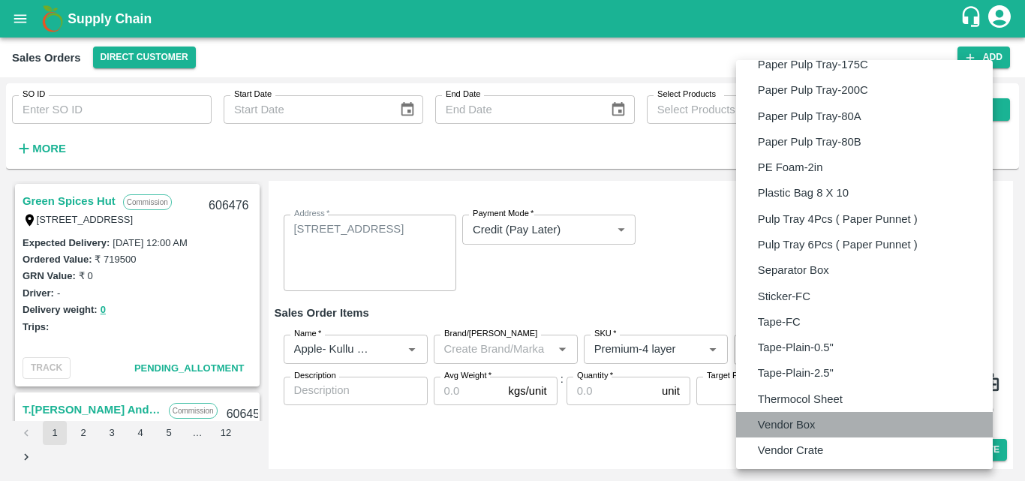
click at [804, 417] on p "Vendor Box" at bounding box center [787, 424] width 58 height 17
type input "BOM/276"
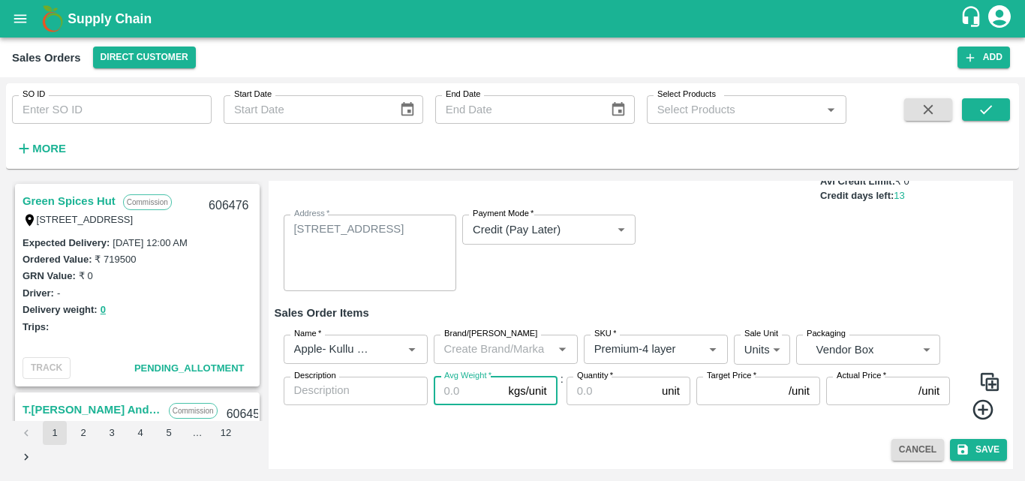
click at [462, 395] on input "Avg Weight   *" at bounding box center [468, 391] width 69 height 29
type input "16"
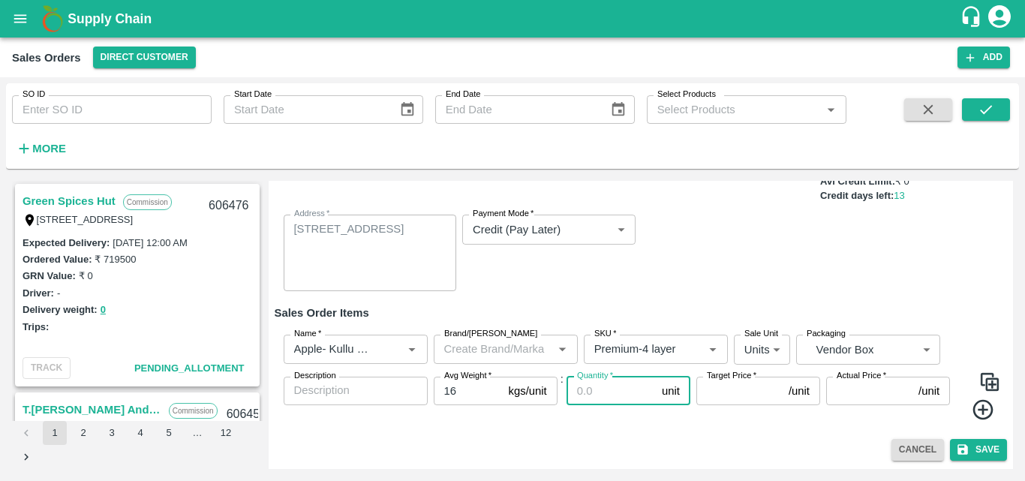
click at [602, 388] on input "Quantity   *" at bounding box center [610, 391] width 89 height 29
type input "296"
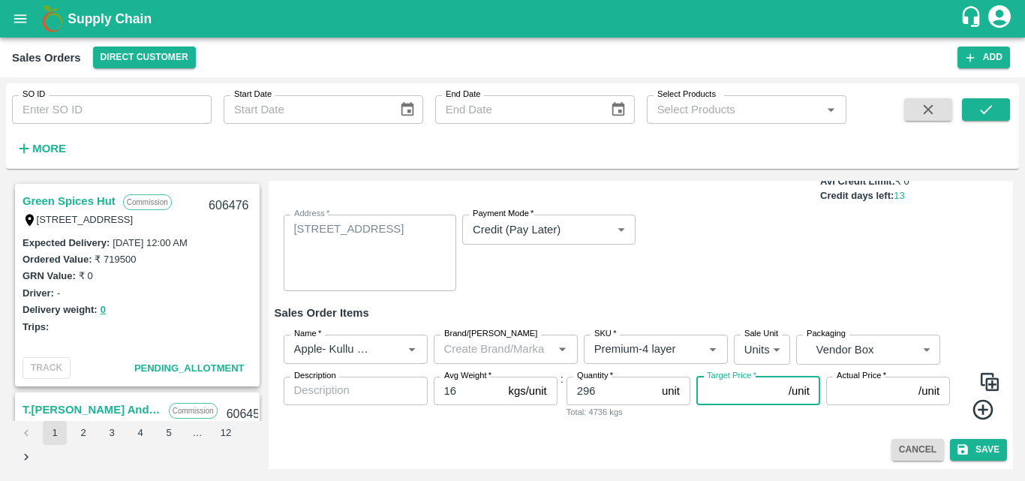
click at [731, 395] on input "Target Price   *" at bounding box center [739, 391] width 86 height 29
type input "1100"
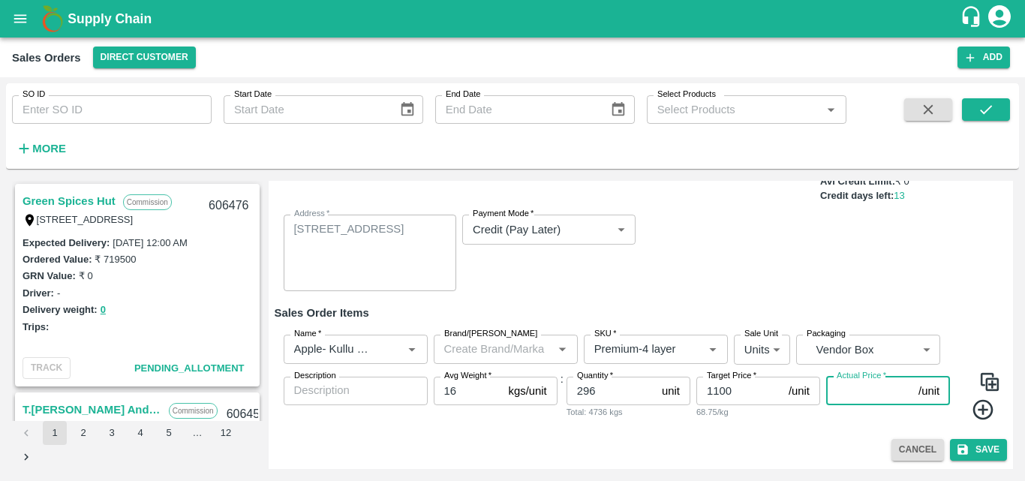
click at [854, 398] on input "Actual Price   *" at bounding box center [869, 391] width 86 height 29
type input "1100"
click at [987, 375] on img at bounding box center [989, 382] width 23 height 23
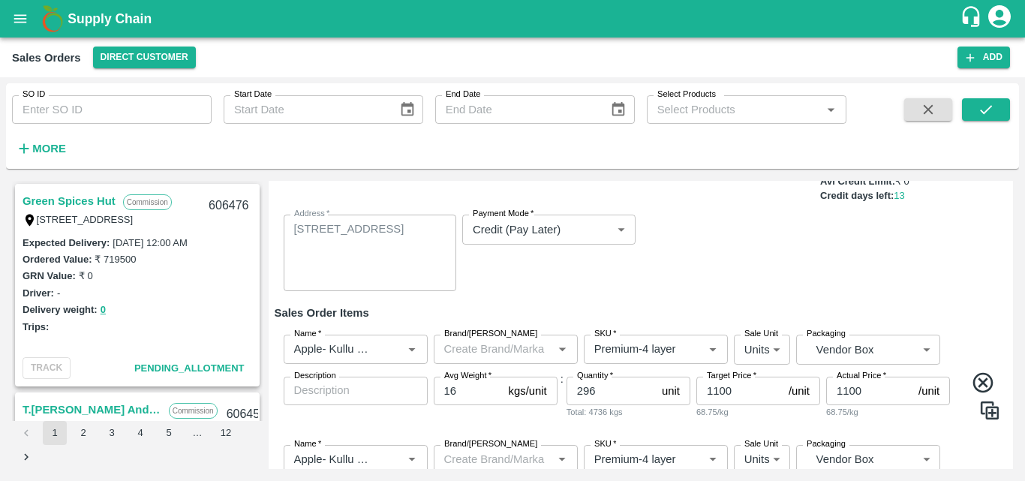
click at [692, 279] on div "Sale Type   * Commission 2 Sale Type Expected Delivery Date   * [DATE] 12:00 AM…" at bounding box center [641, 219] width 733 height 170
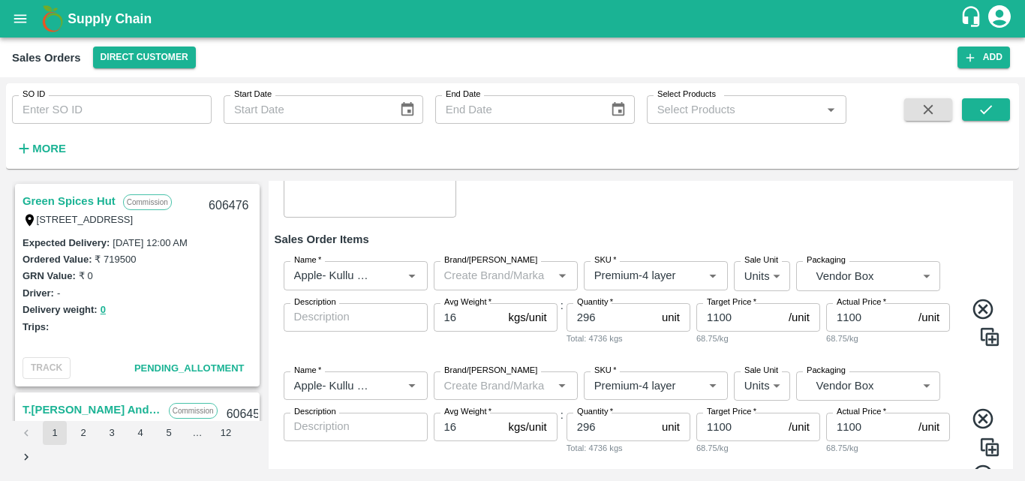
scroll to position [263, 0]
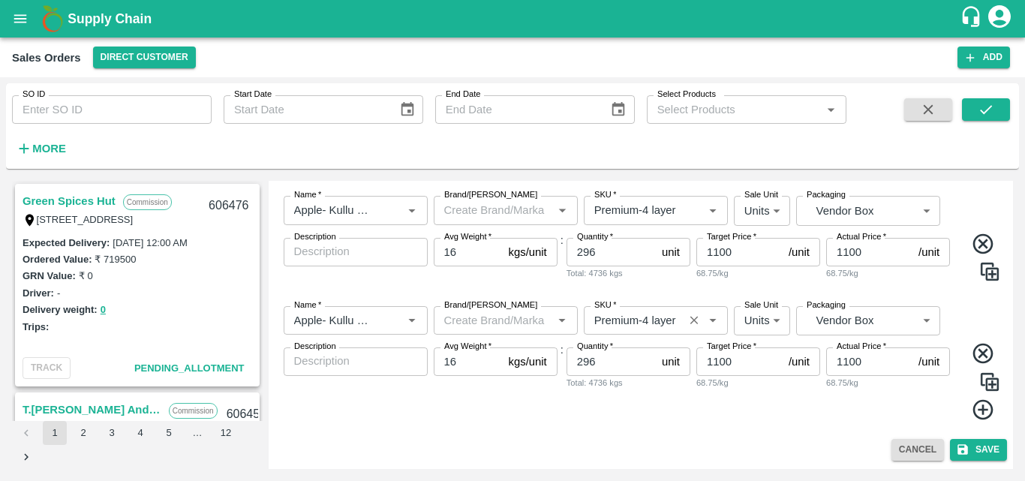
click at [622, 322] on input "SKU   *" at bounding box center [633, 321] width 91 height 20
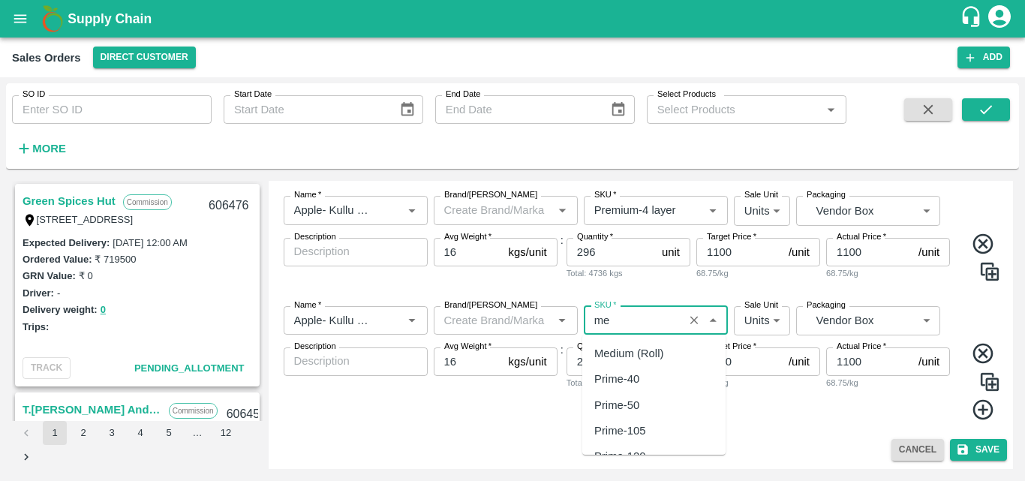
click at [635, 358] on div "Medium (Roll)" at bounding box center [628, 353] width 69 height 17
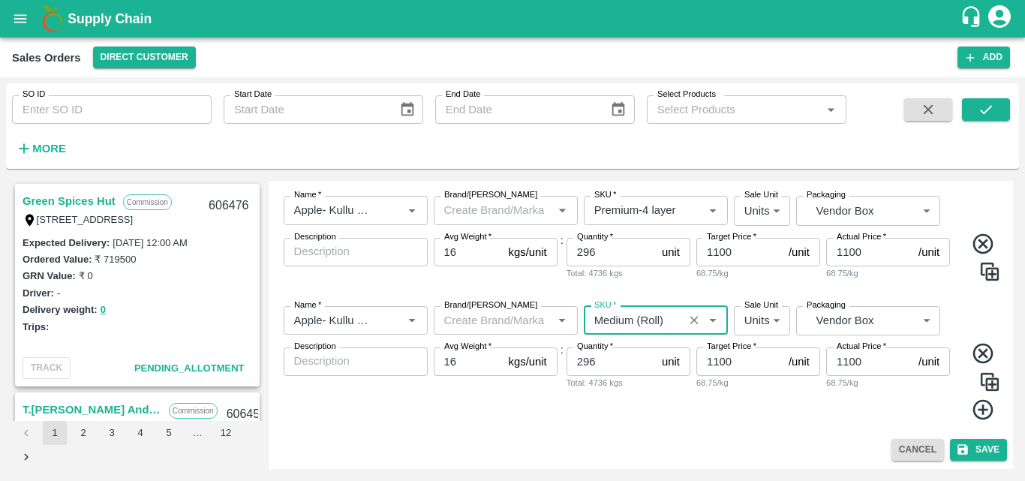
type input "Medium (Roll)"
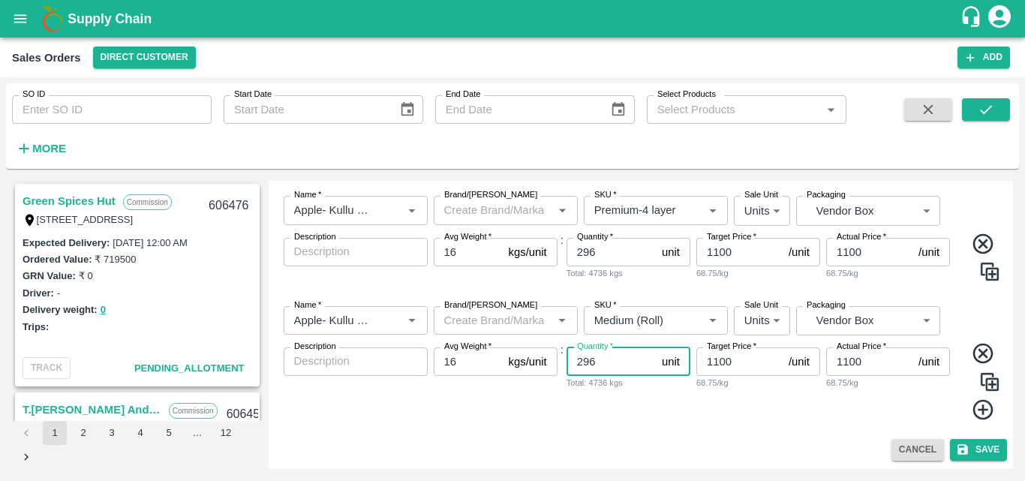
click at [605, 362] on input "296" at bounding box center [610, 361] width 89 height 29
type input "2"
type input "97"
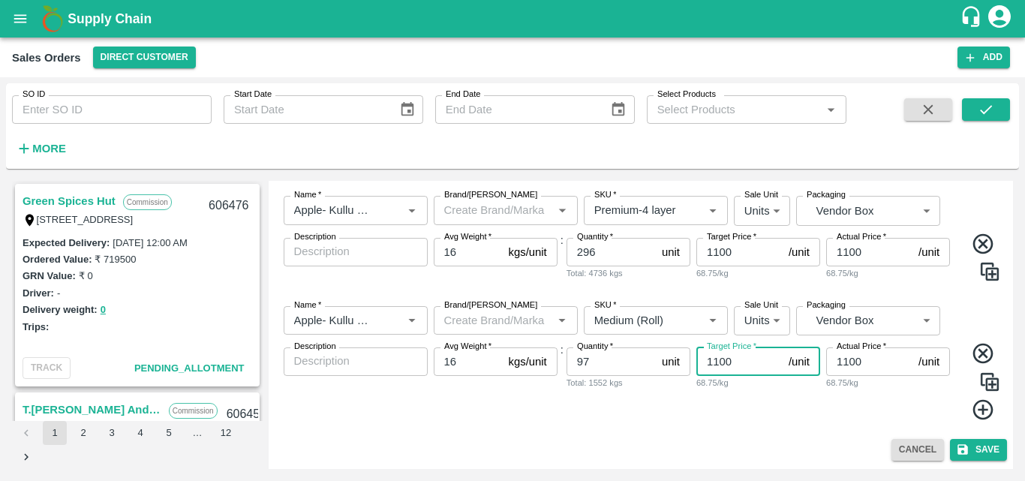
click at [719, 361] on input "1100" at bounding box center [739, 361] width 86 height 29
type input "500"
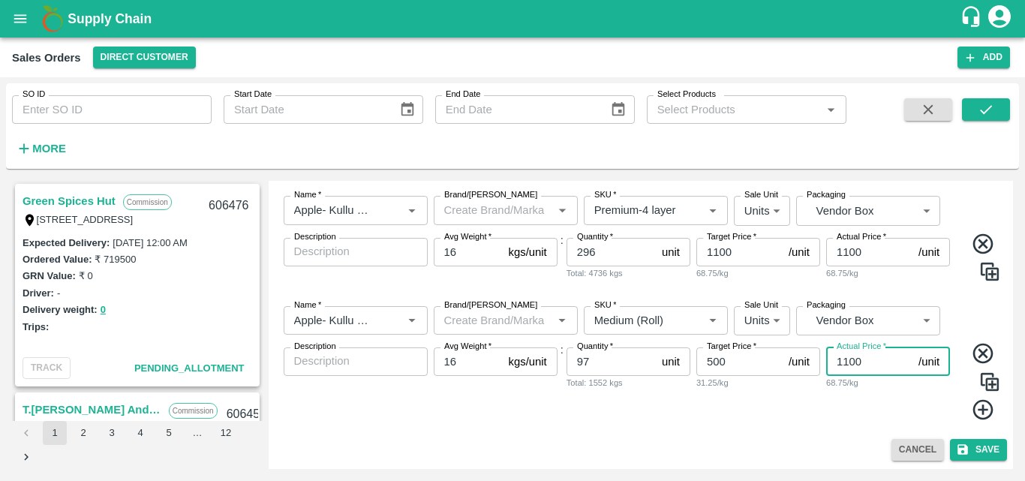
click at [850, 362] on input "1100" at bounding box center [869, 361] width 86 height 29
type input "500"
click at [985, 381] on img at bounding box center [989, 382] width 23 height 23
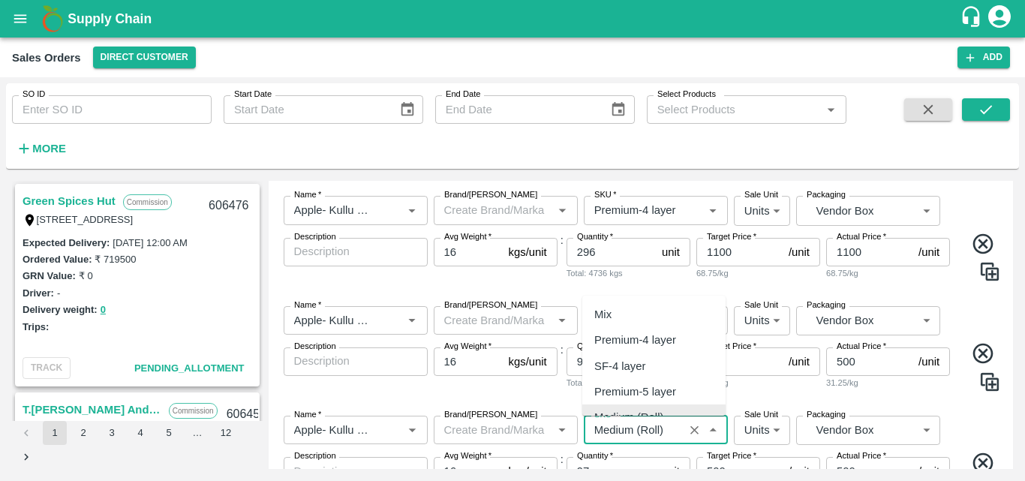
scroll to position [14, 0]
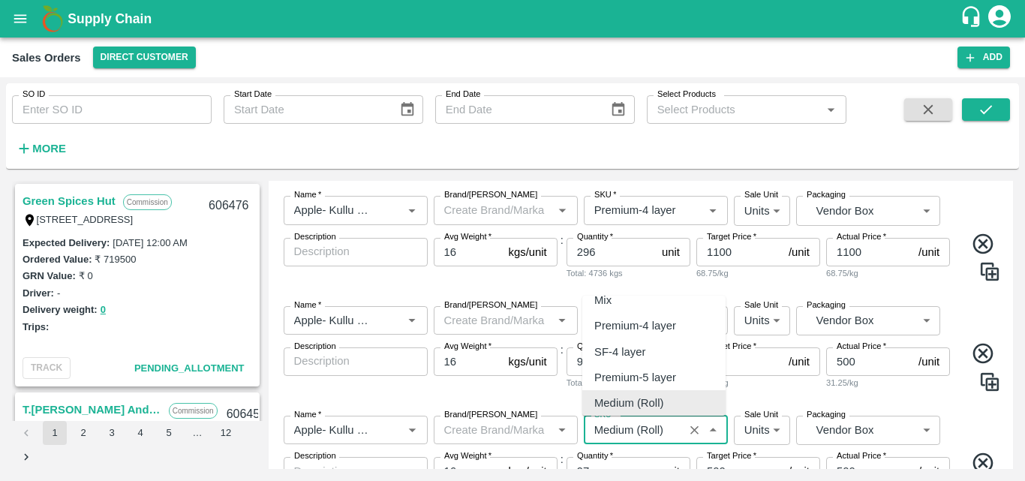
click at [668, 431] on input "SKU   *" at bounding box center [633, 430] width 91 height 20
click at [654, 374] on div "Premium-5 layer" at bounding box center [635, 377] width 82 height 17
type input "Premium-5 layer"
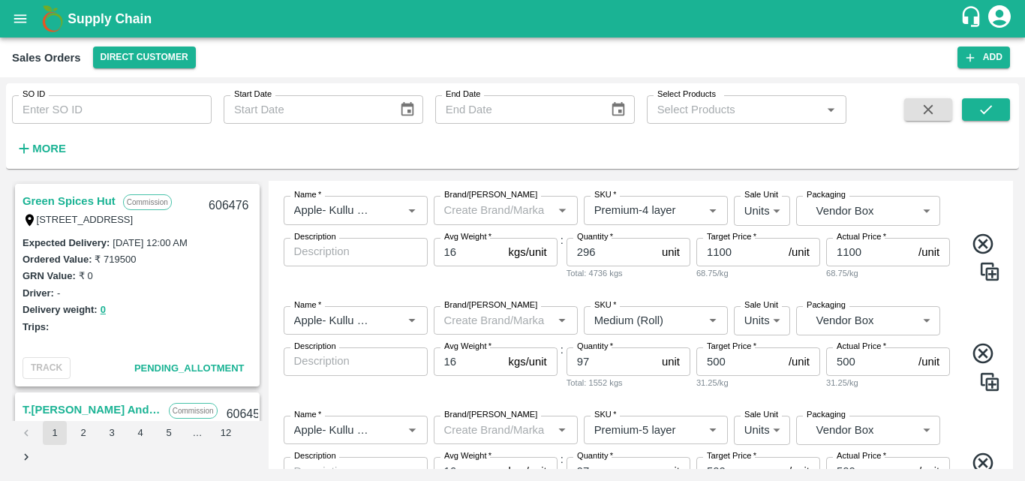
click at [945, 419] on div "Name   * Name   * Brand/[PERSON_NAME]/[PERSON_NAME]   * SKU   * Sale Unit Units…" at bounding box center [641, 473] width 733 height 139
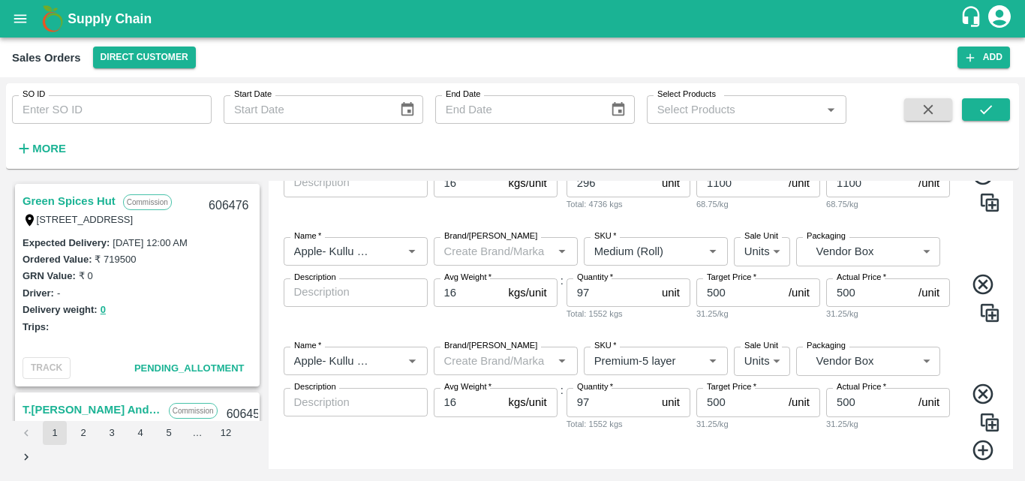
scroll to position [374, 0]
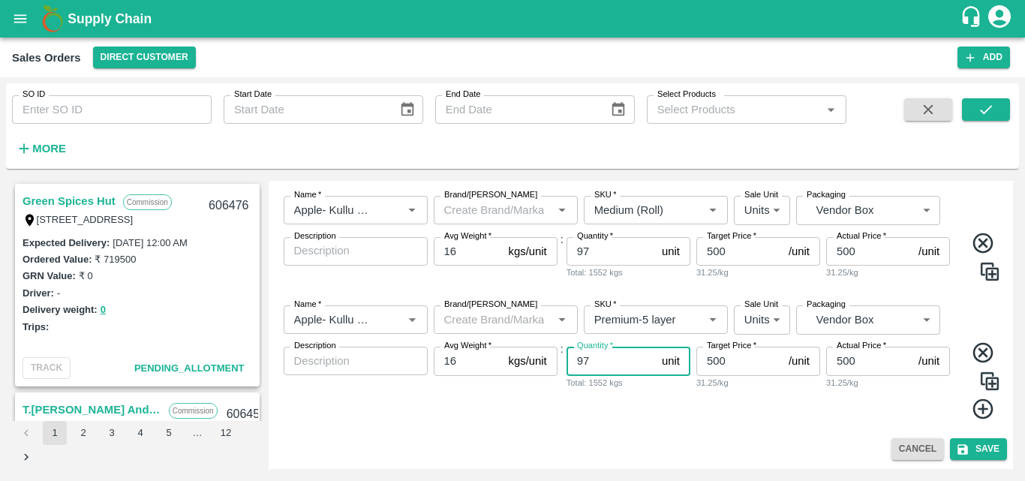
click at [594, 359] on input "97" at bounding box center [610, 361] width 89 height 29
type input "93"
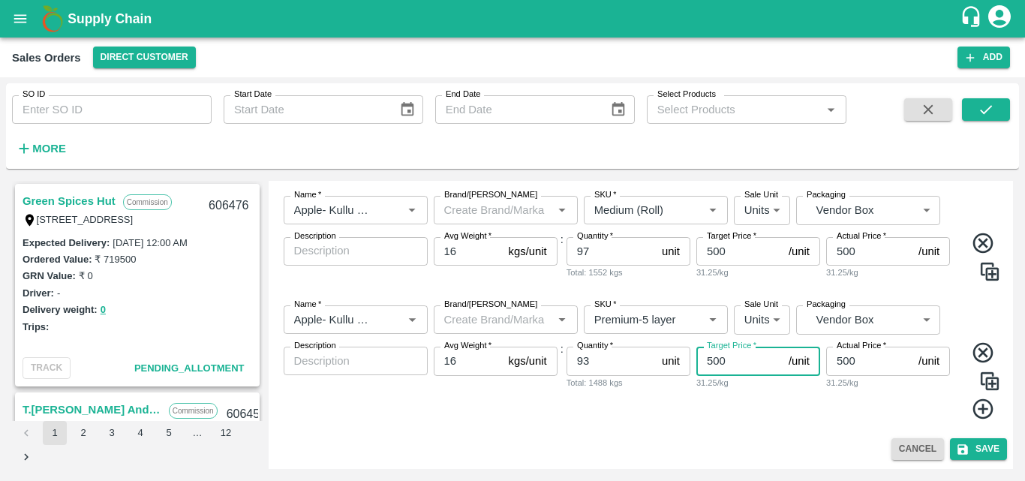
click at [710, 361] on input "500" at bounding box center [739, 361] width 86 height 29
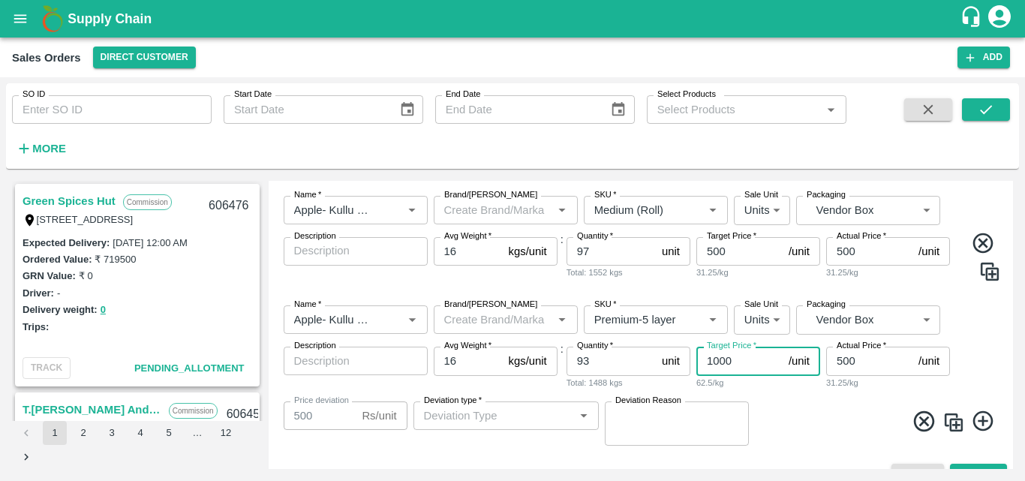
type input "1000"
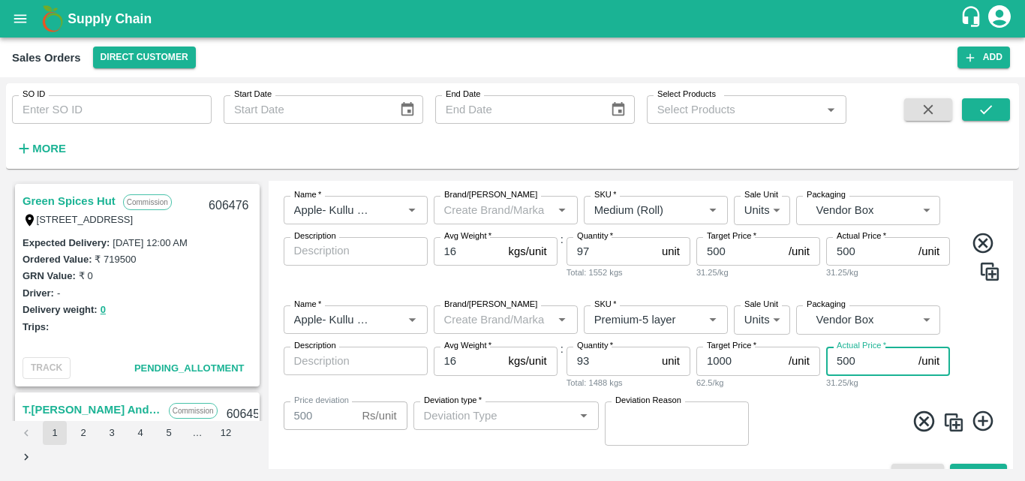
click at [843, 358] on input "500" at bounding box center [869, 361] width 86 height 29
type input "00"
type input "1000"
type input "100"
type input "900"
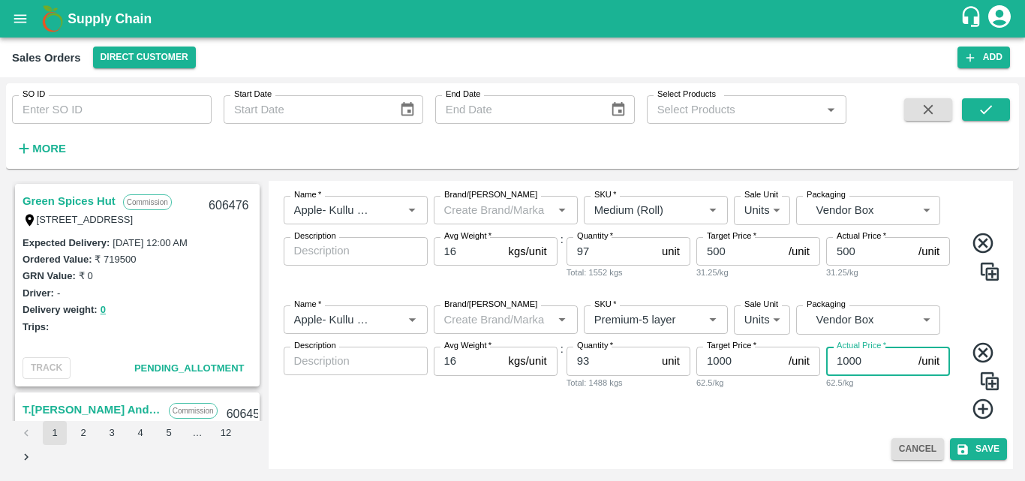
type input "1000"
click at [983, 382] on img at bounding box center [989, 381] width 23 height 23
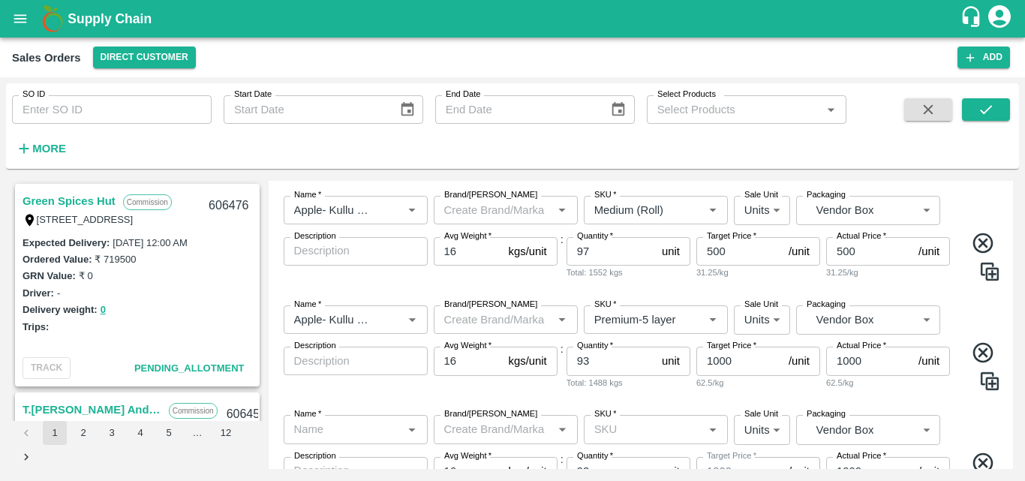
type input "Apple- Kullu Delicious"
type input "Premium-5 layer"
click at [950, 392] on div "Name   * Name   * Brand/[PERSON_NAME]/[PERSON_NAME]   * SKU   * Sale Unit Units…" at bounding box center [641, 348] width 733 height 110
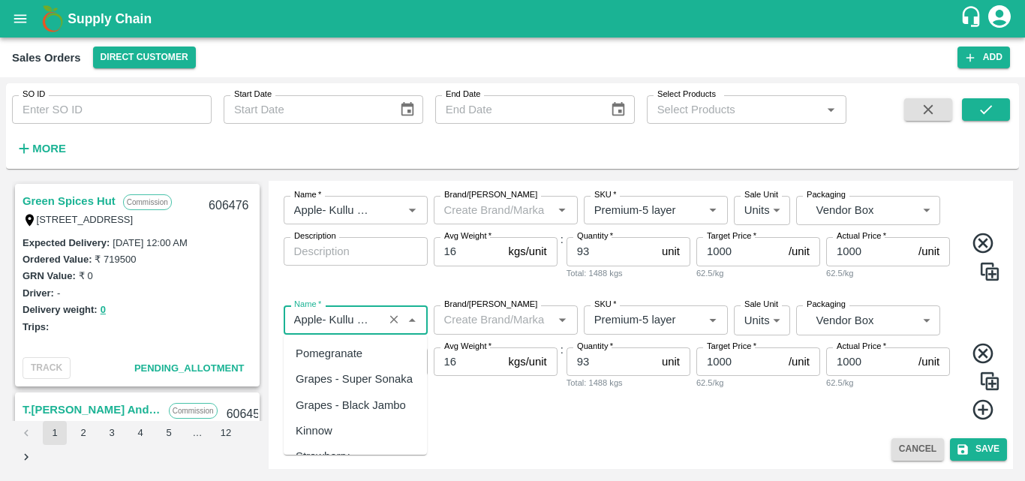
scroll to position [3394, 0]
click at [359, 317] on input "Name   *" at bounding box center [333, 320] width 91 height 20
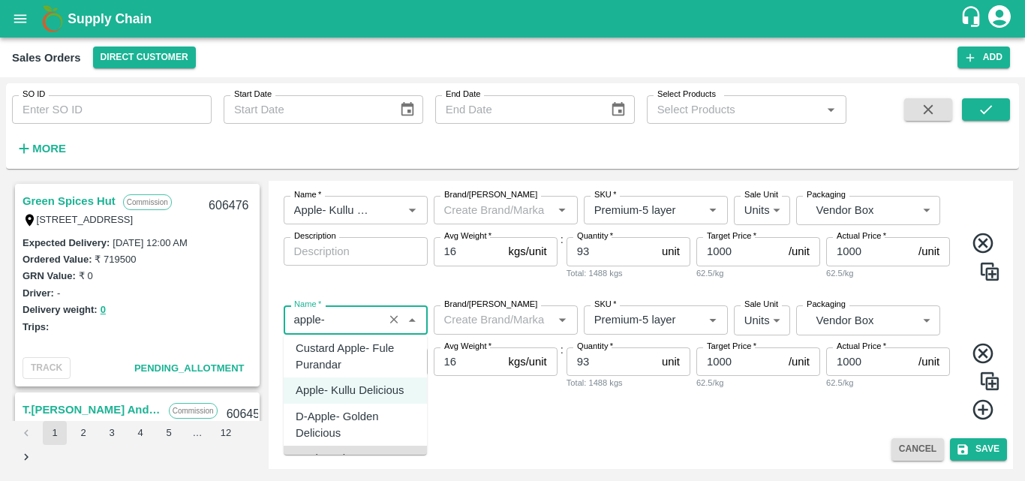
scroll to position [6, 0]
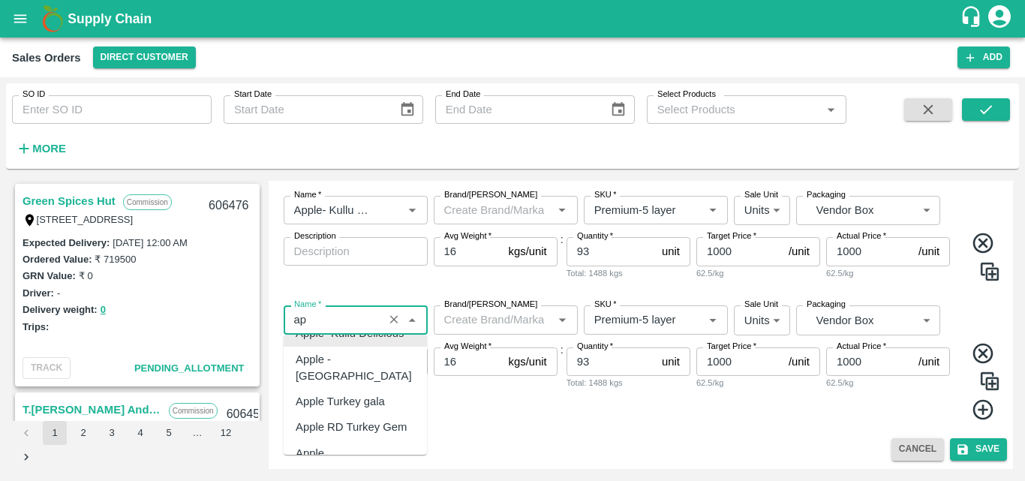
type input "a"
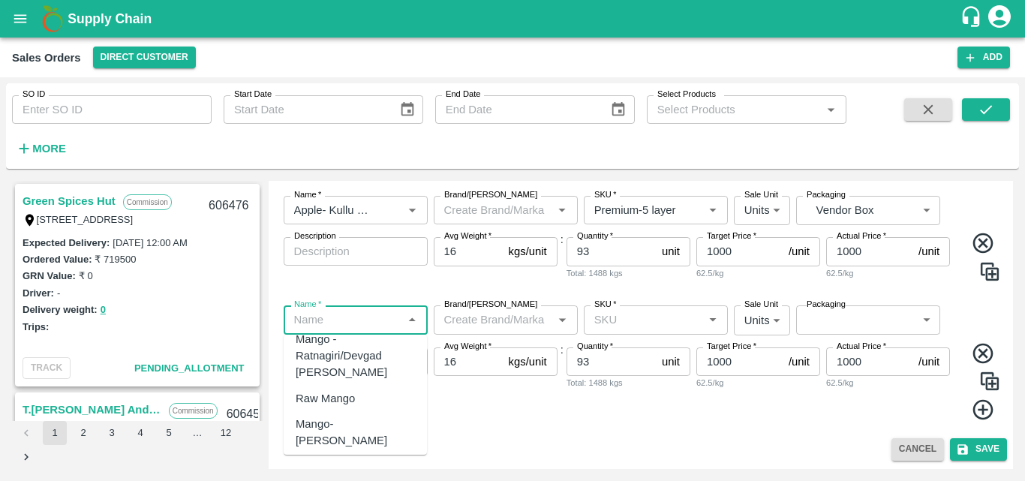
scroll to position [0, 0]
click at [347, 352] on div "Apple - American" at bounding box center [338, 353] width 85 height 17
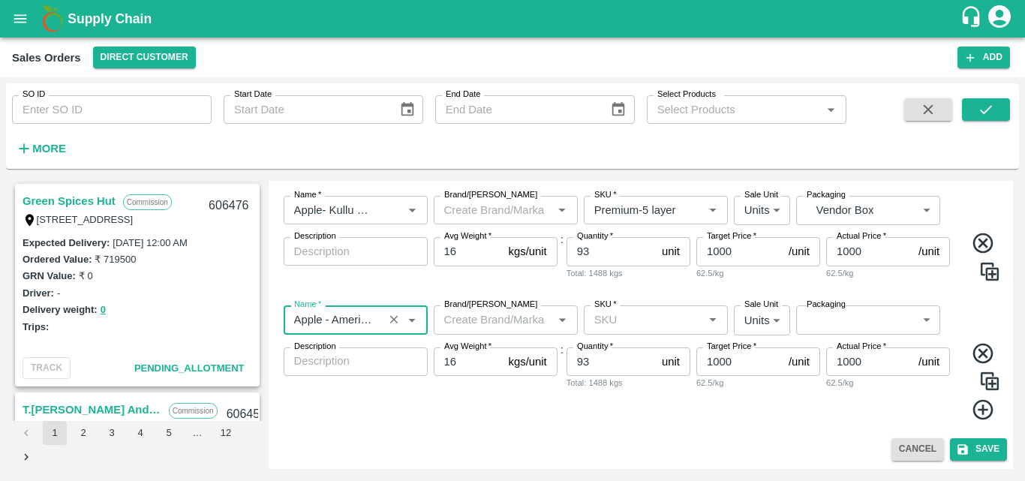
type input "Apple - American"
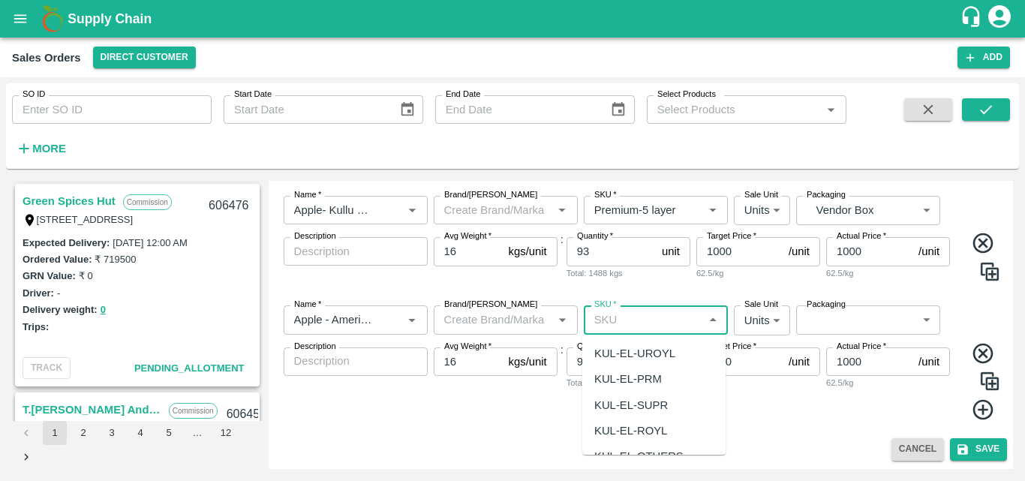
click at [623, 321] on input "SKU   *" at bounding box center [643, 320] width 110 height 20
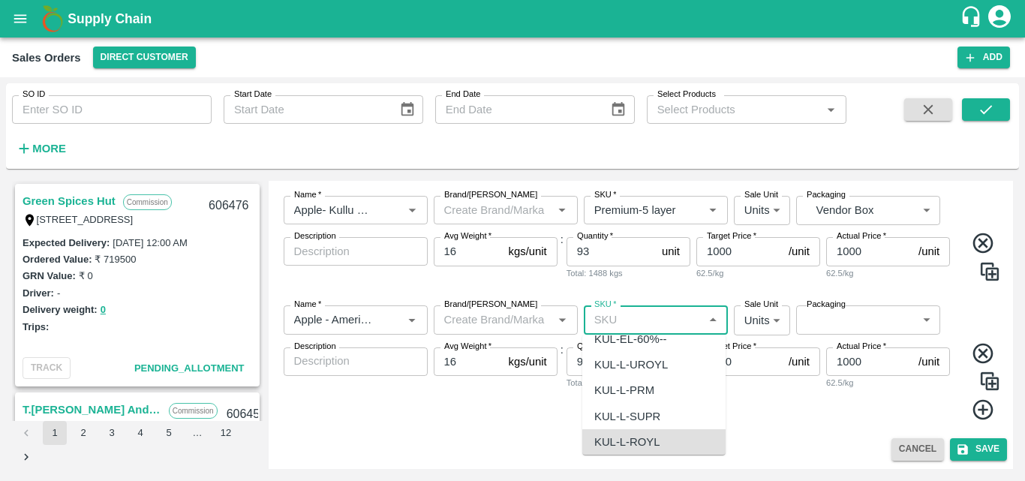
scroll to position [323, 0]
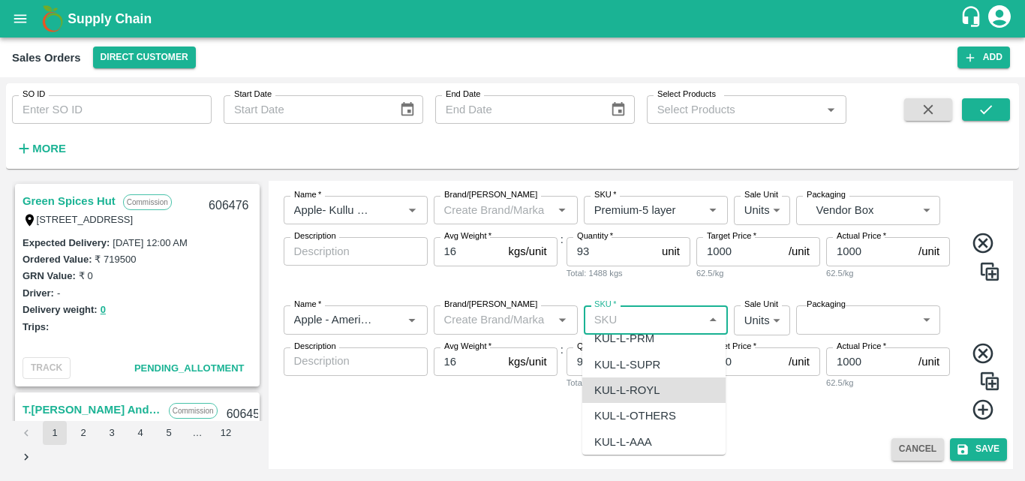
type input "KUL-L-ROYL"
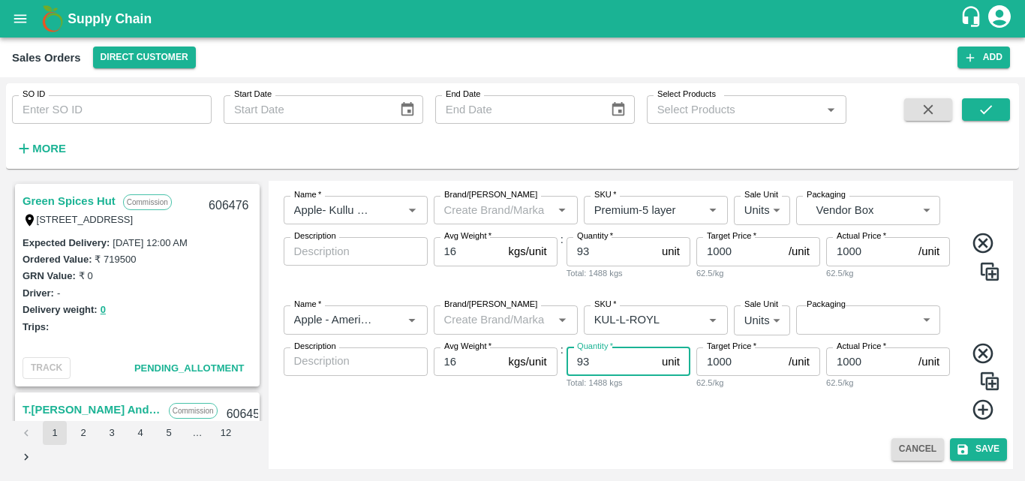
click at [607, 364] on input "93" at bounding box center [610, 361] width 89 height 29
type input "9"
type input "60"
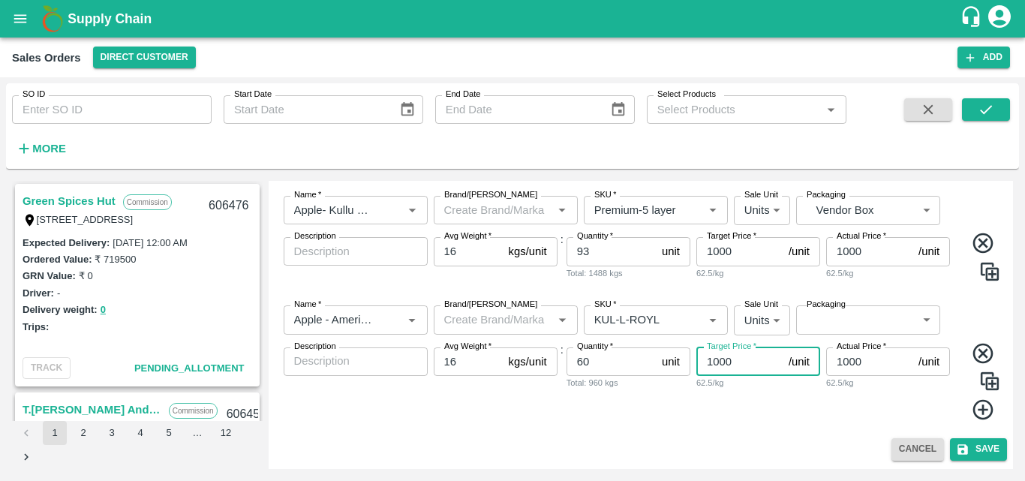
click at [738, 365] on input "1000" at bounding box center [739, 361] width 86 height 29
type input "1"
type input "600"
click at [850, 356] on input "1000" at bounding box center [869, 361] width 86 height 29
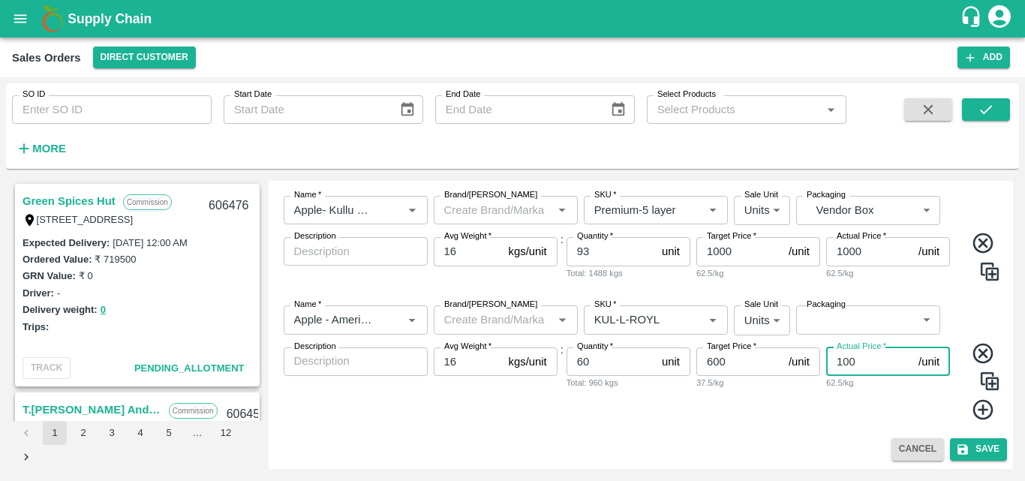
type input "00"
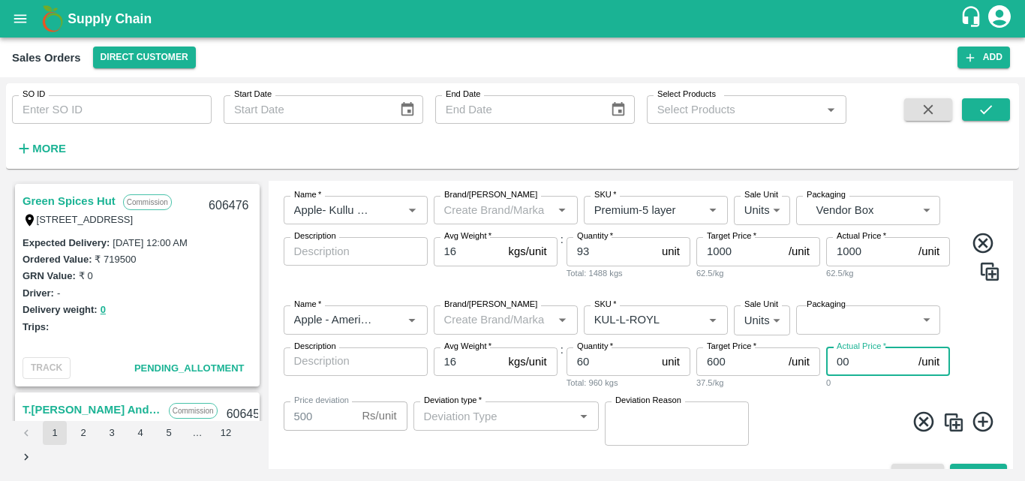
type input "600"
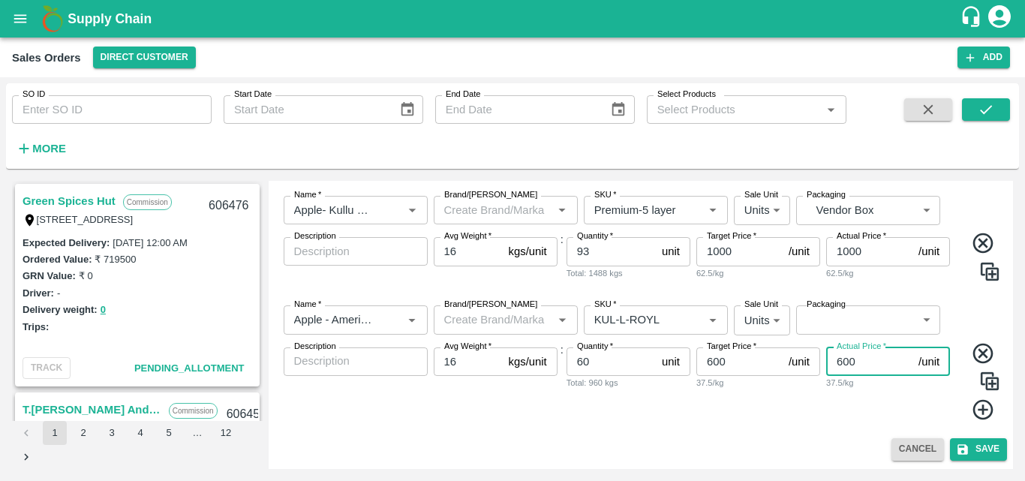
type input "600"
click at [682, 434] on div "Add Sales Order DC   * Direct Customer 6 DC Sale Type   * Commission 2 Sale Typ…" at bounding box center [641, 325] width 745 height 288
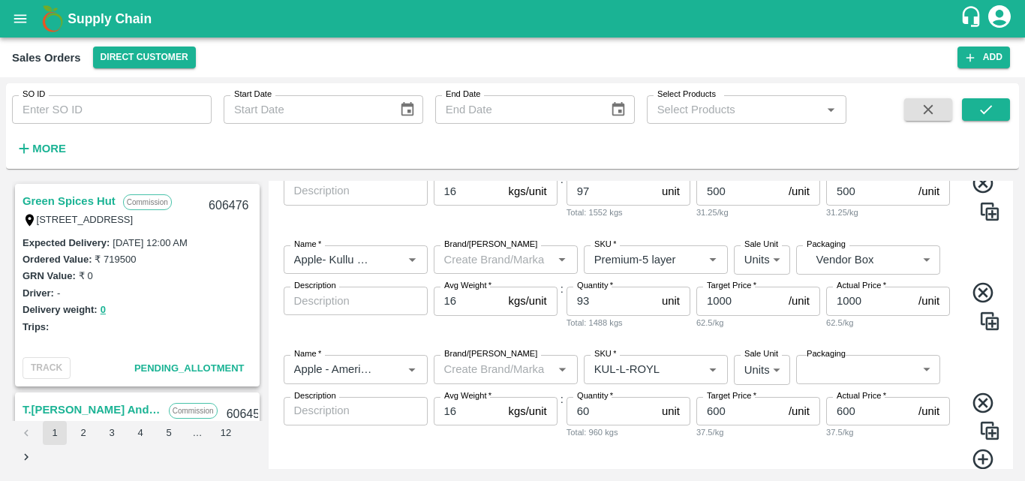
scroll to position [483, 0]
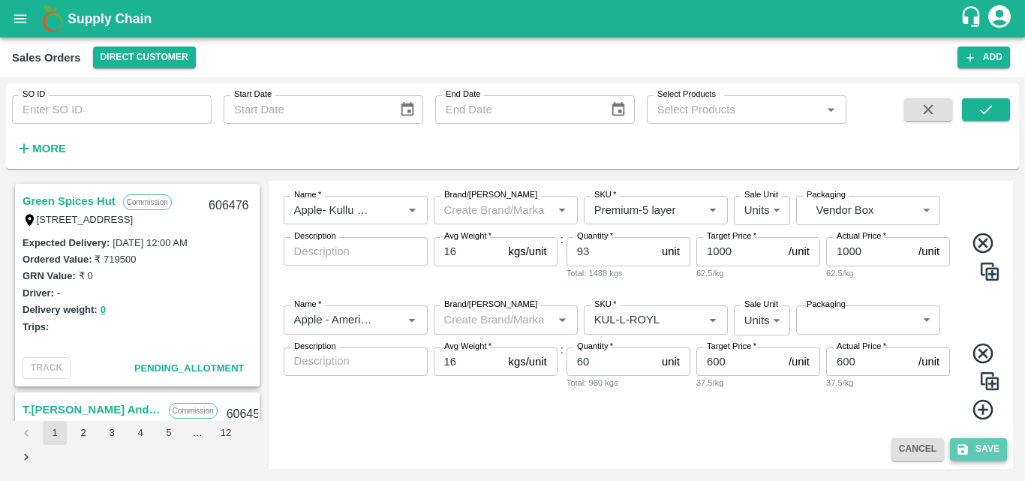
click at [972, 454] on button "Save" at bounding box center [978, 449] width 57 height 22
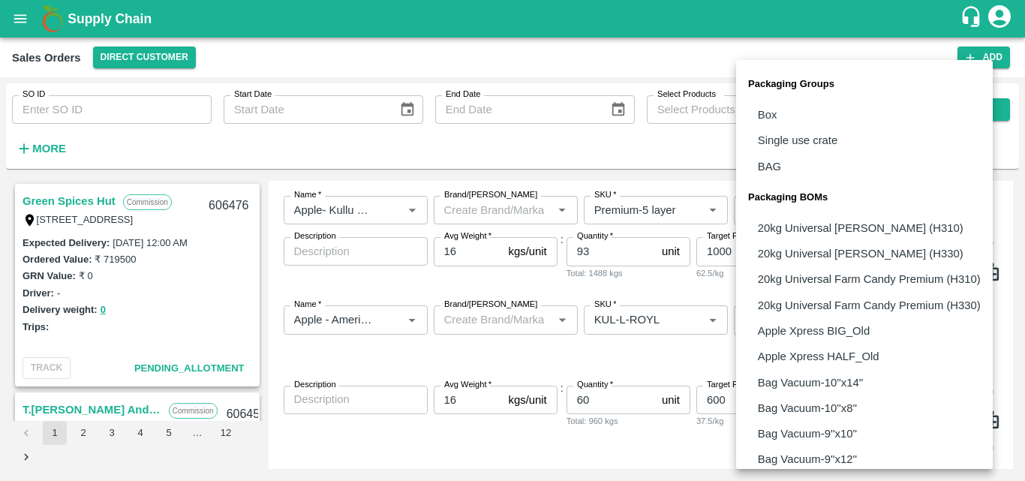
click at [870, 312] on body "Supply Chain Sales Orders Direct Customer Add SO ID SO ID Start Date Start Date…" at bounding box center [512, 240] width 1025 height 481
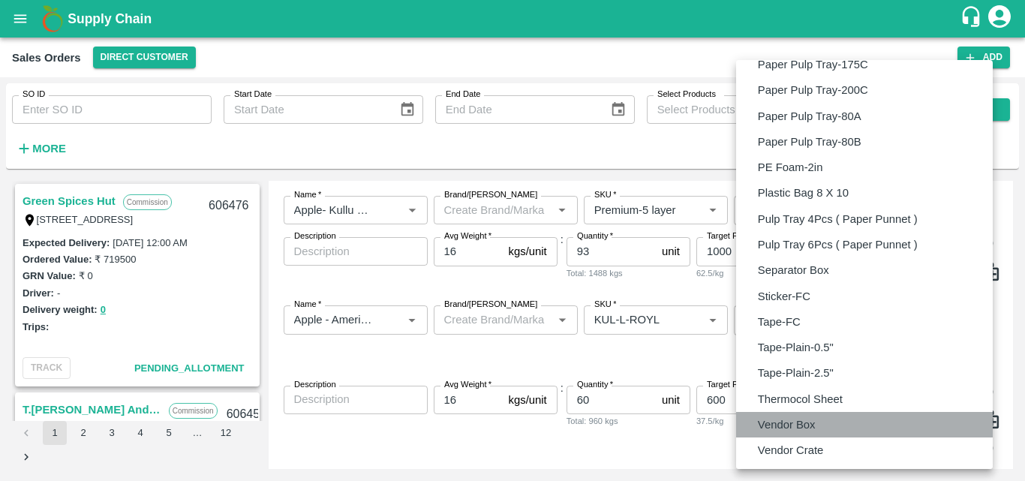
click at [783, 414] on li "Vendor Box" at bounding box center [864, 425] width 257 height 26
type input "BOM/276"
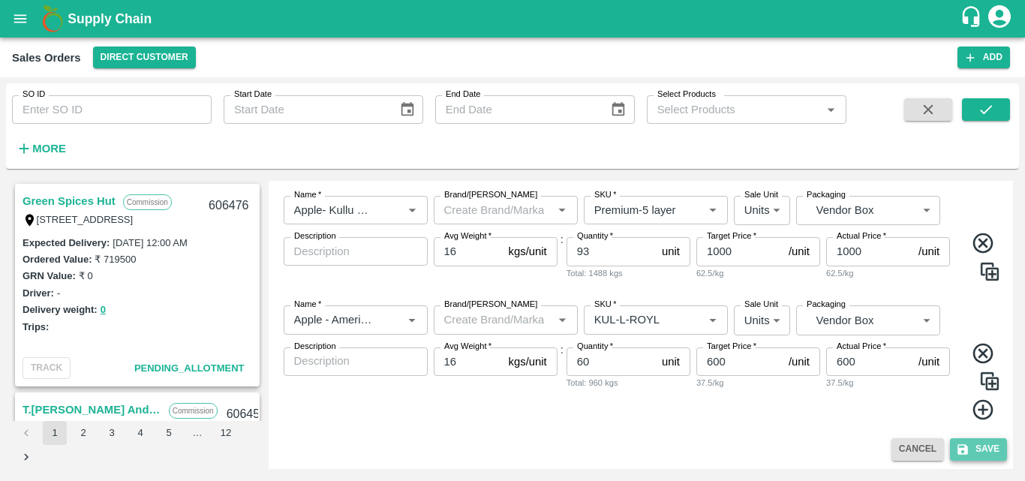
click at [982, 444] on button "Save" at bounding box center [978, 449] width 57 height 22
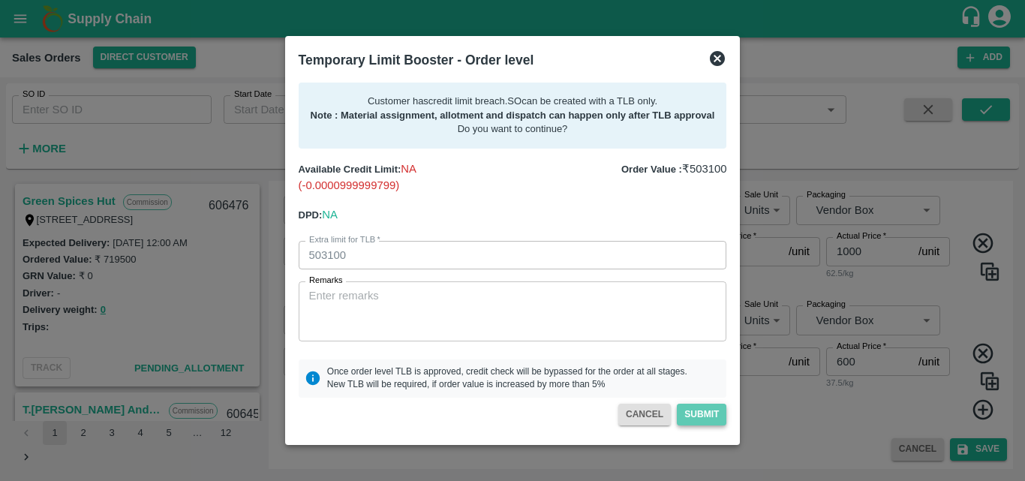
click at [688, 410] on button "Submit" at bounding box center [702, 415] width 50 height 22
click at [234, 287] on div at bounding box center [512, 240] width 1025 height 481
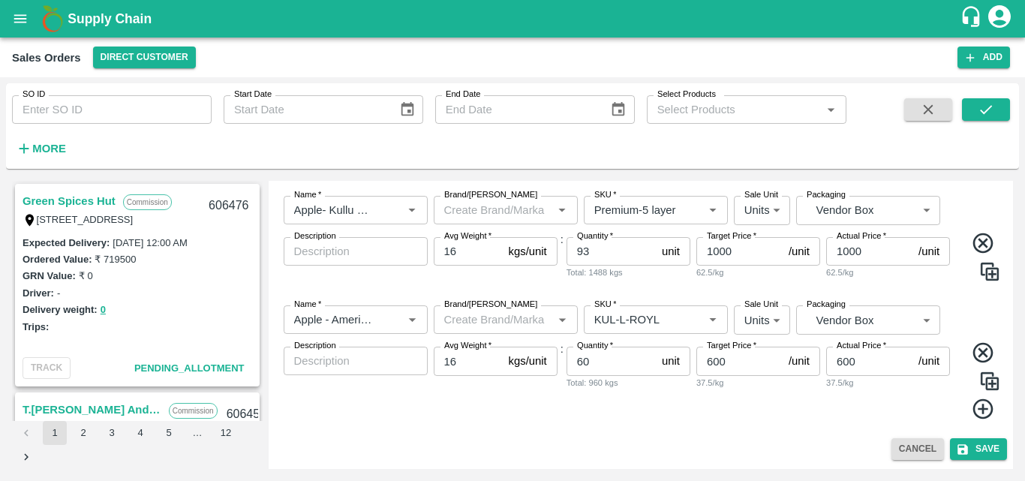
scroll to position [456, 0]
click at [187, 329] on div "Trips:" at bounding box center [138, 326] width 230 height 17
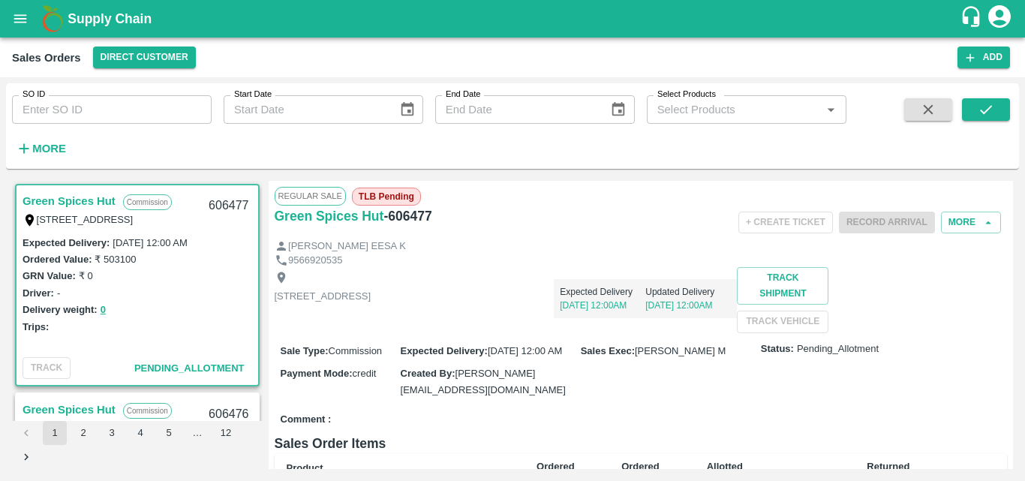
click at [190, 323] on div "Trips:" at bounding box center [138, 326] width 230 height 17
click at [543, 332] on div "Shop no 74, MADURAI MATTUTHAVANI FRUIT MARKET, Madurai, Madurai, Tamil Nadu, 62…" at bounding box center [641, 299] width 733 height 65
click at [209, 278] on div "GRN Value: ₹ 0" at bounding box center [138, 275] width 230 height 17
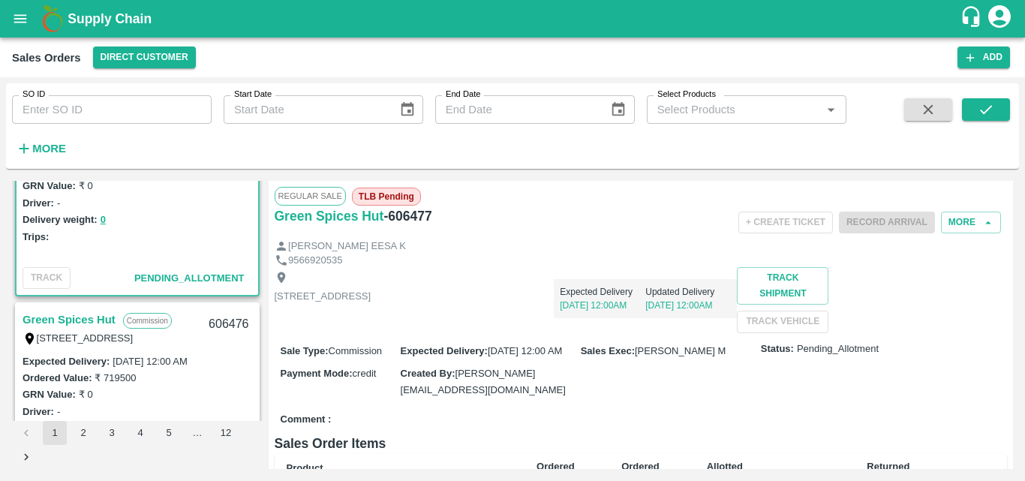
scroll to position [120, 0]
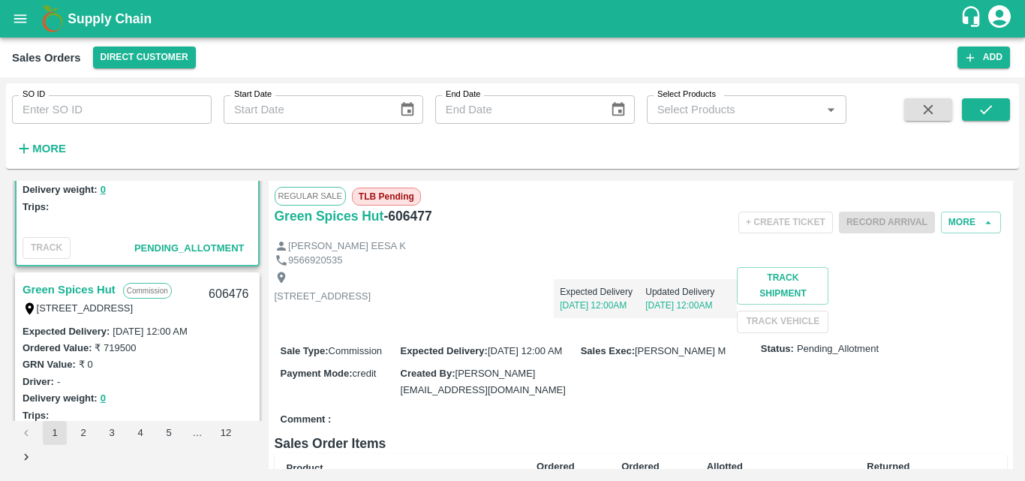
click at [69, 297] on link "Green Spices Hut" at bounding box center [69, 290] width 93 height 20
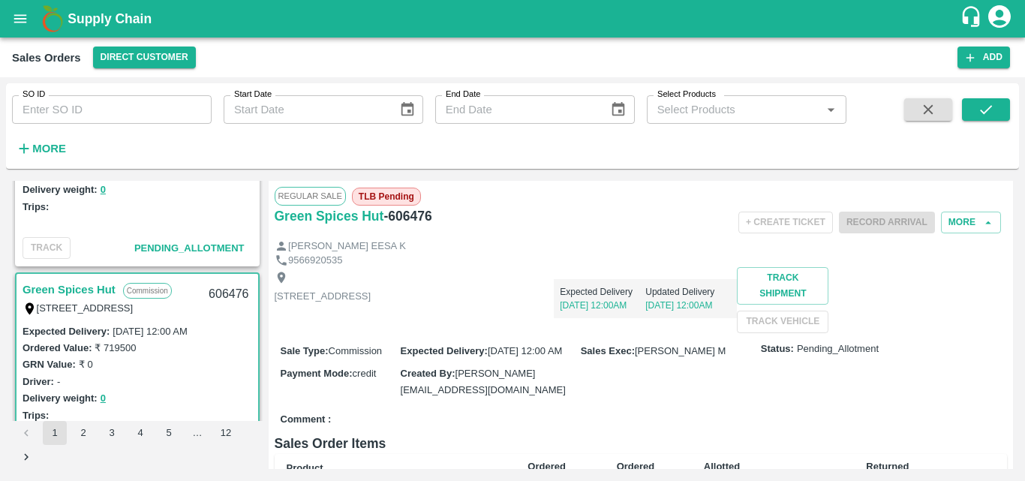
click at [168, 371] on div "GRN Value: ₹ 0" at bounding box center [138, 364] width 230 height 17
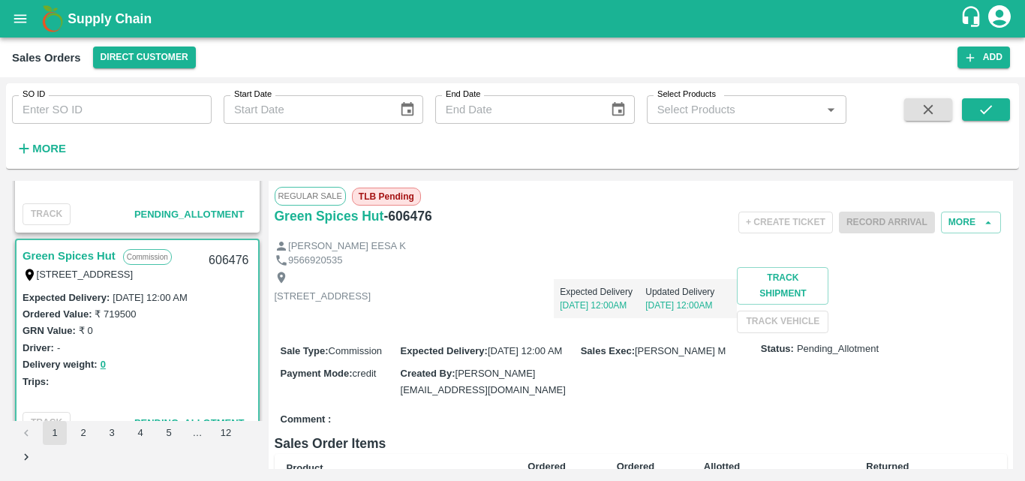
scroll to position [150, 0]
